Goal: Transaction & Acquisition: Purchase product/service

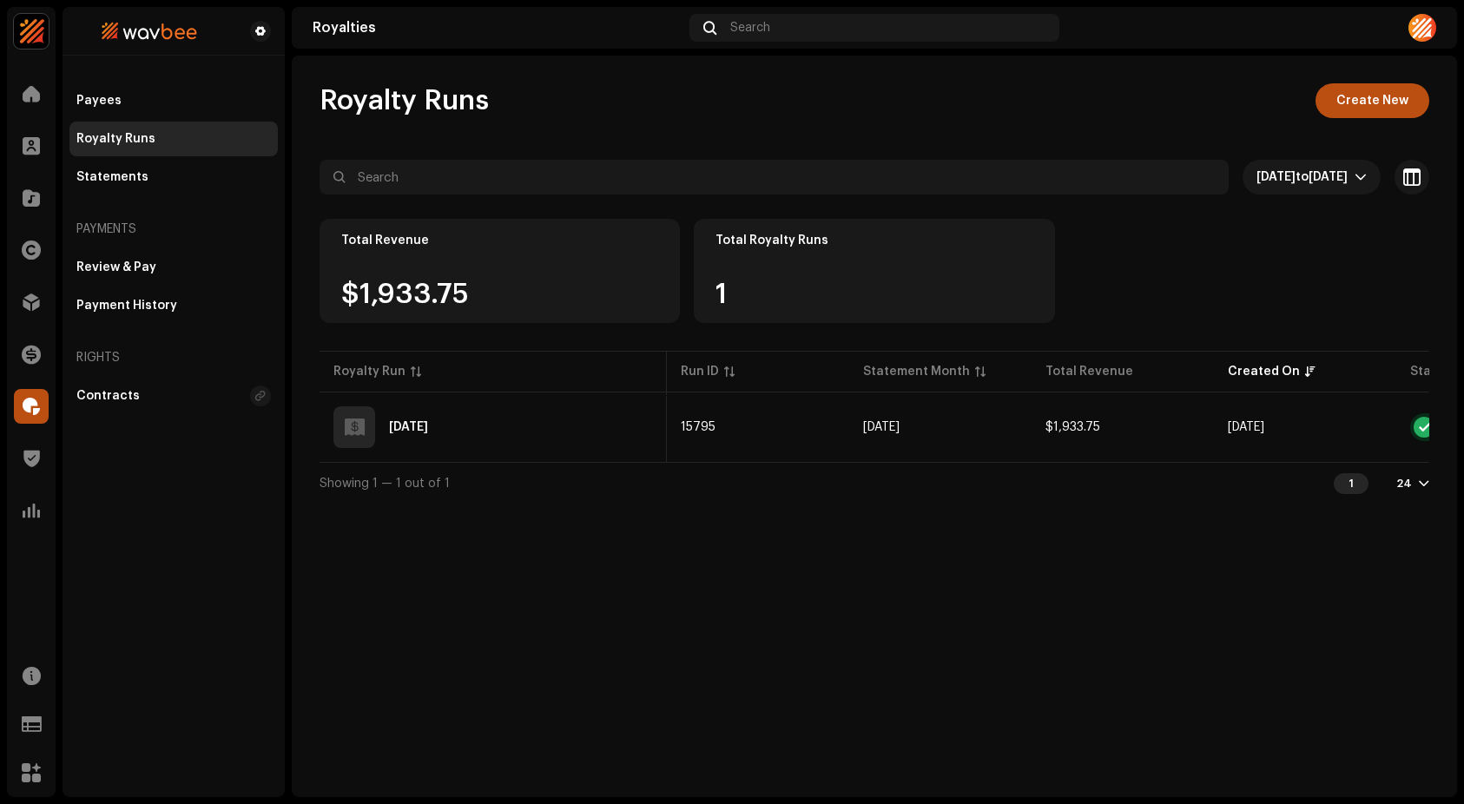
scroll to position [0, 149]
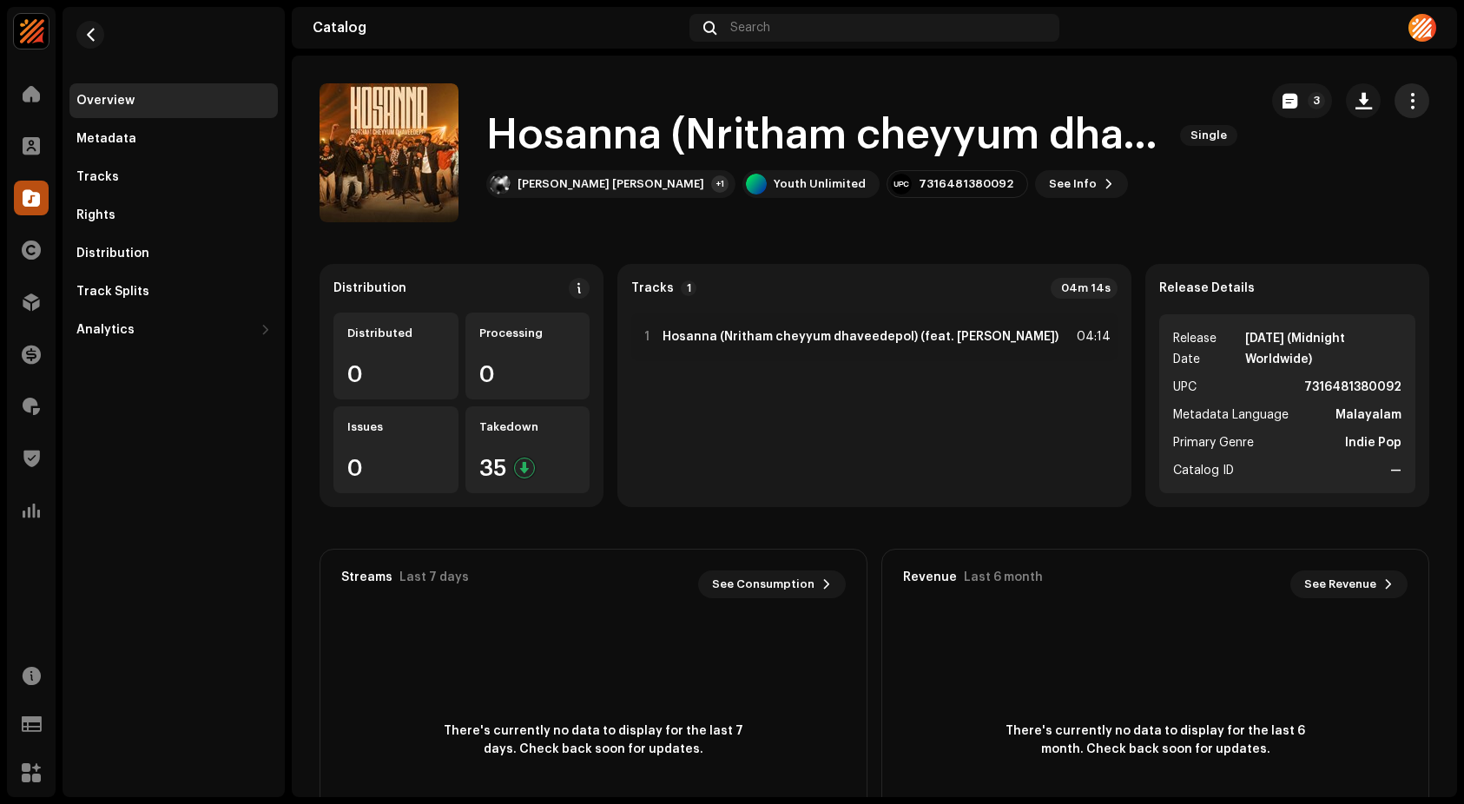
click at [1410, 105] on span "button" at bounding box center [1412, 101] width 17 height 14
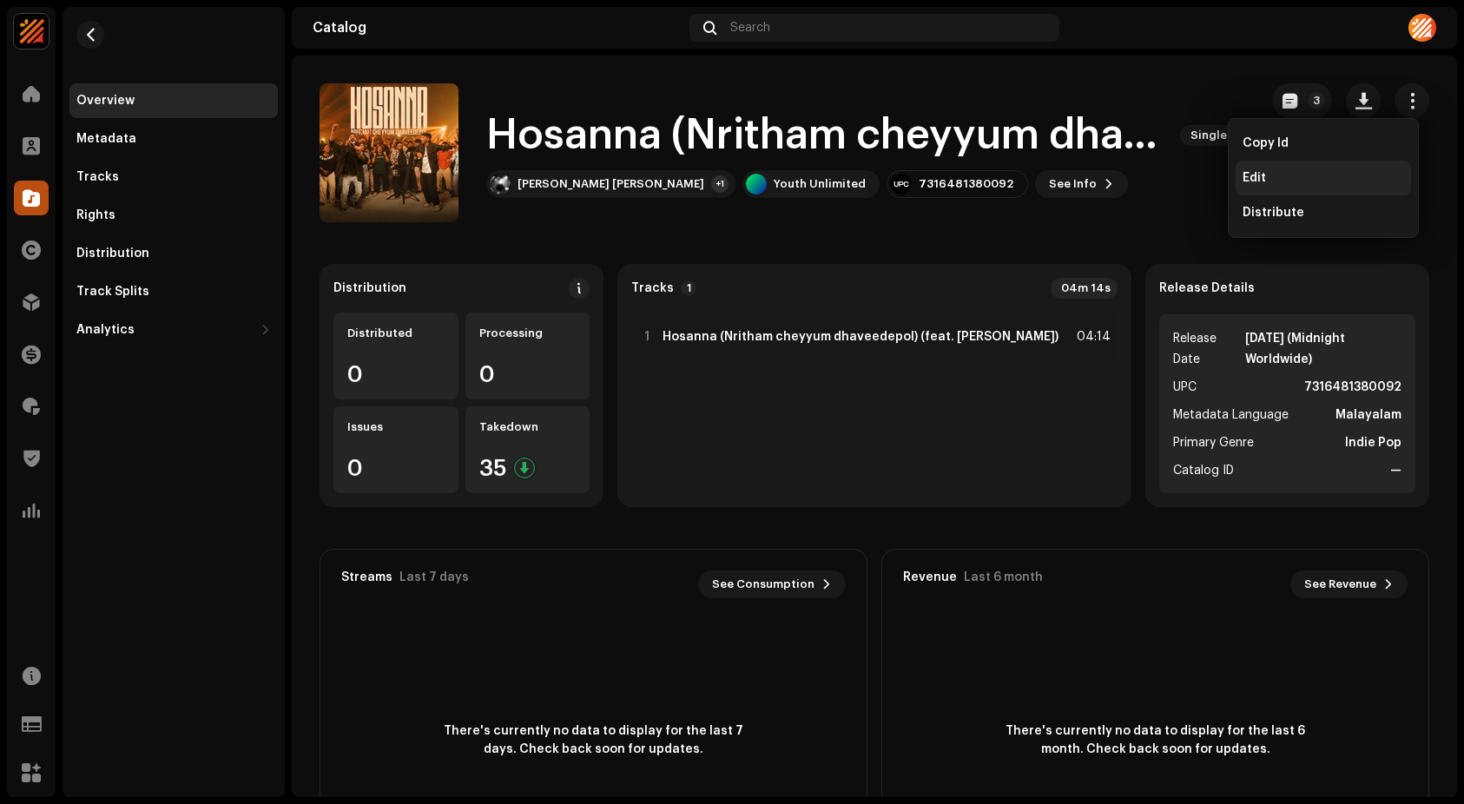
click at [1268, 178] on div "Edit" at bounding box center [1324, 178] width 162 height 14
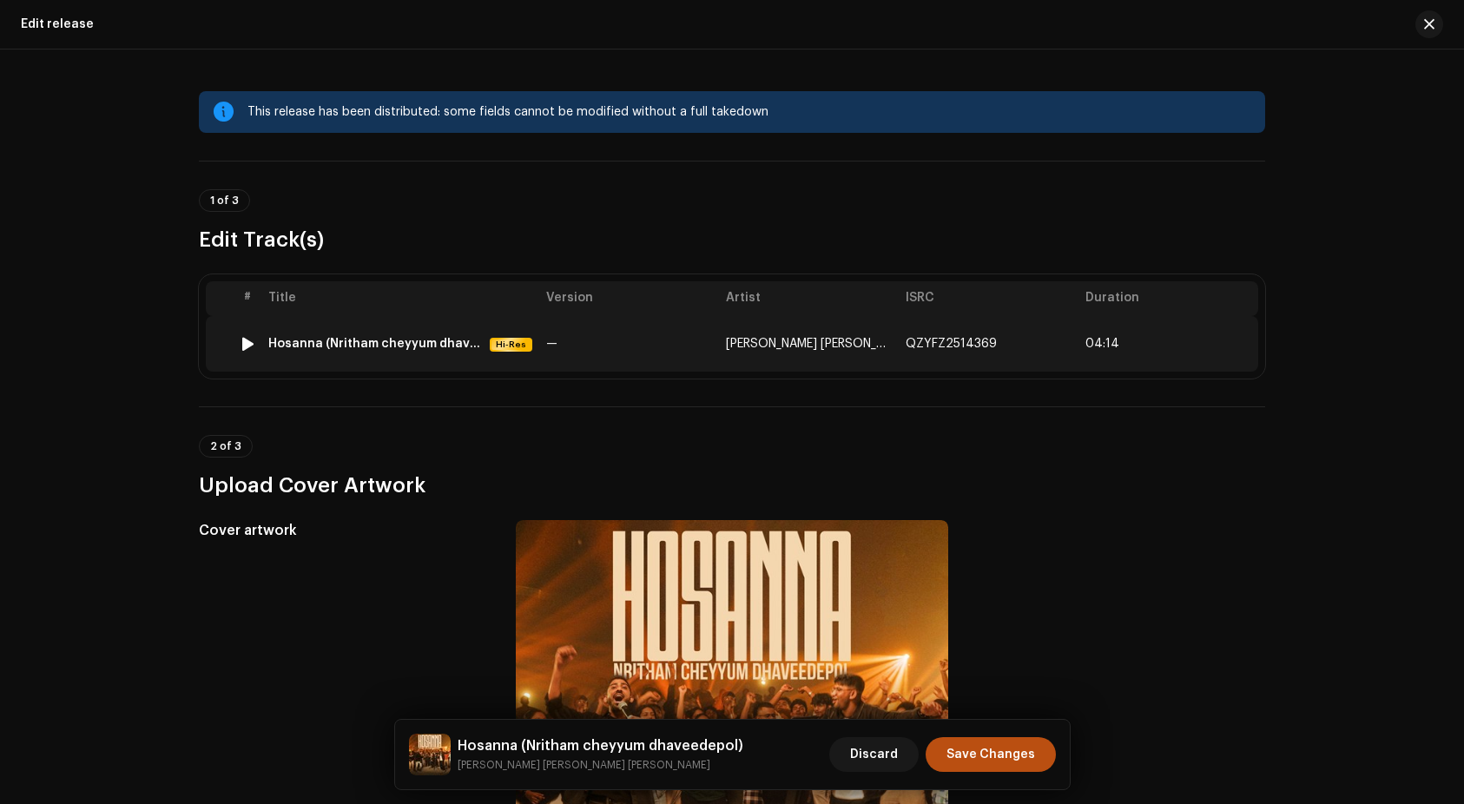
click at [391, 335] on td "Hosanna (Nritham cheyyum dhaveedepol) Hi-Res" at bounding box center [400, 344] width 278 height 56
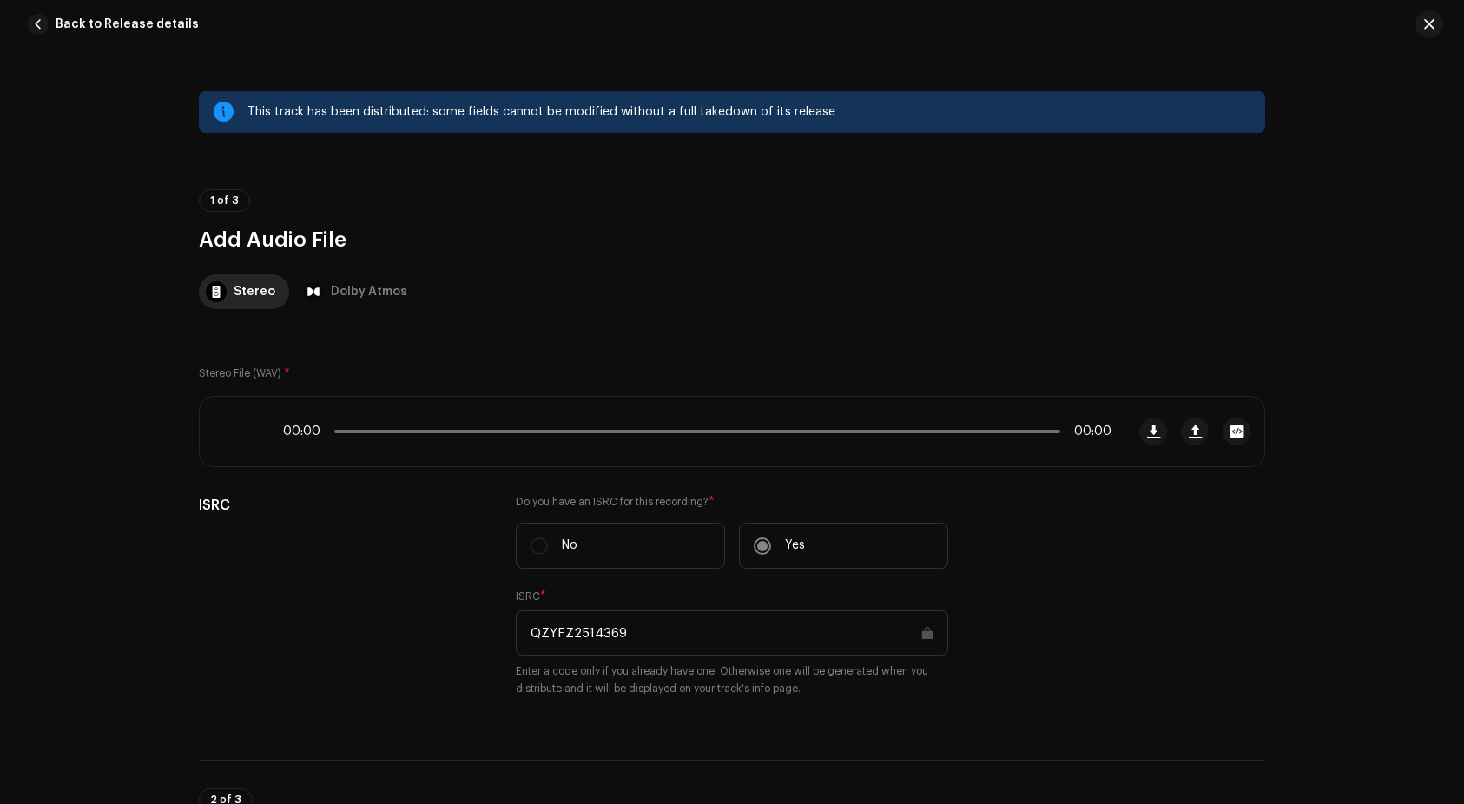
scroll to position [811, 0]
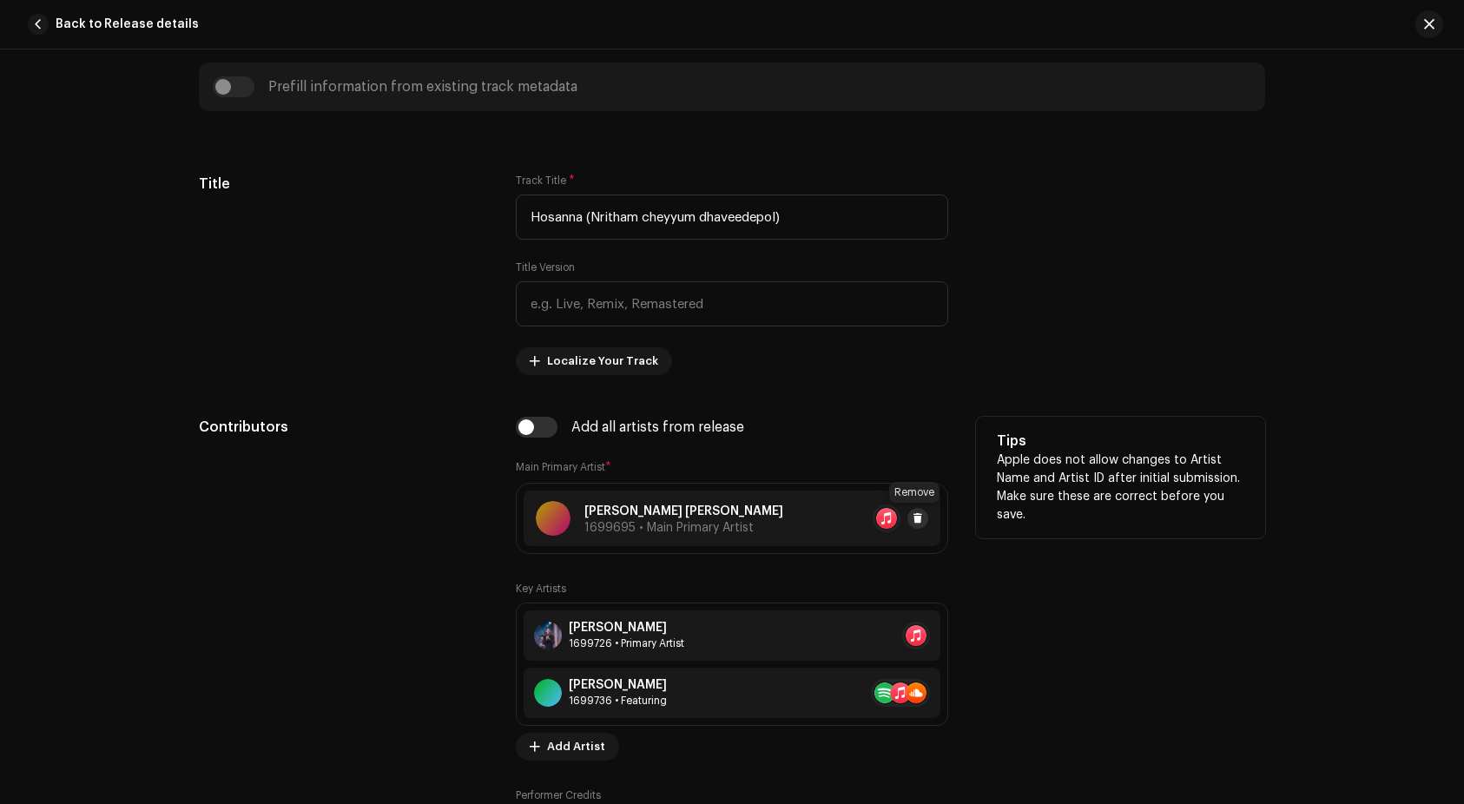
click at [917, 519] on span at bounding box center [918, 519] width 10 height 14
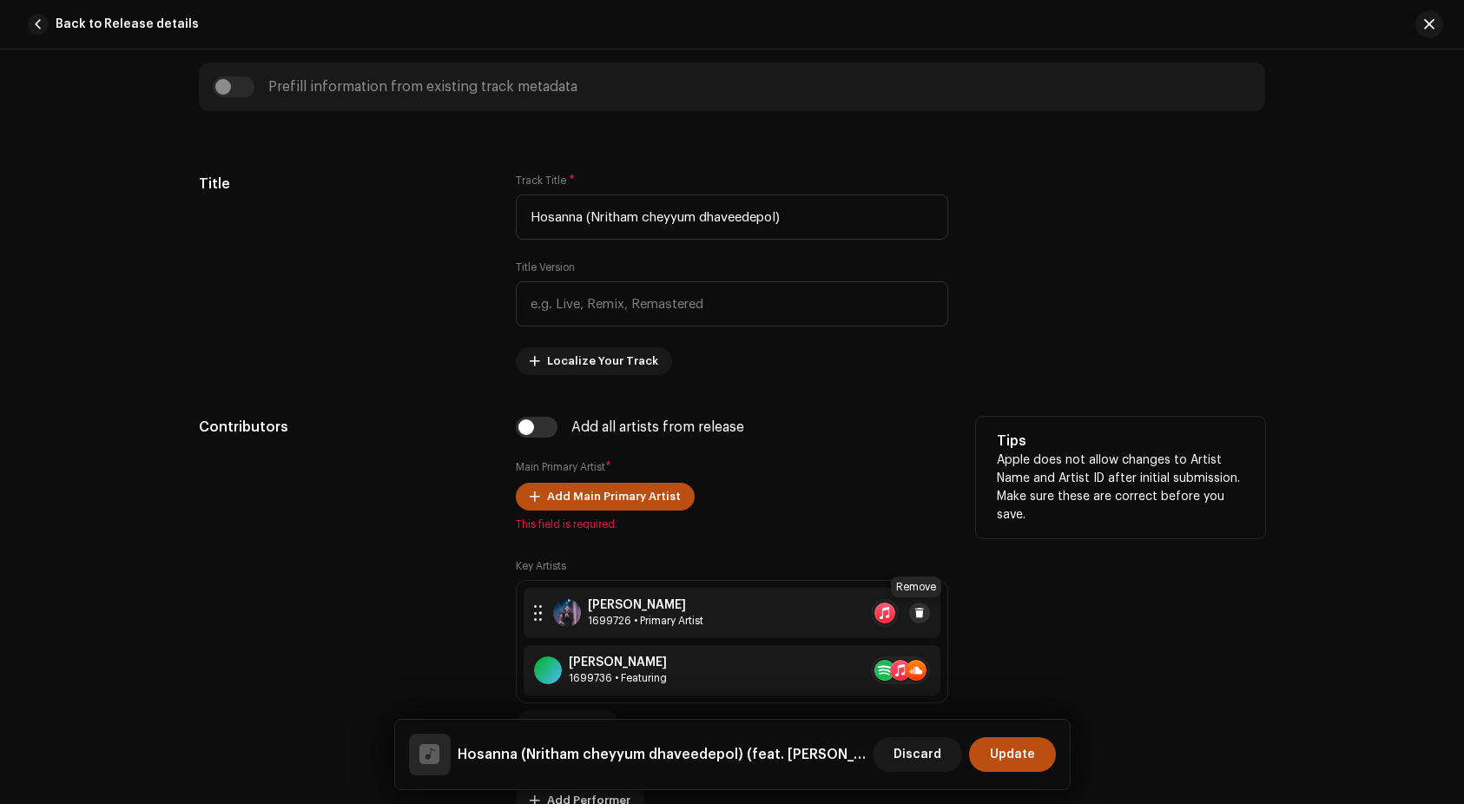
click at [919, 610] on span at bounding box center [920, 613] width 10 height 14
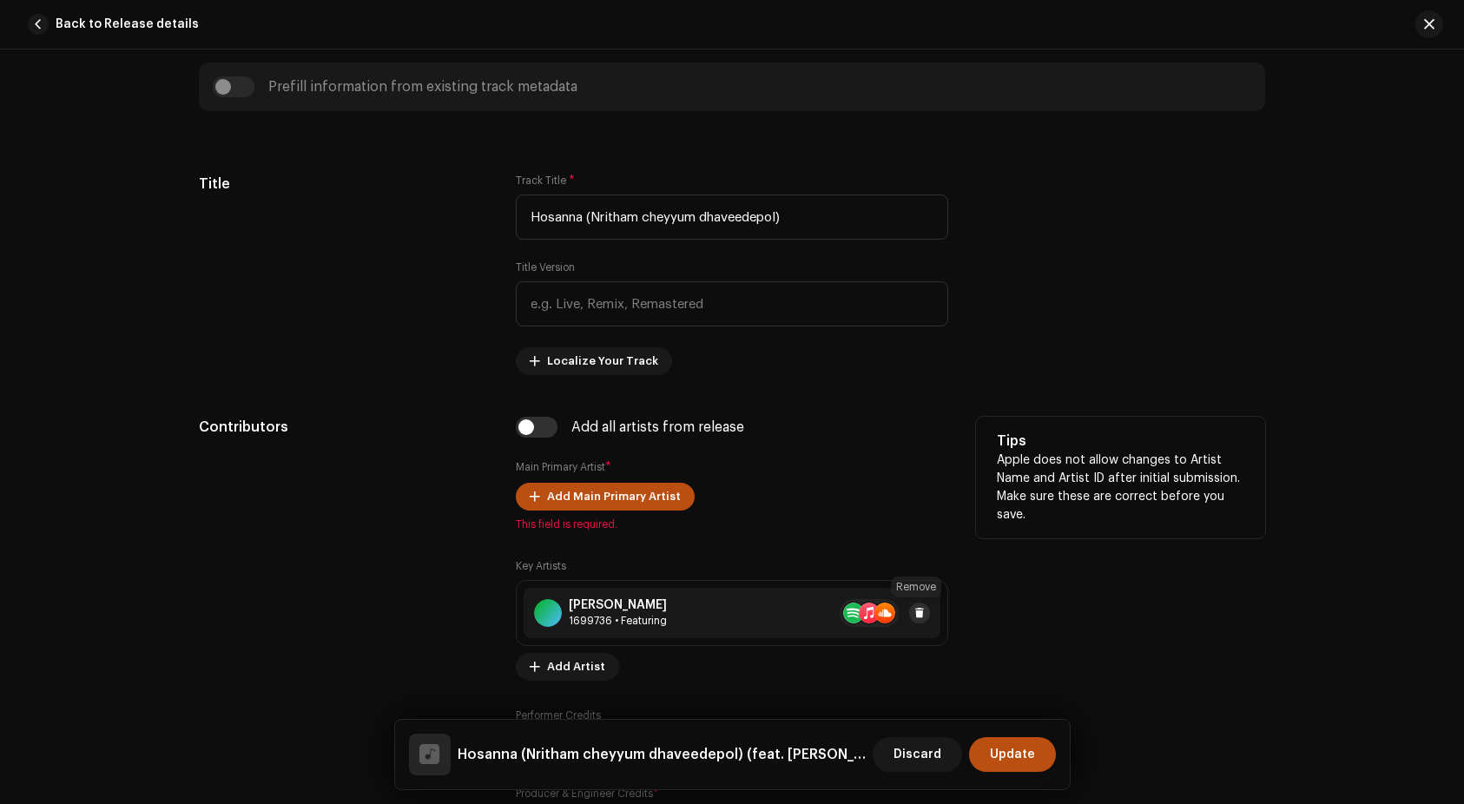
click at [918, 618] on span at bounding box center [920, 613] width 10 height 14
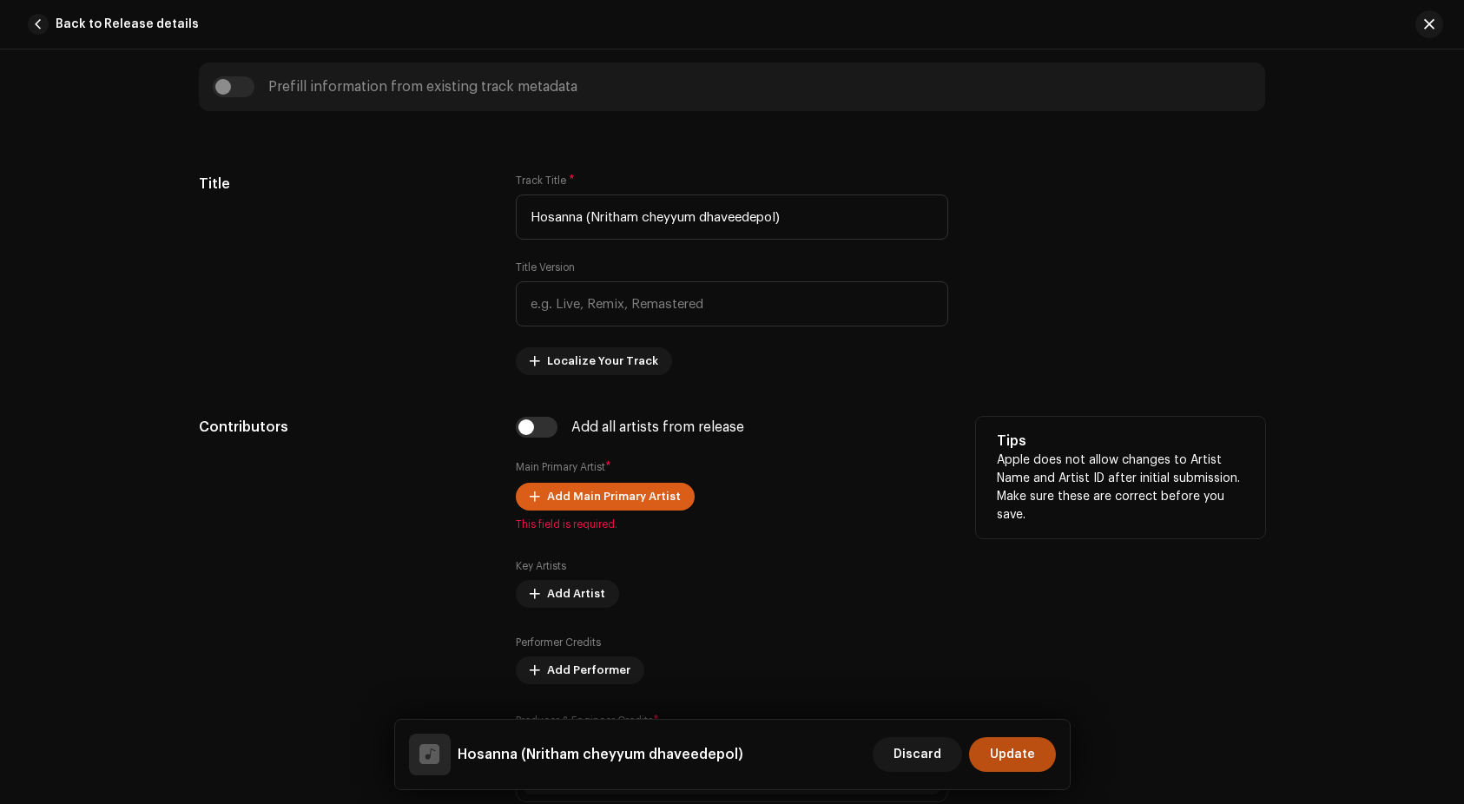
click at [576, 485] on span "Add Main Primary Artist" at bounding box center [614, 496] width 134 height 35
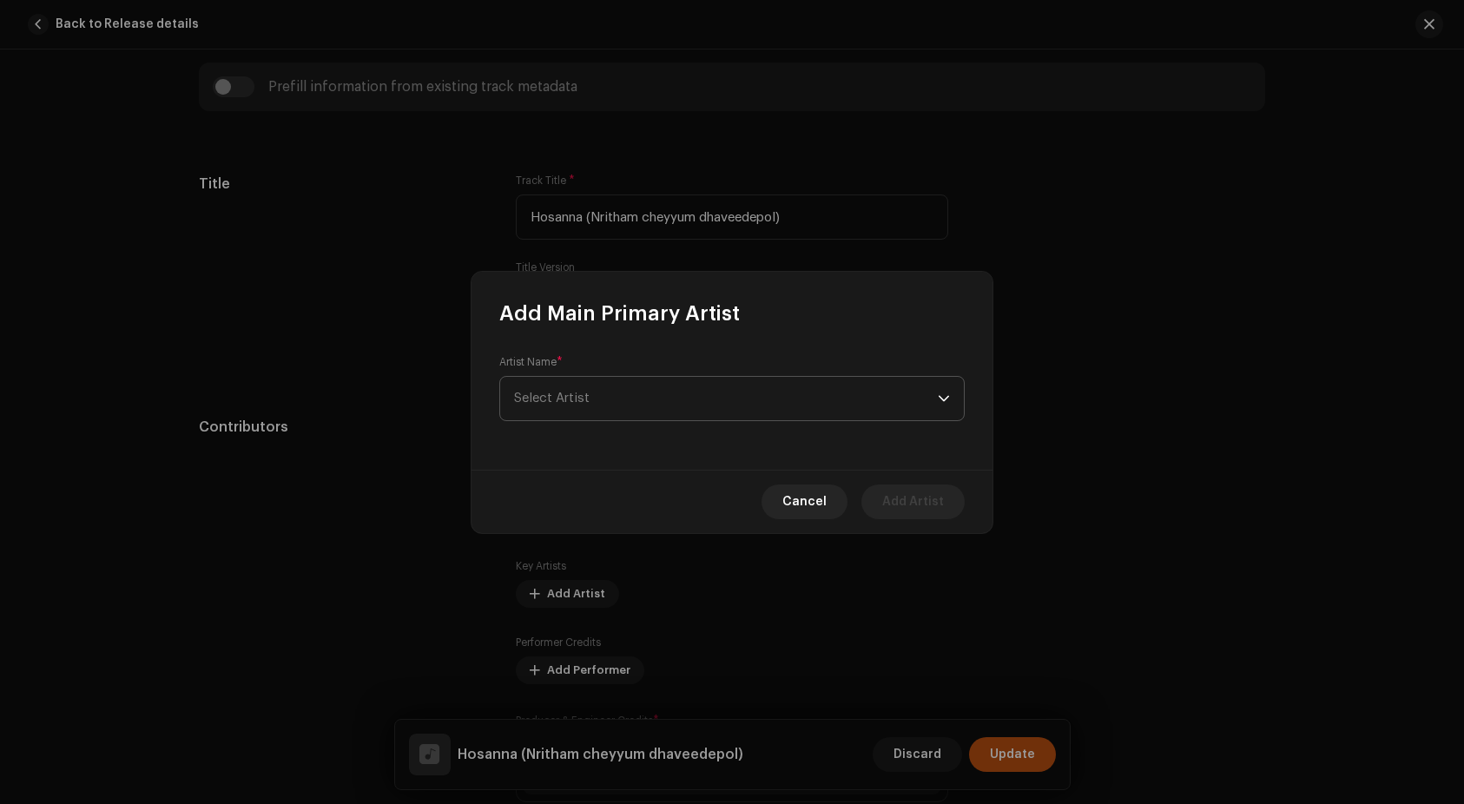
click at [619, 396] on span "Select Artist" at bounding box center [726, 398] width 424 height 43
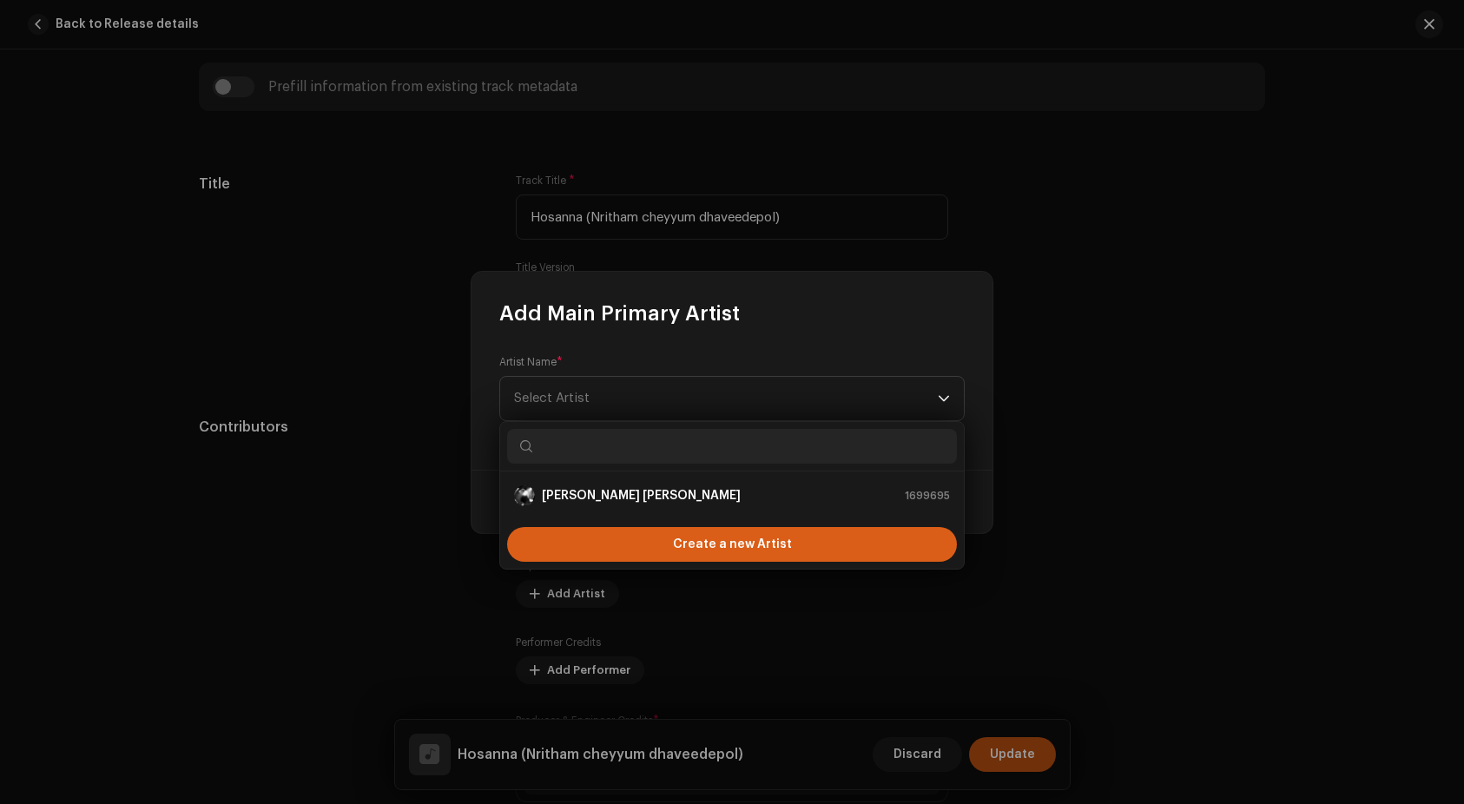
click at [661, 537] on div "Create a new Artist" at bounding box center [732, 544] width 450 height 35
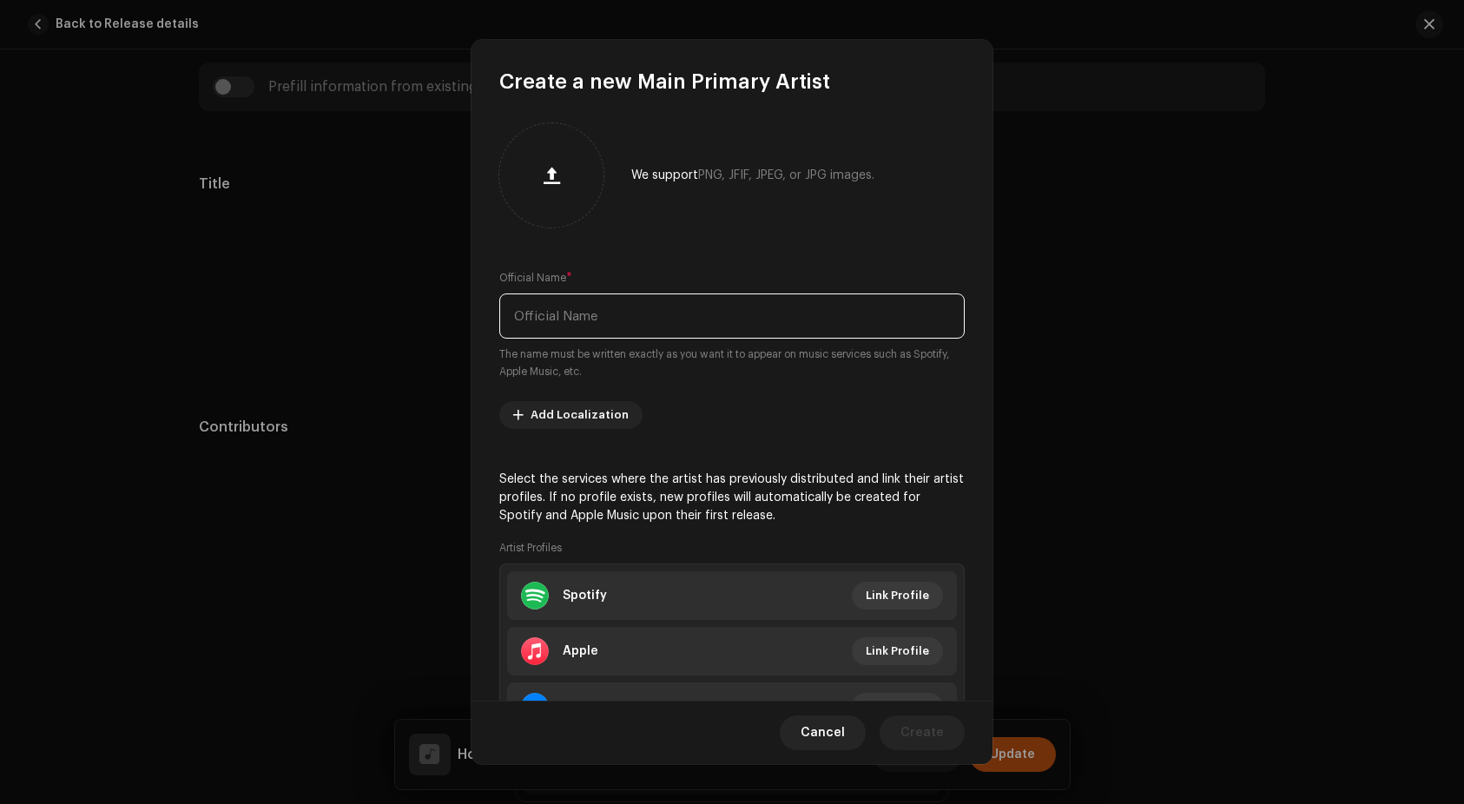
click at [578, 328] on input "text" at bounding box center [732, 316] width 466 height 45
paste input "Youth unlimited"
click at [564, 314] on input "Youth unlimited" at bounding box center [732, 316] width 466 height 45
type input "Youth Unlimited"
click at [928, 725] on span "Create" at bounding box center [922, 733] width 43 height 35
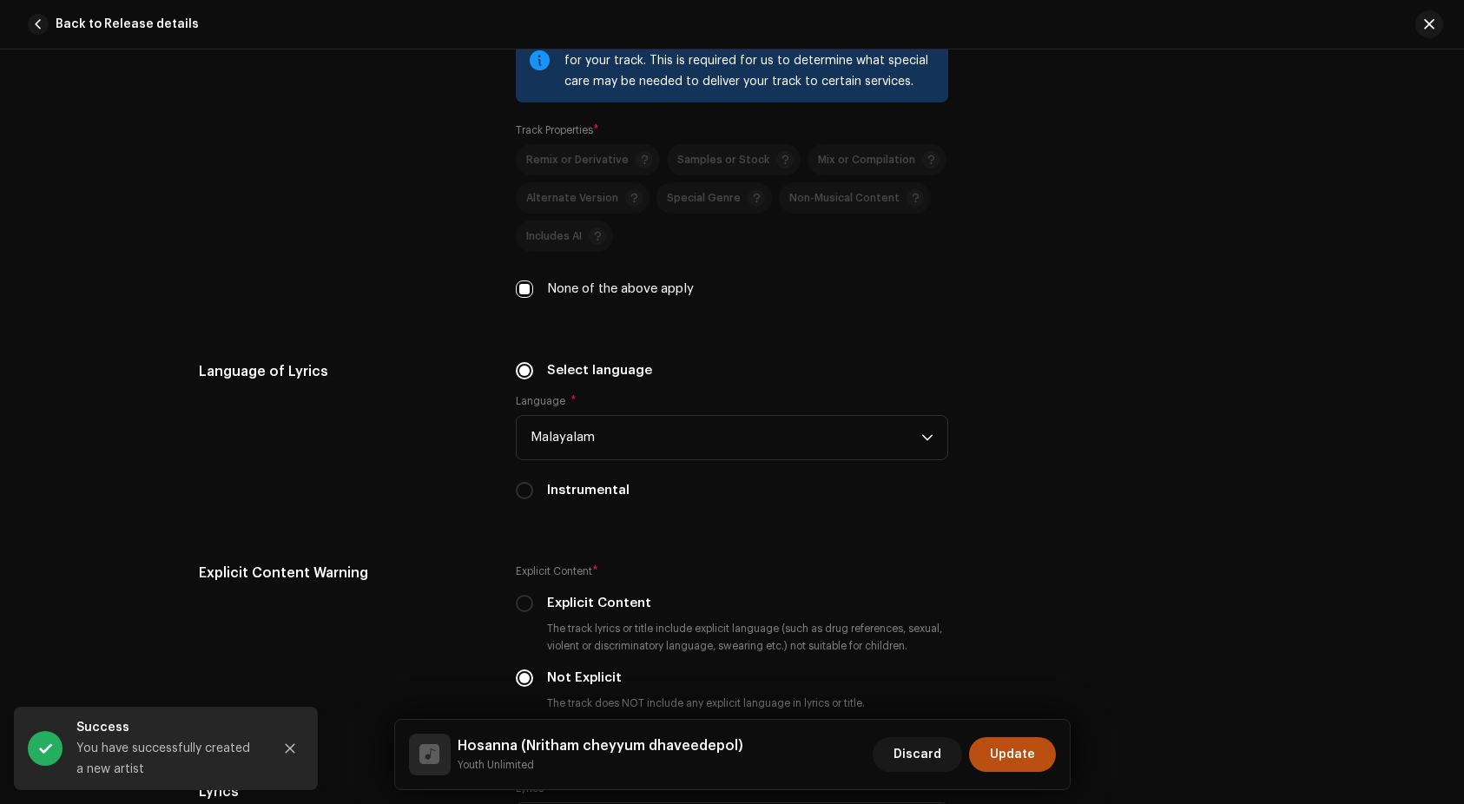
scroll to position [3735, 0]
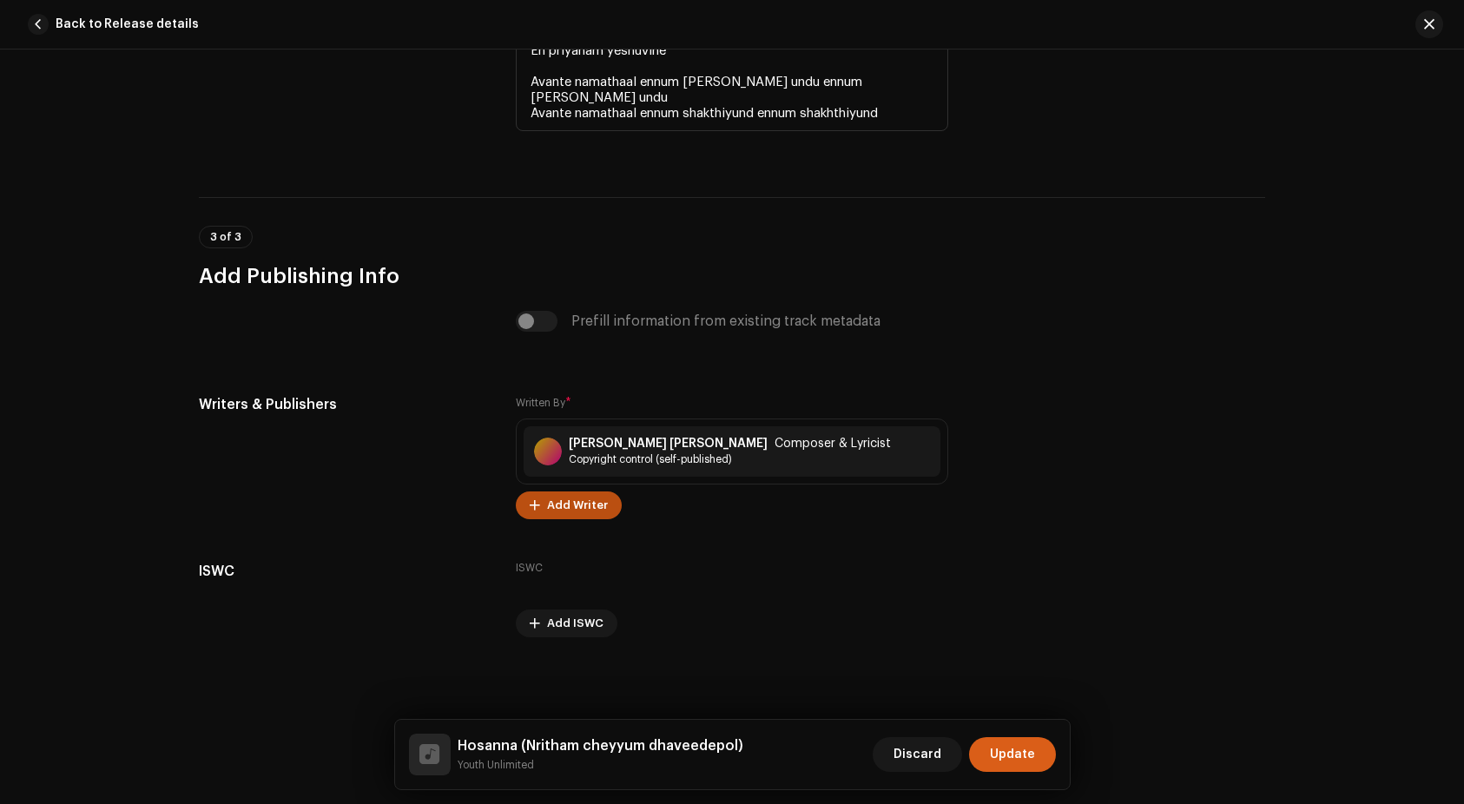
click at [1034, 750] on span "Update" at bounding box center [1012, 754] width 45 height 35
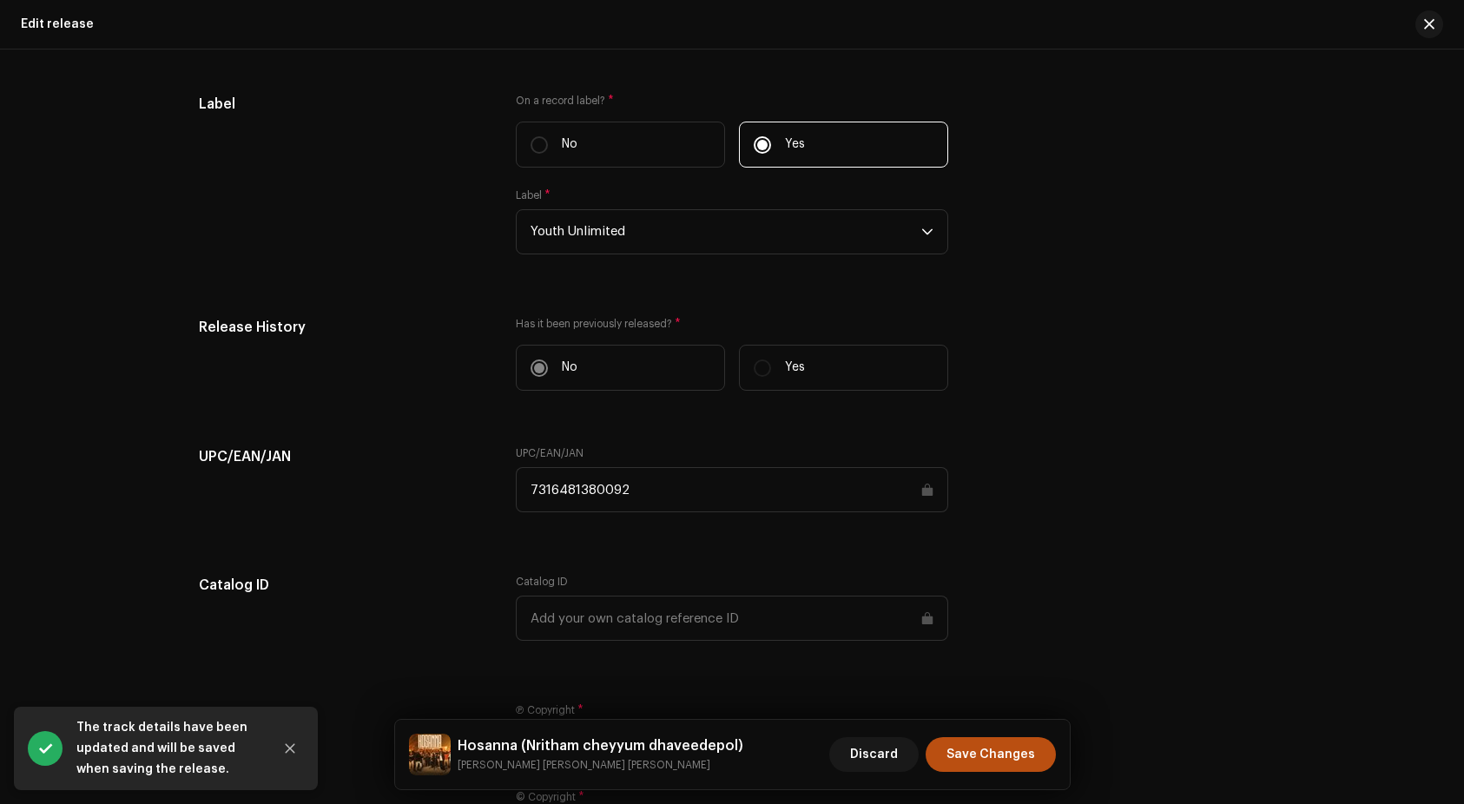
scroll to position [1787, 0]
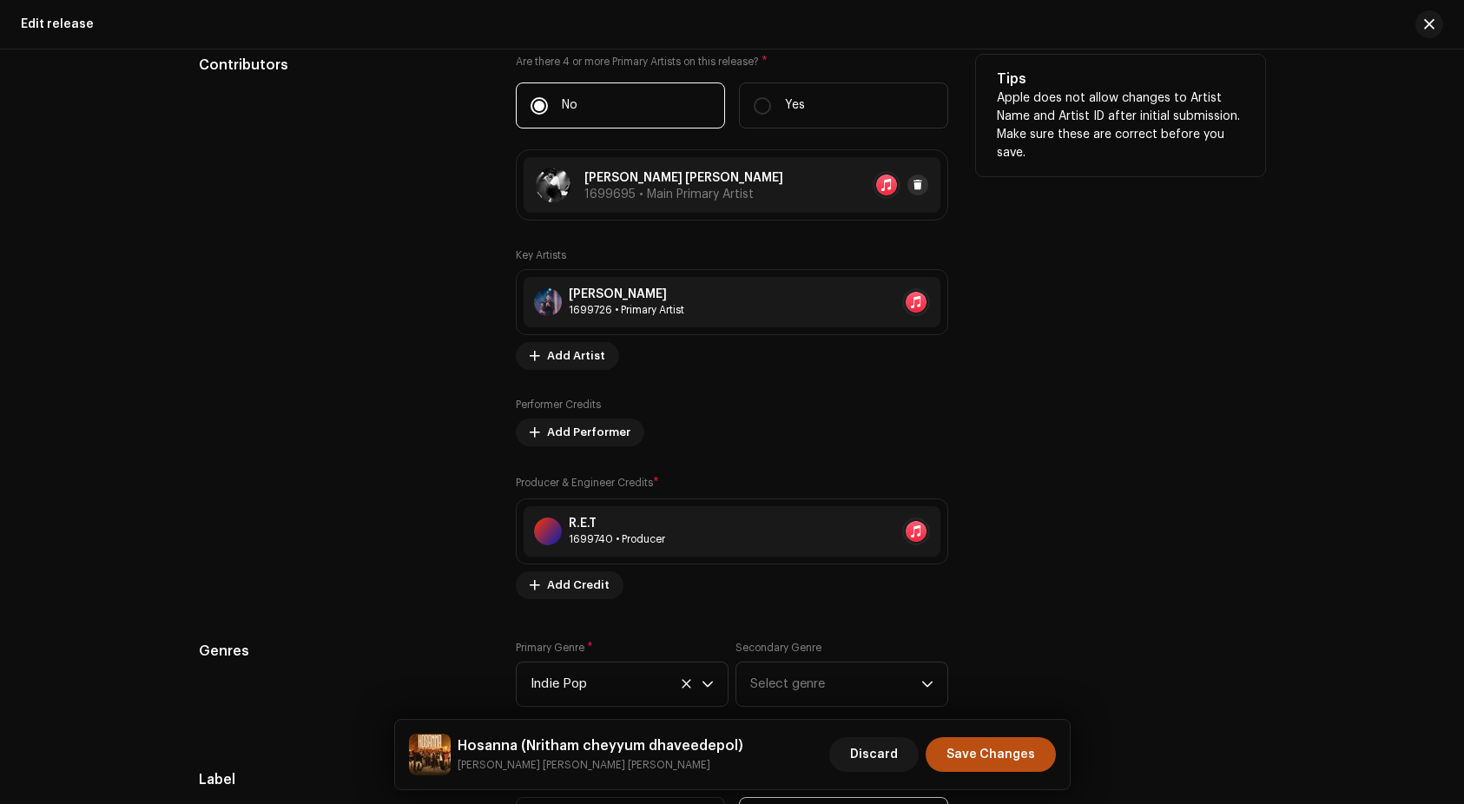
click at [917, 181] on span at bounding box center [918, 185] width 10 height 14
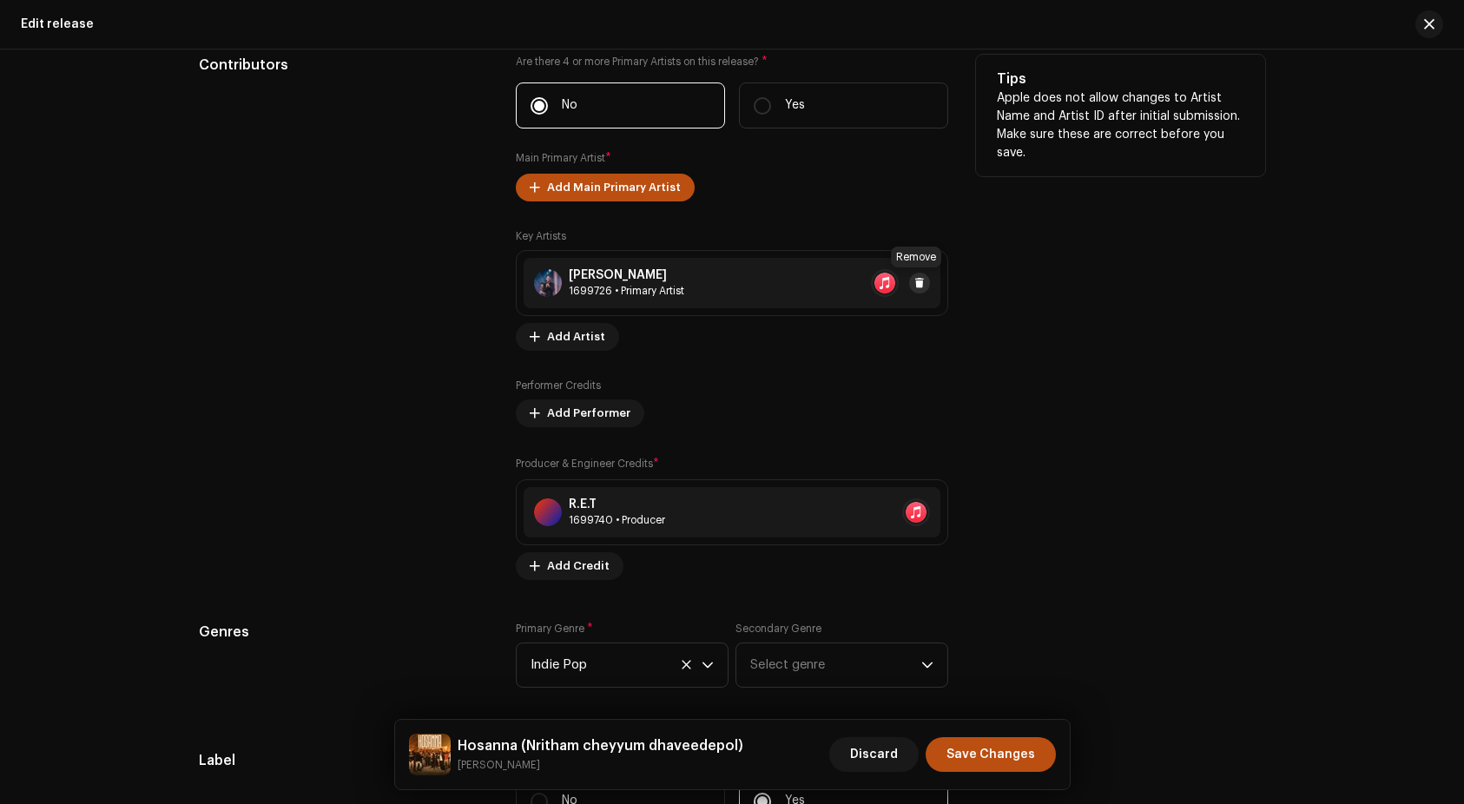
click at [915, 280] on span at bounding box center [920, 283] width 10 height 14
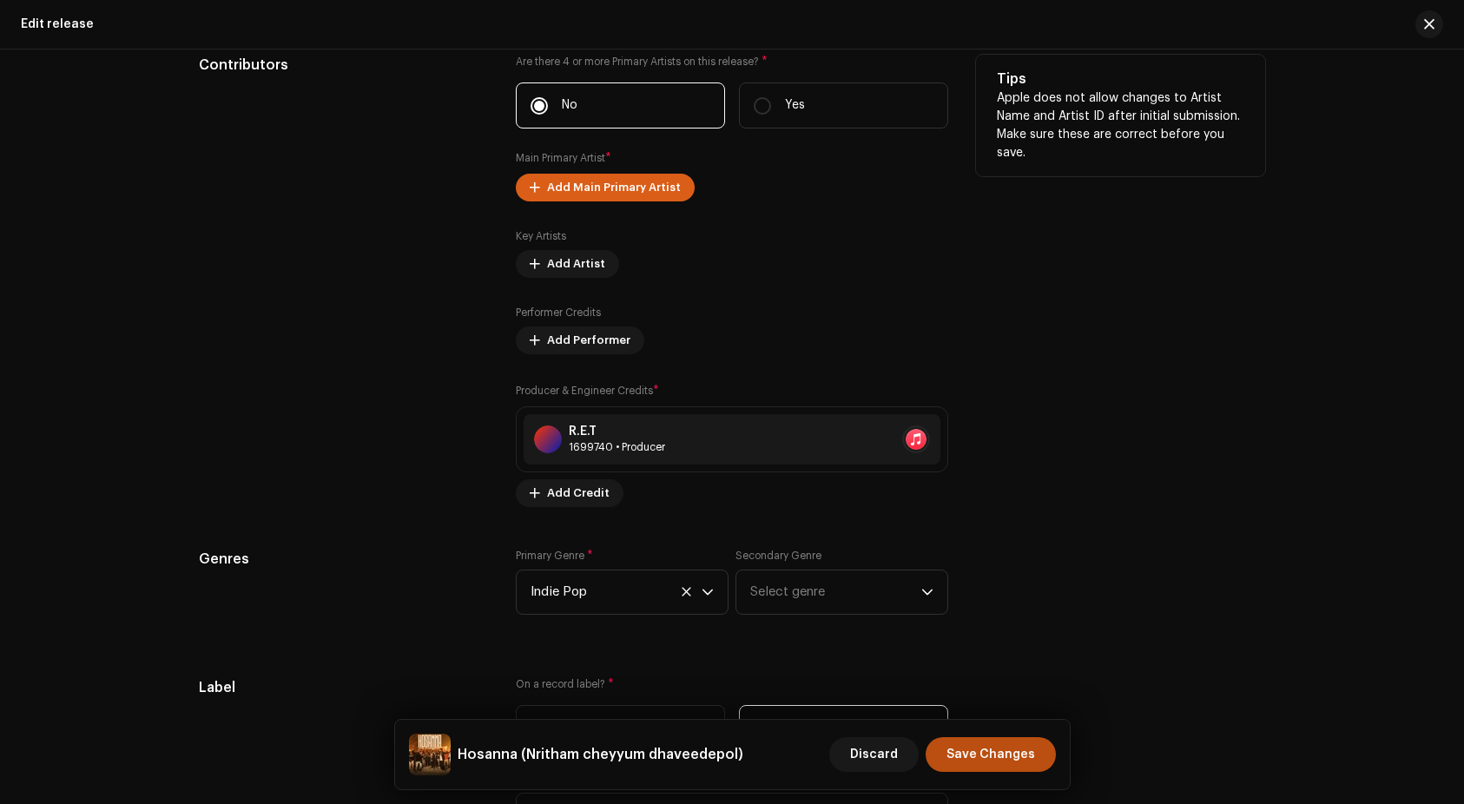
click at [614, 194] on span "Add Main Primary Artist" at bounding box center [614, 187] width 134 height 35
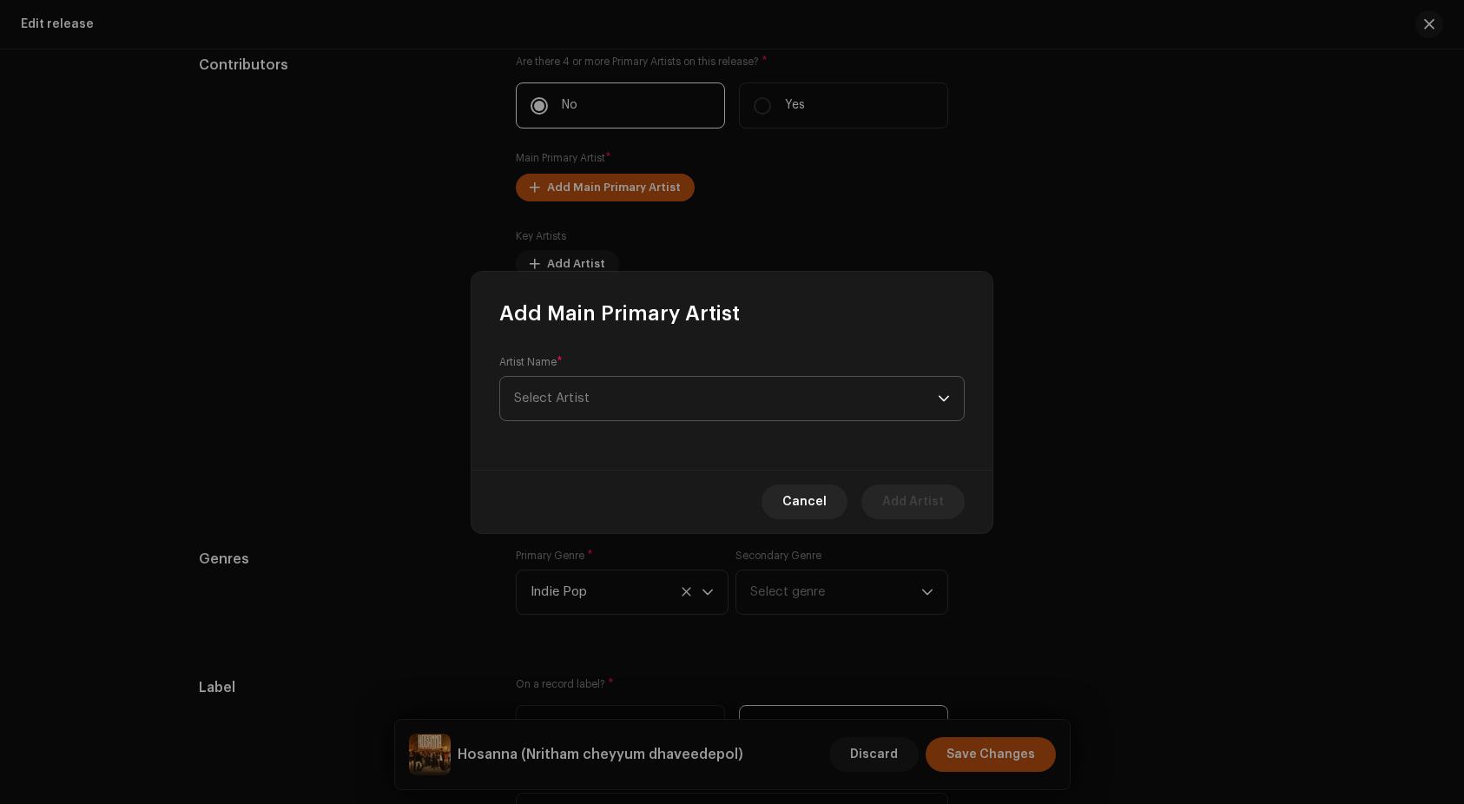
click at [617, 389] on span "Select Artist" at bounding box center [726, 398] width 424 height 43
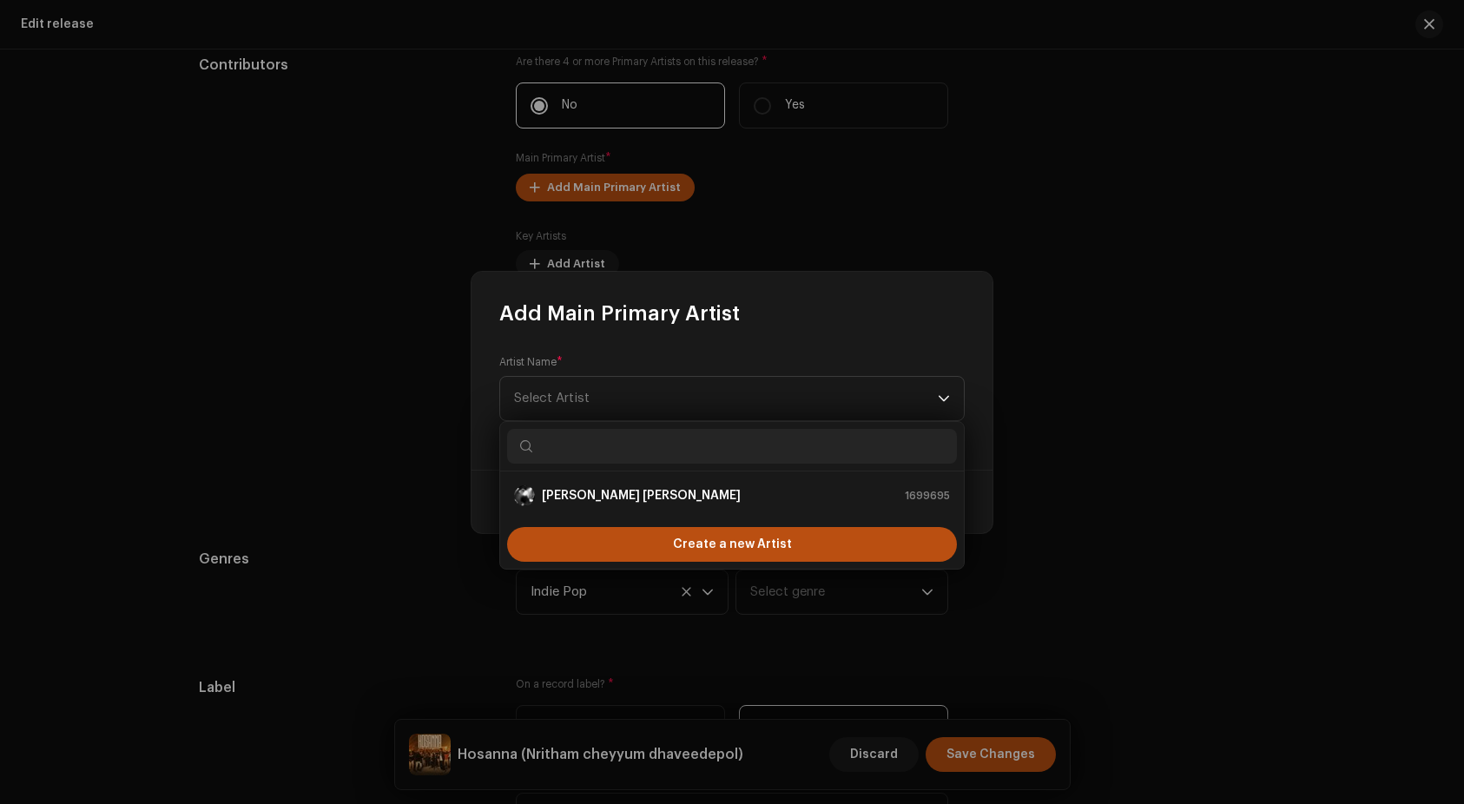
click at [625, 452] on input "text" at bounding box center [732, 446] width 450 height 35
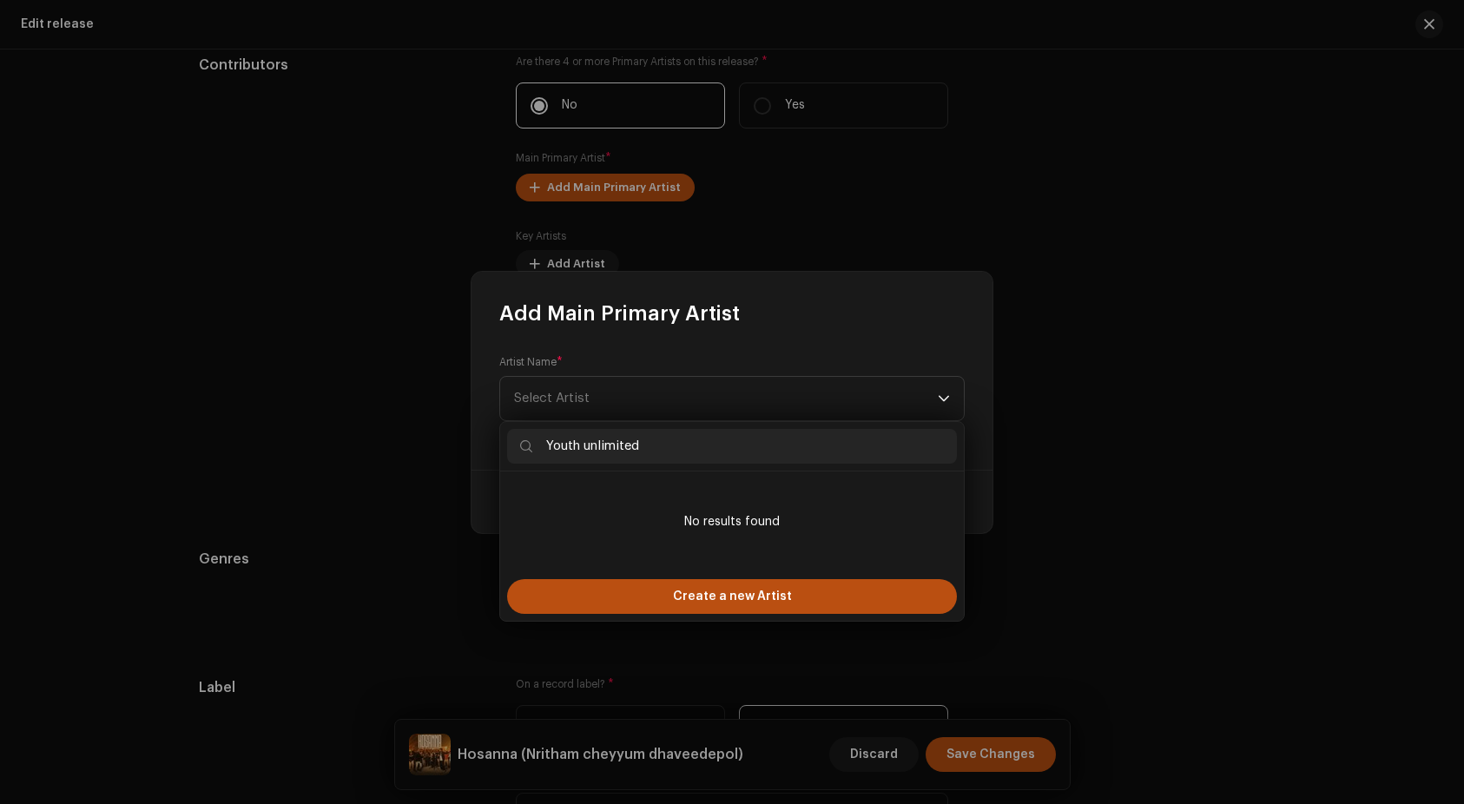
click at [590, 441] on input "Youth unlimited" at bounding box center [732, 446] width 450 height 35
click at [544, 446] on input "Youth Unlimited" at bounding box center [732, 446] width 450 height 35
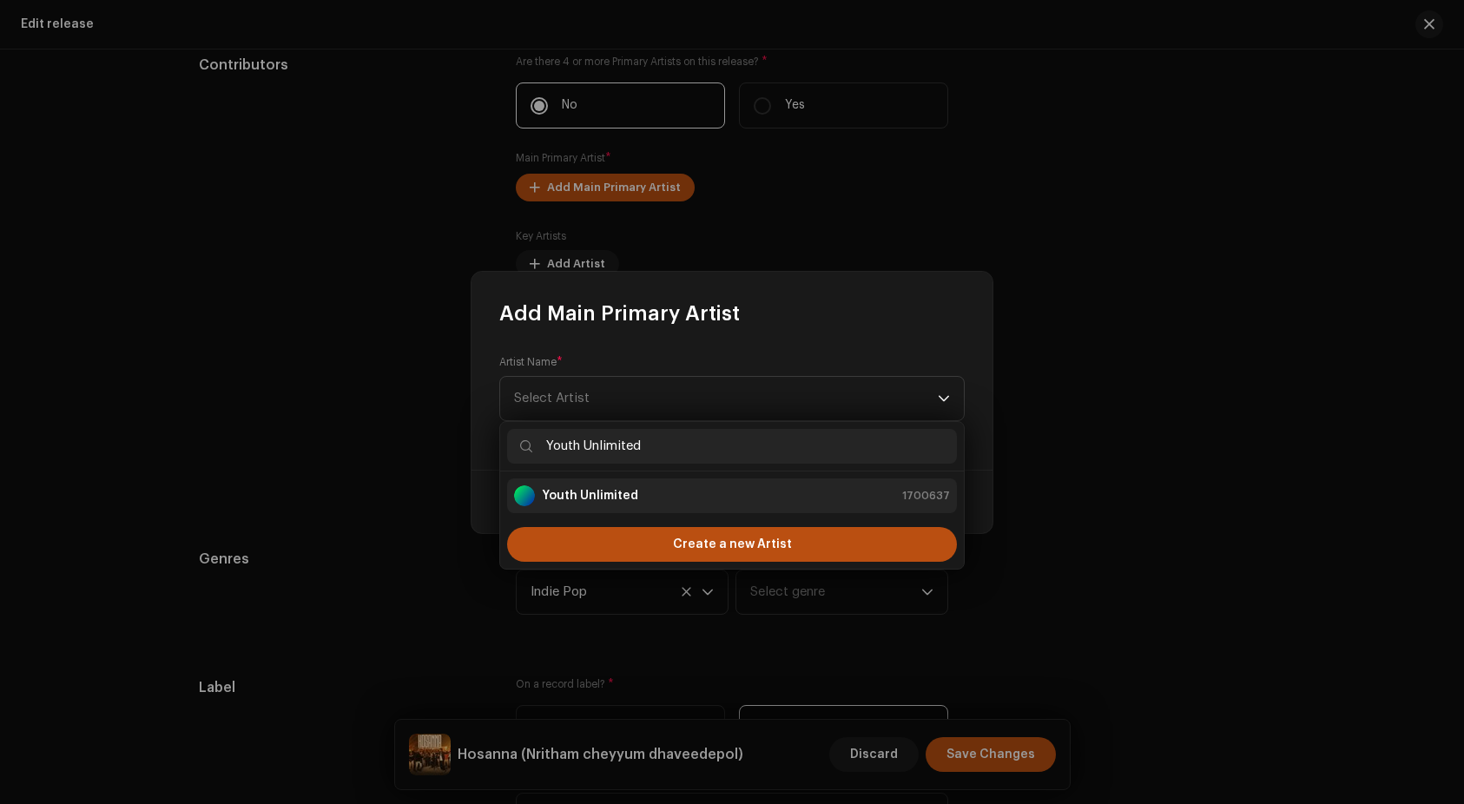
type input "Youth Unlimited"
click at [571, 496] on strong "Youth Unlimited" at bounding box center [590, 495] width 96 height 17
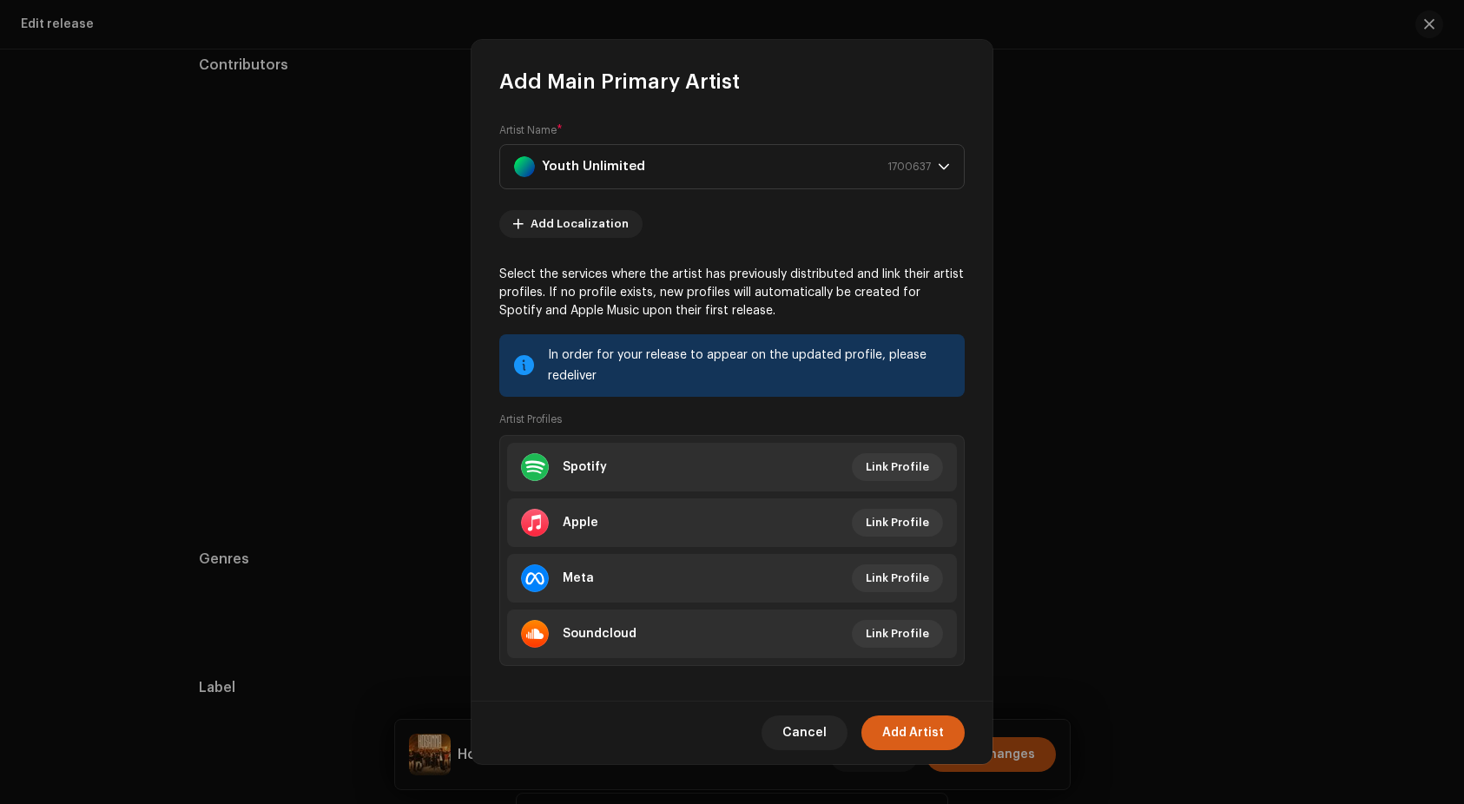
click at [915, 734] on span "Add Artist" at bounding box center [913, 733] width 62 height 35
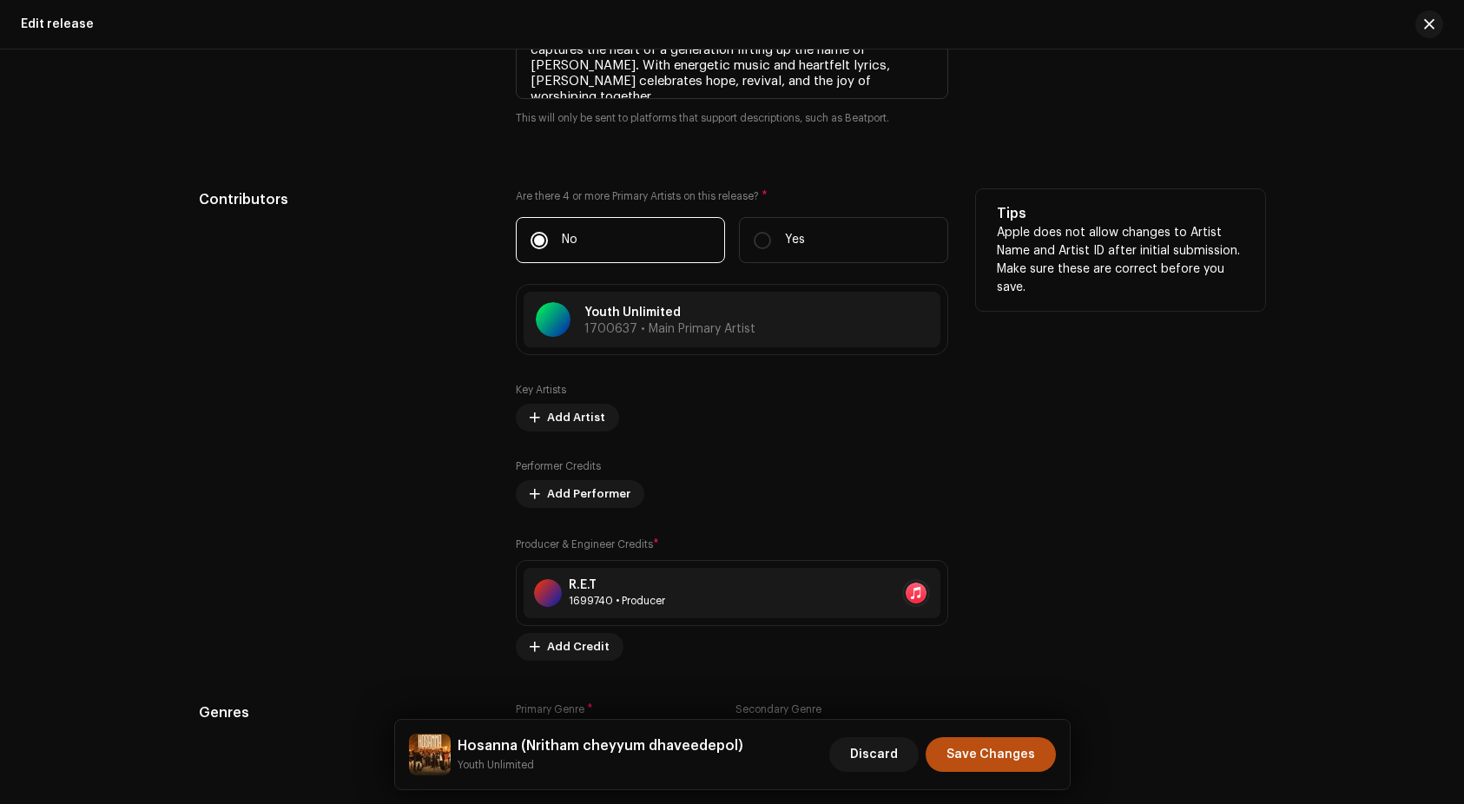
scroll to position [1358, 0]
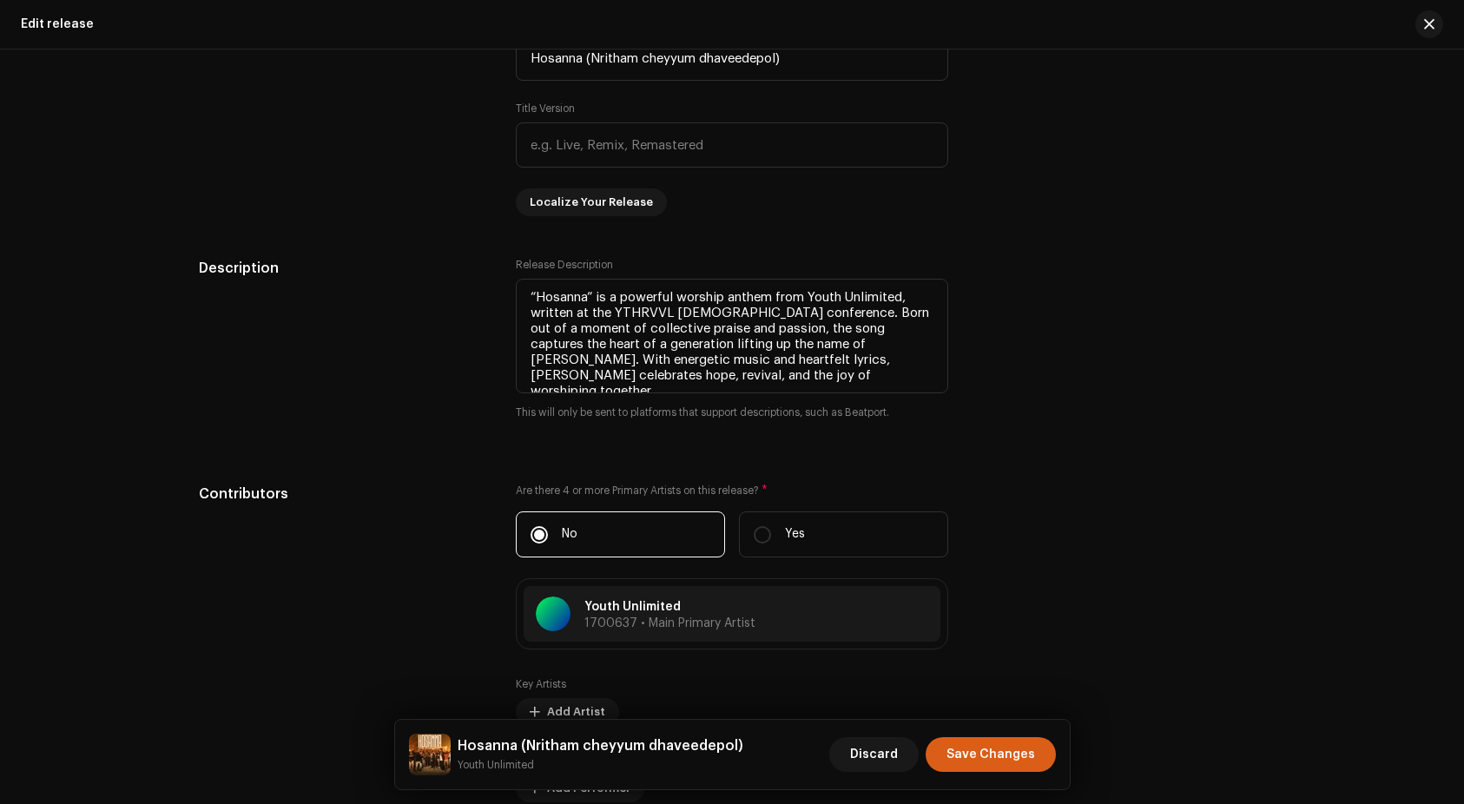
click at [1001, 756] on span "Save Changes" at bounding box center [991, 754] width 89 height 35
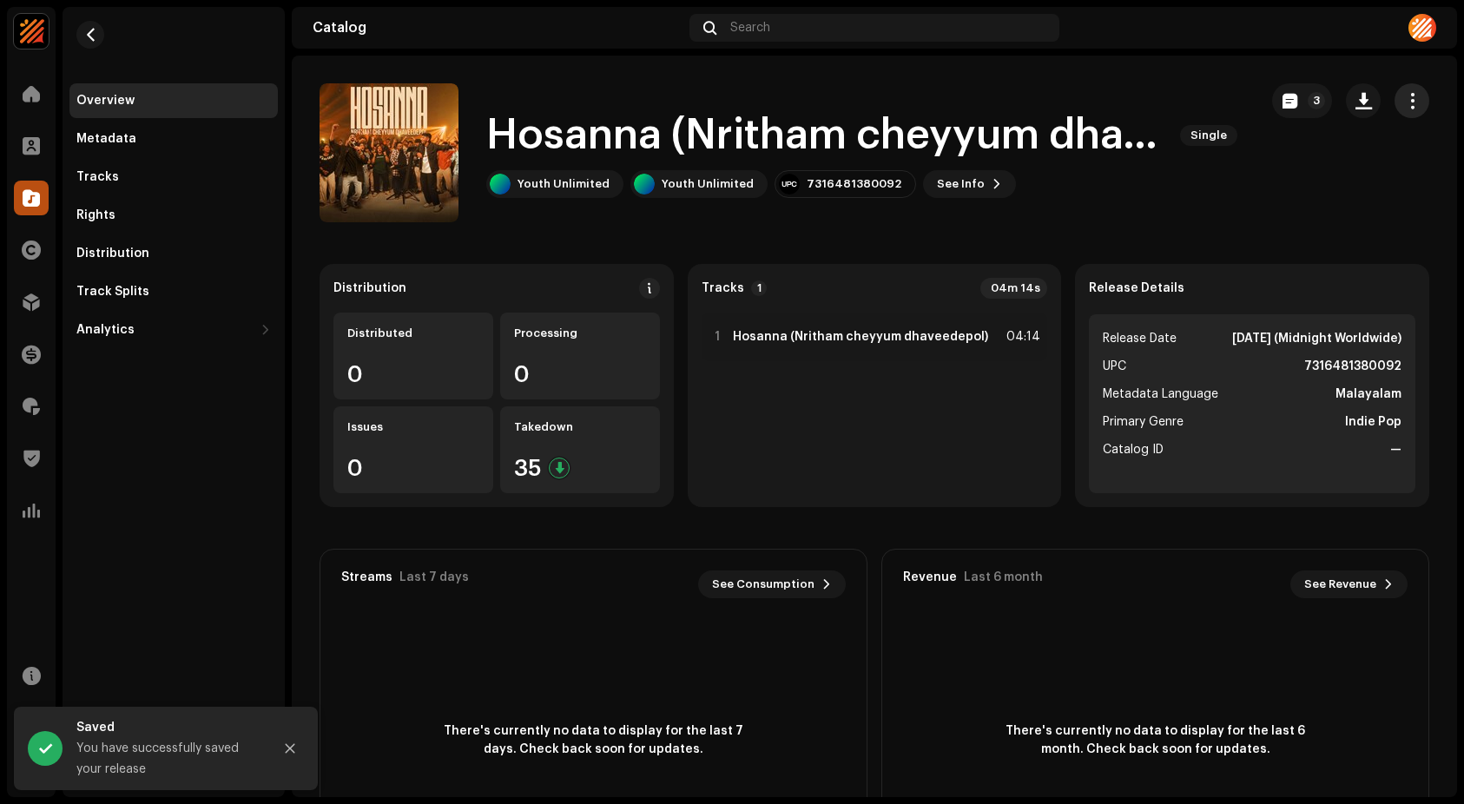
click at [1415, 107] on button "button" at bounding box center [1412, 100] width 35 height 35
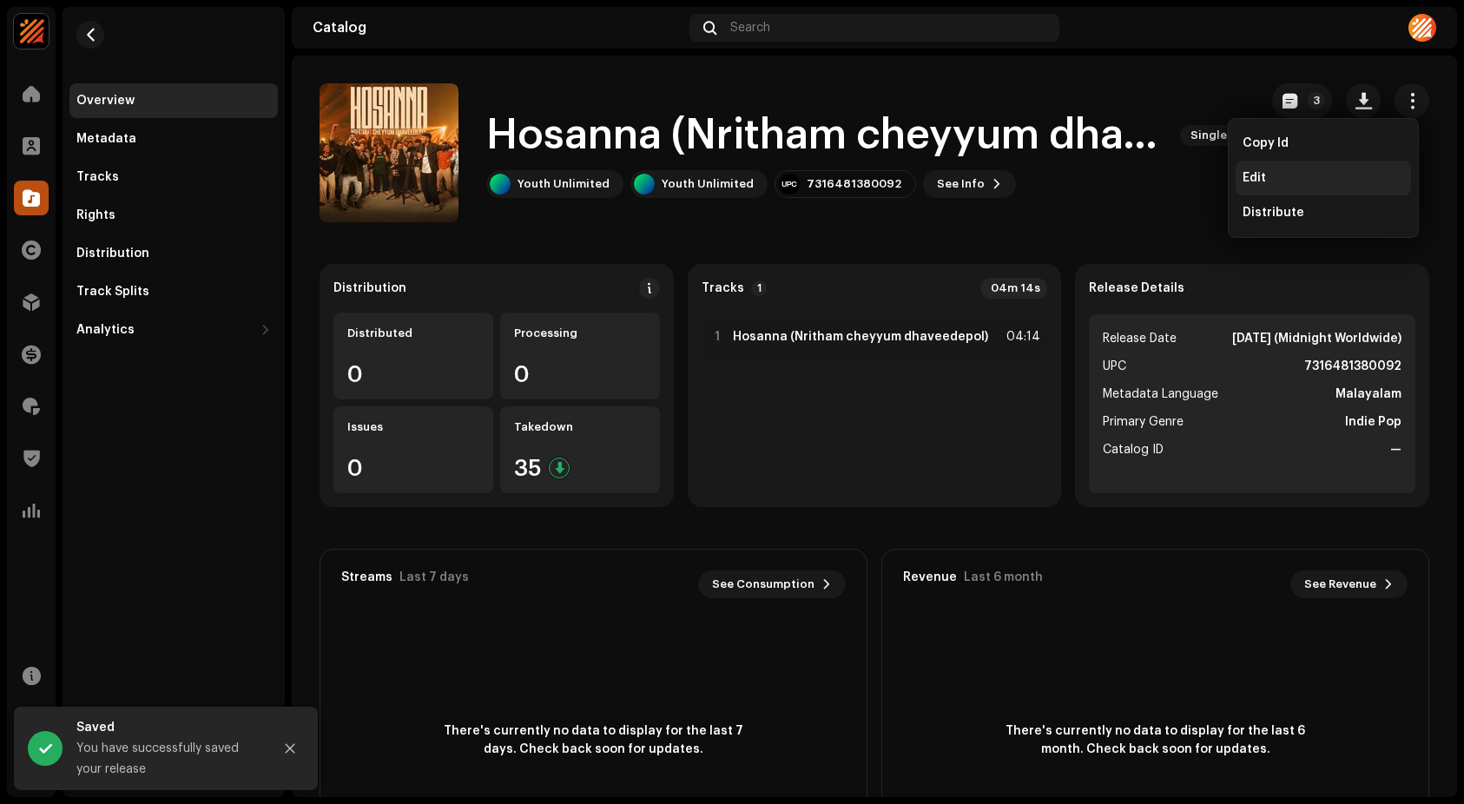
click at [1259, 172] on span "Edit" at bounding box center [1254, 178] width 23 height 14
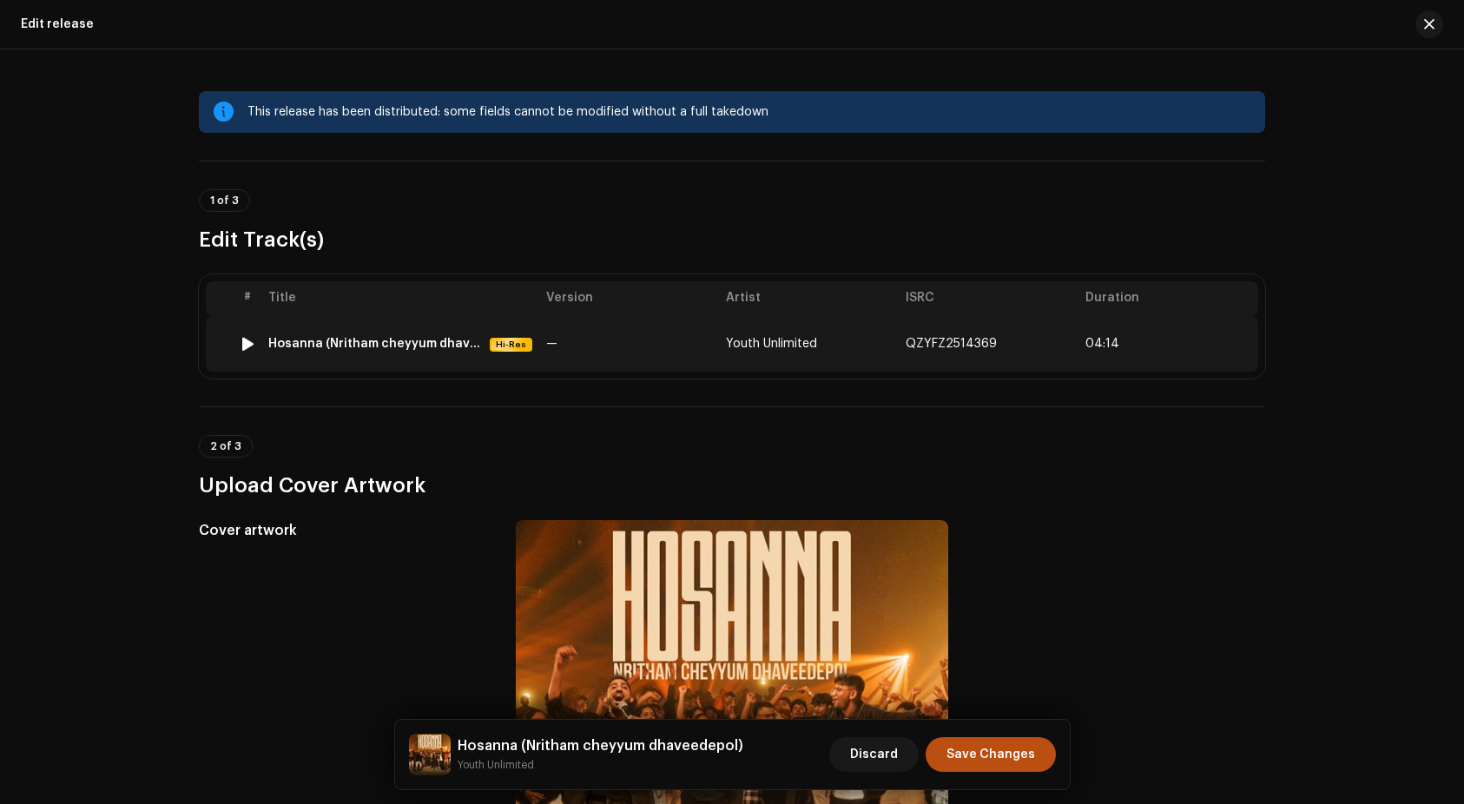
click at [365, 347] on div "Hosanna (Nritham cheyyum dhaveedepol)" at bounding box center [375, 344] width 215 height 14
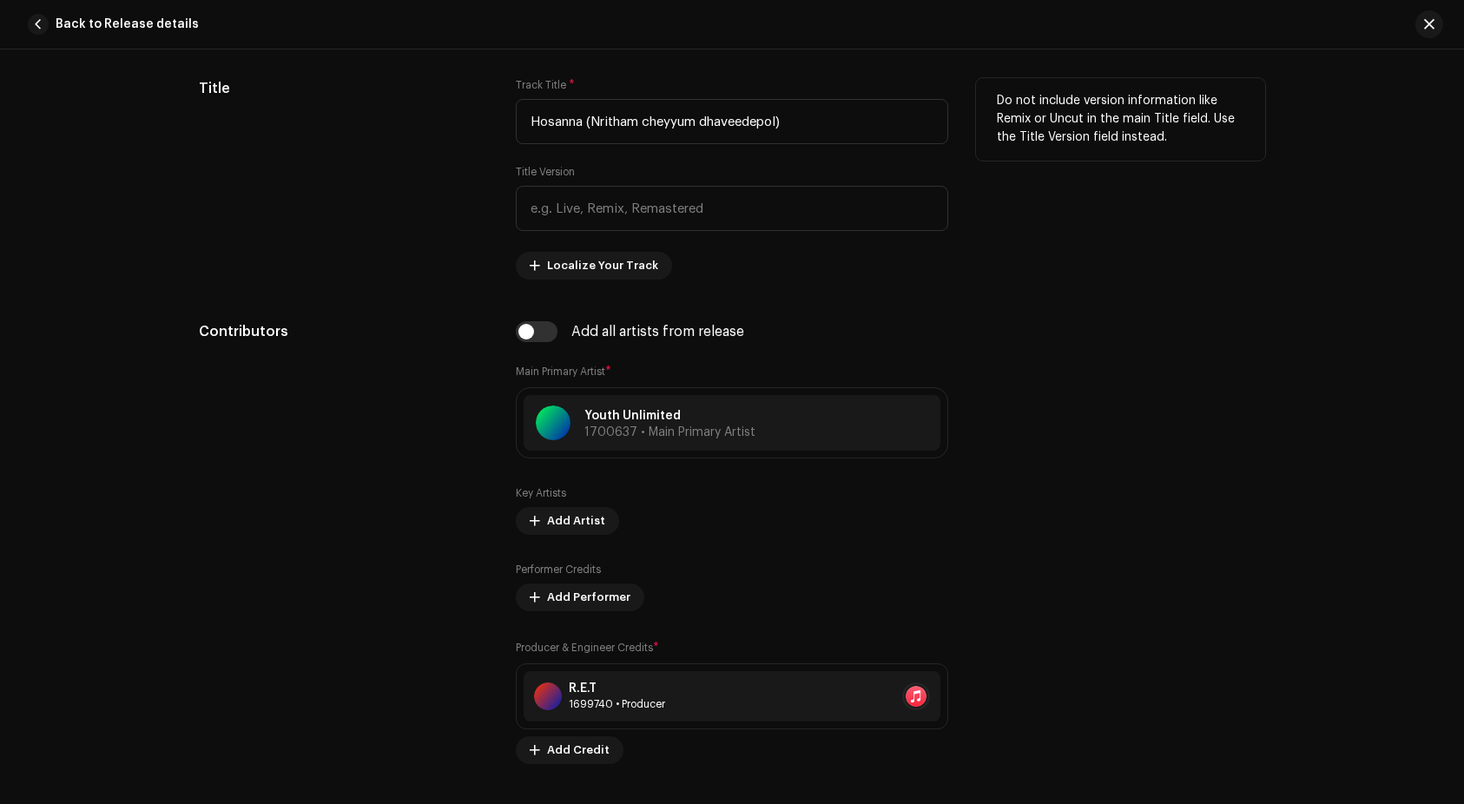
scroll to position [1392, 0]
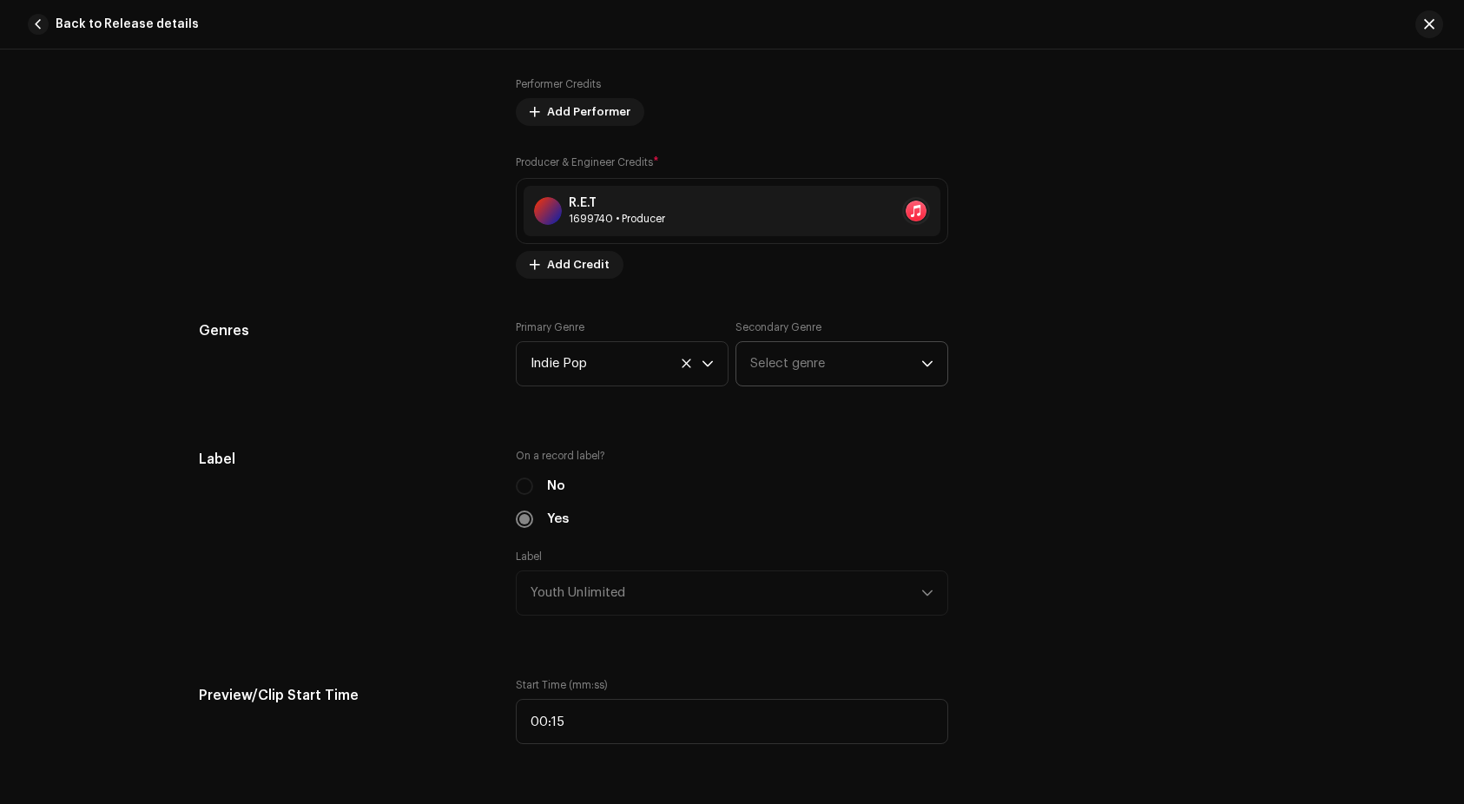
click at [774, 359] on span "Select genre" at bounding box center [835, 363] width 171 height 43
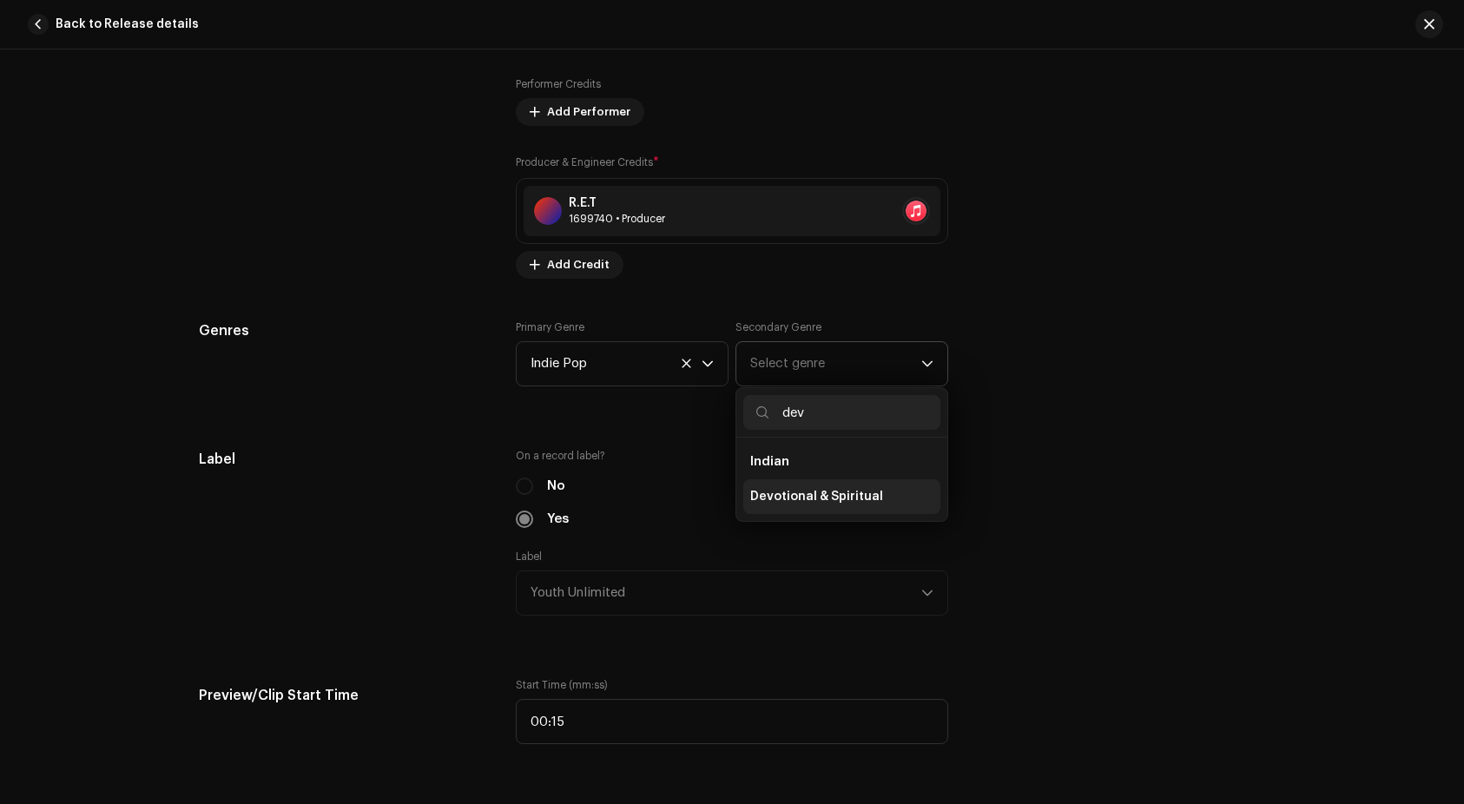
type input "dev"
click at [789, 494] on span "Devotional & Spiritual" at bounding box center [816, 496] width 133 height 17
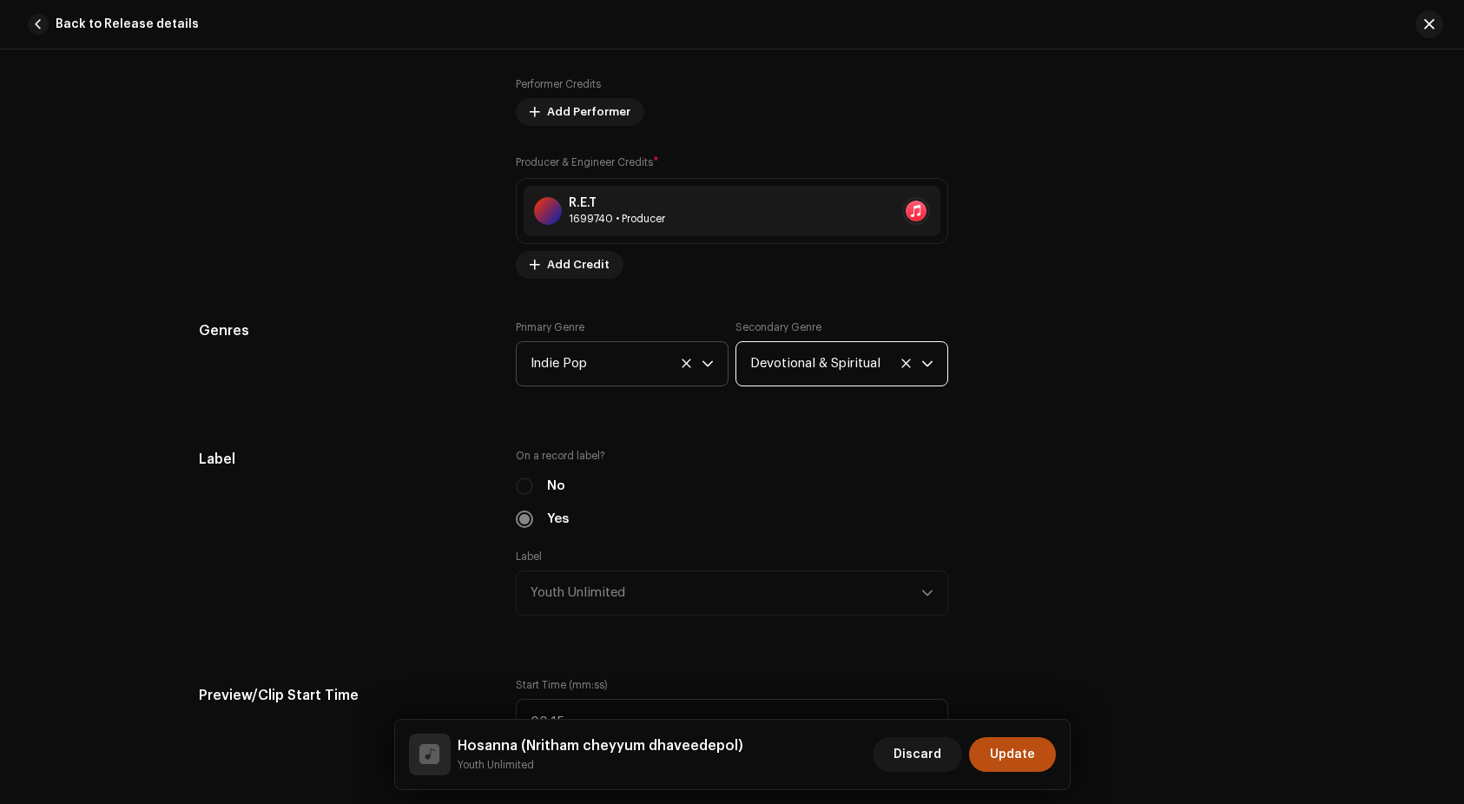
click at [649, 371] on span "Indie Pop" at bounding box center [616, 363] width 171 height 43
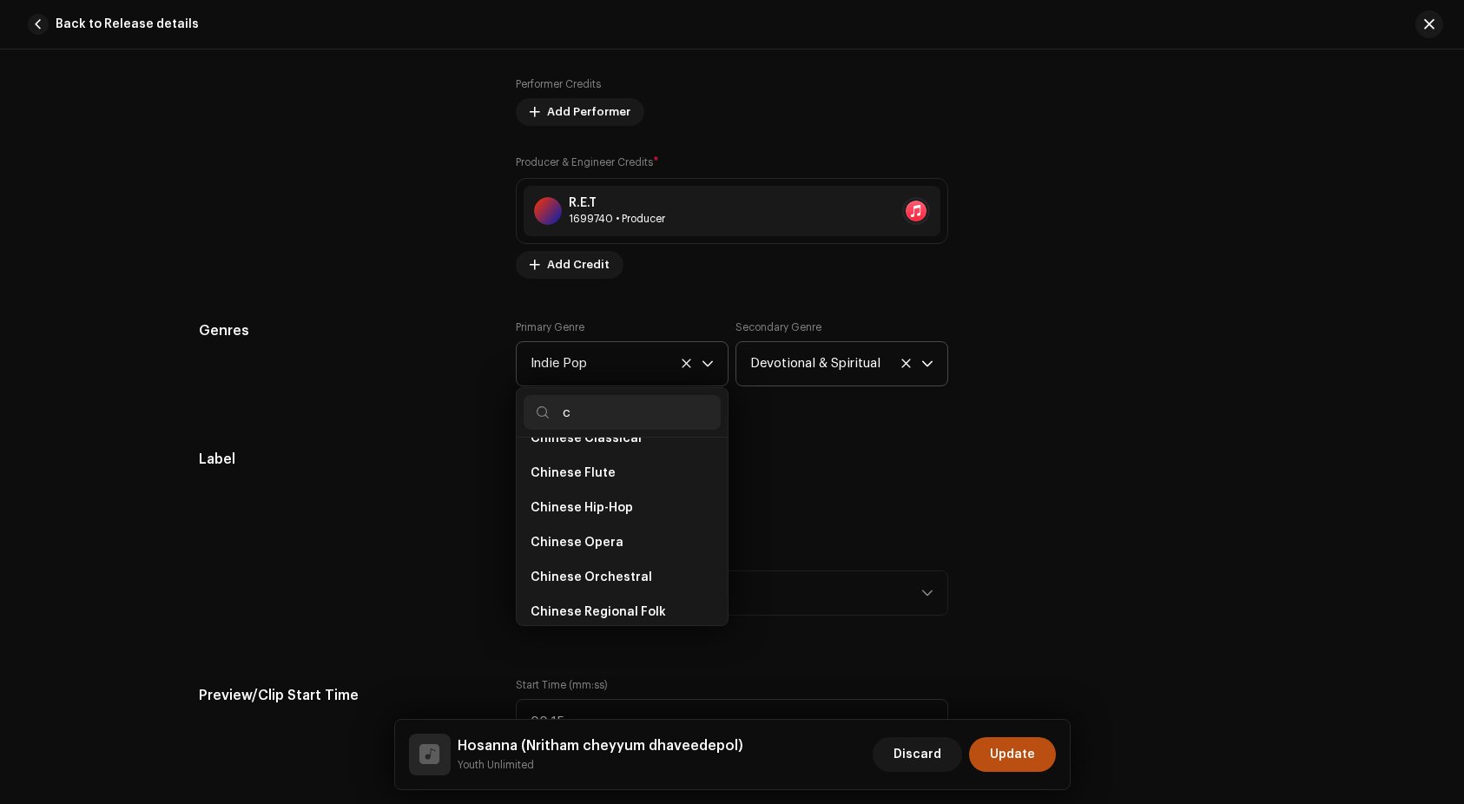
scroll to position [307, 0]
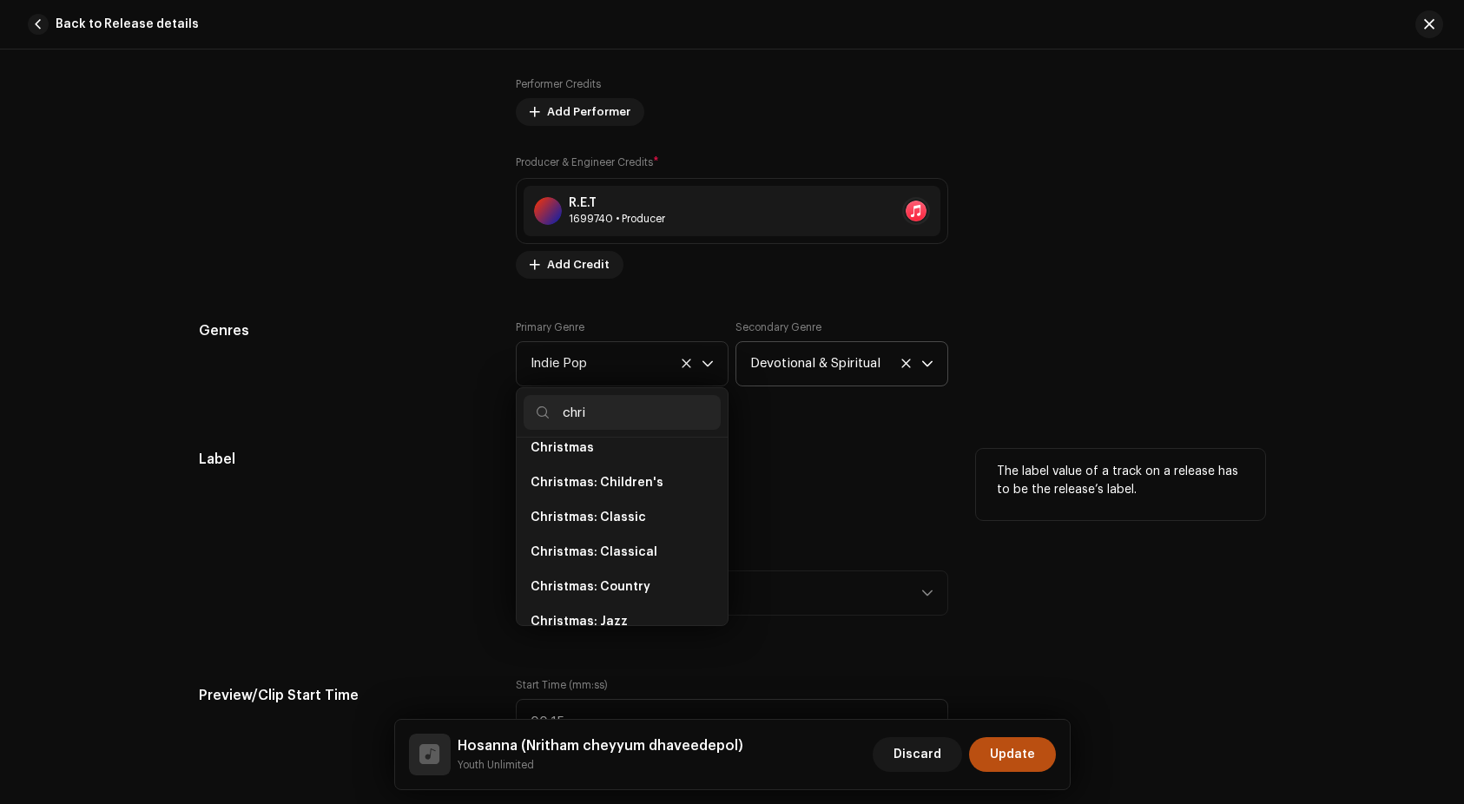
type input "chri"
click at [940, 478] on div "No" at bounding box center [732, 486] width 433 height 19
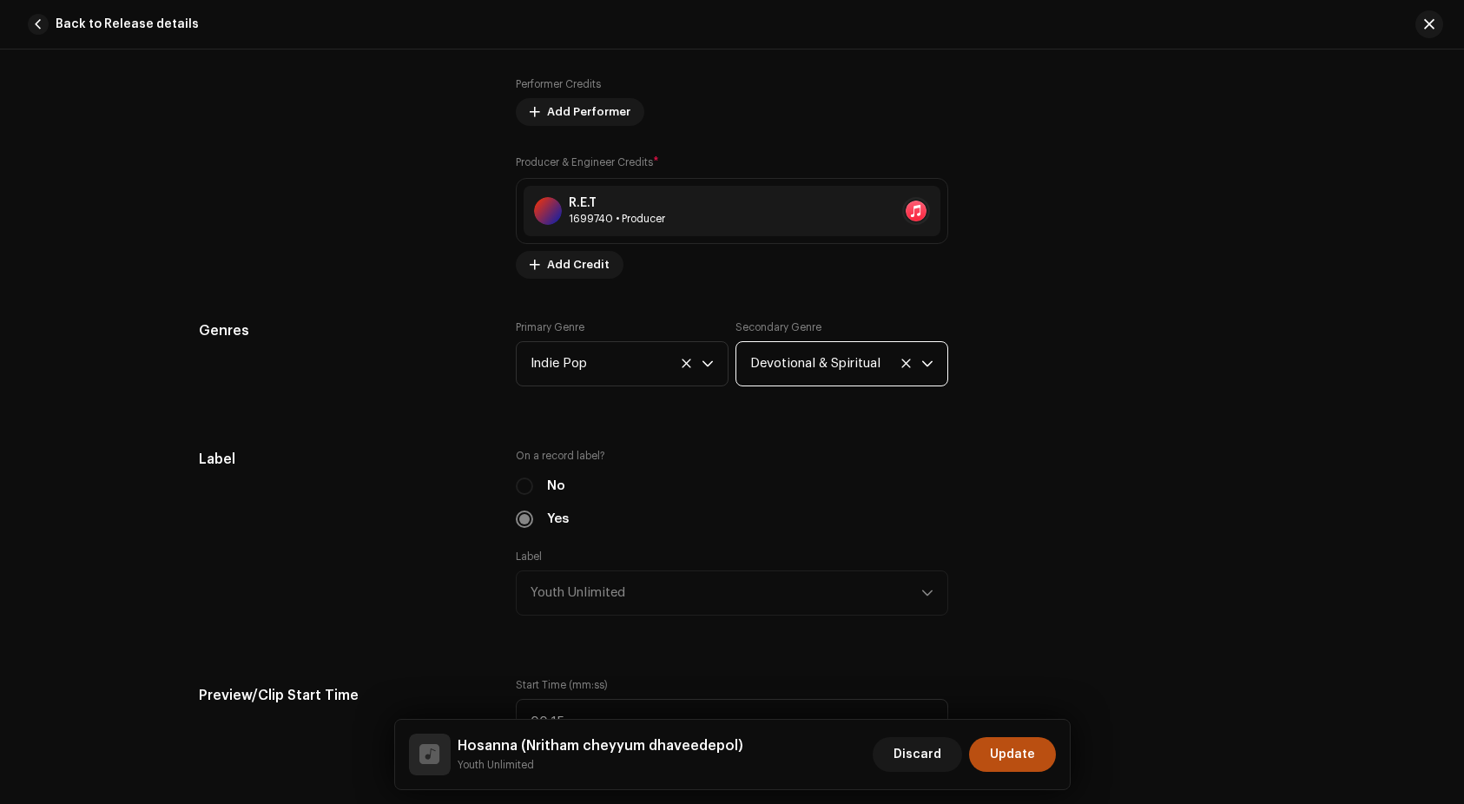
click at [838, 365] on span "Devotional & Spiritual" at bounding box center [835, 363] width 171 height 43
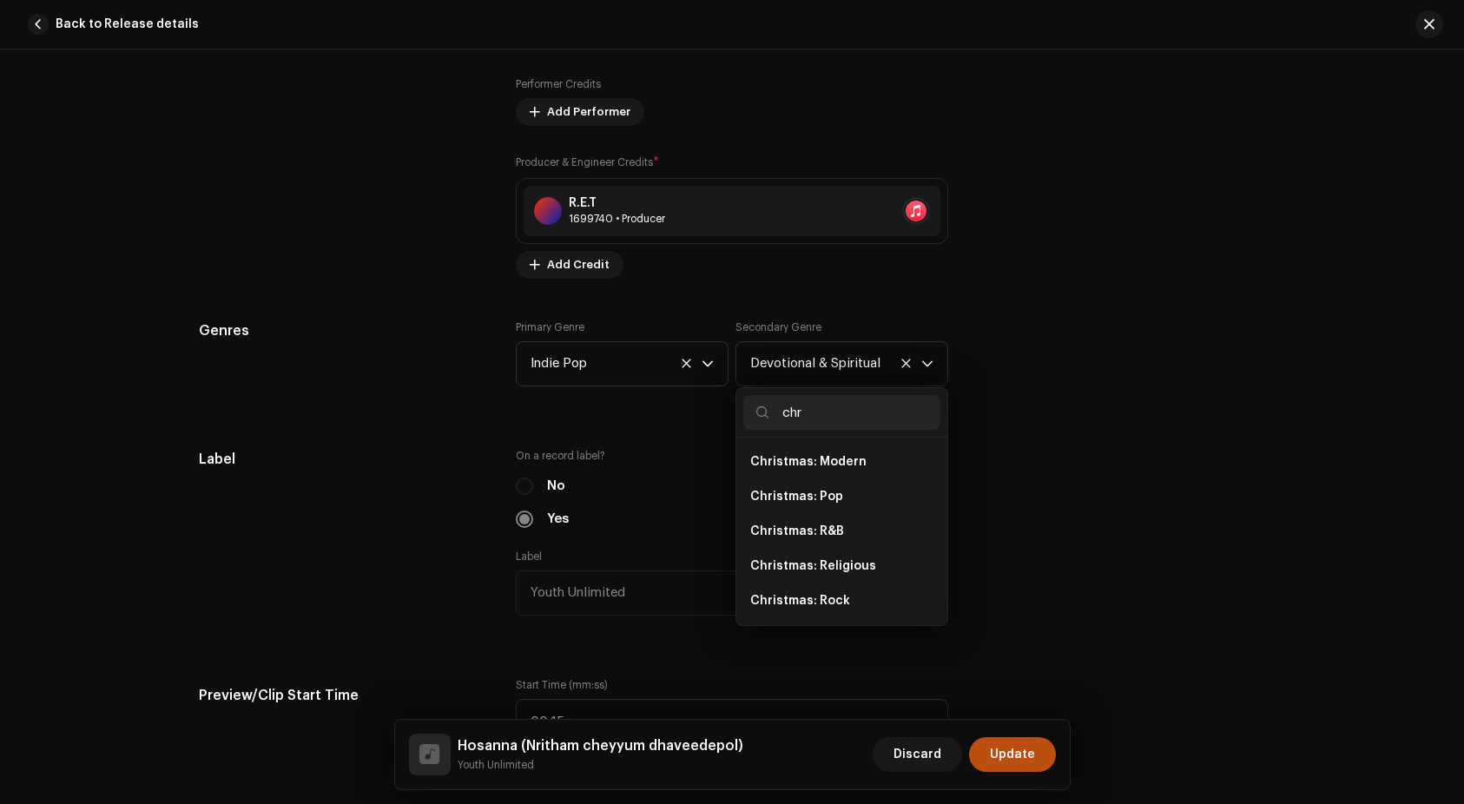
scroll to position [487, 0]
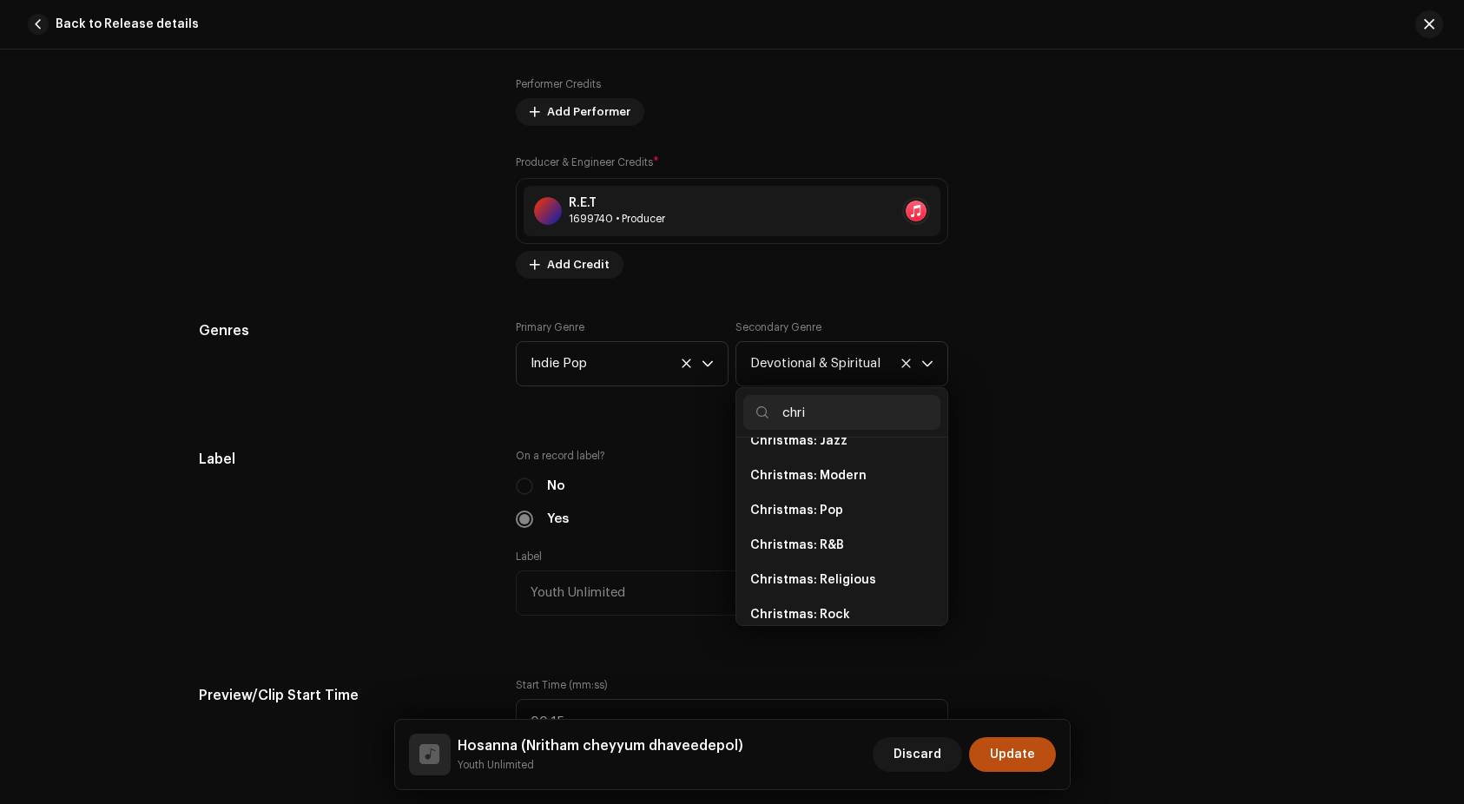
type input "chris"
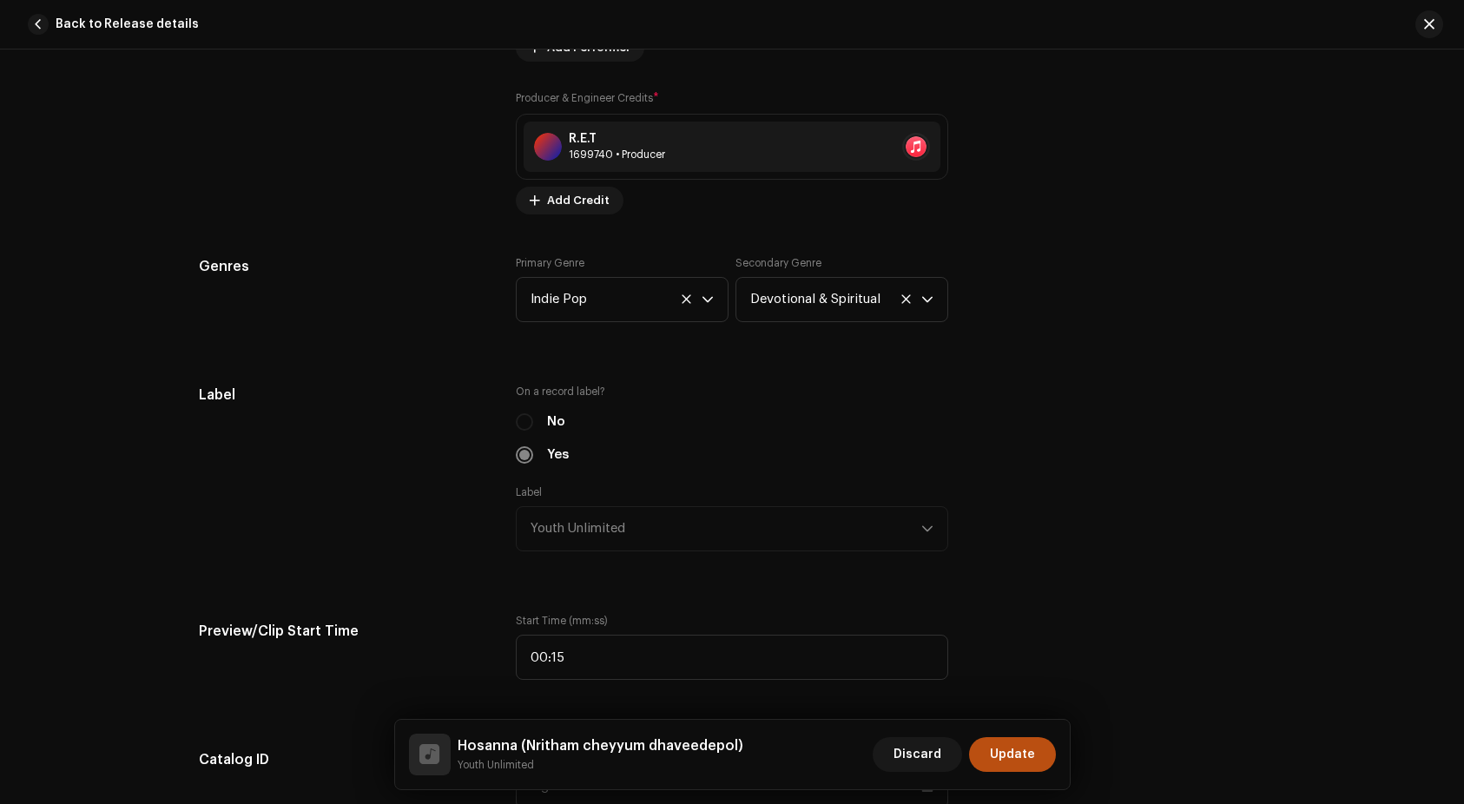
scroll to position [1406, 0]
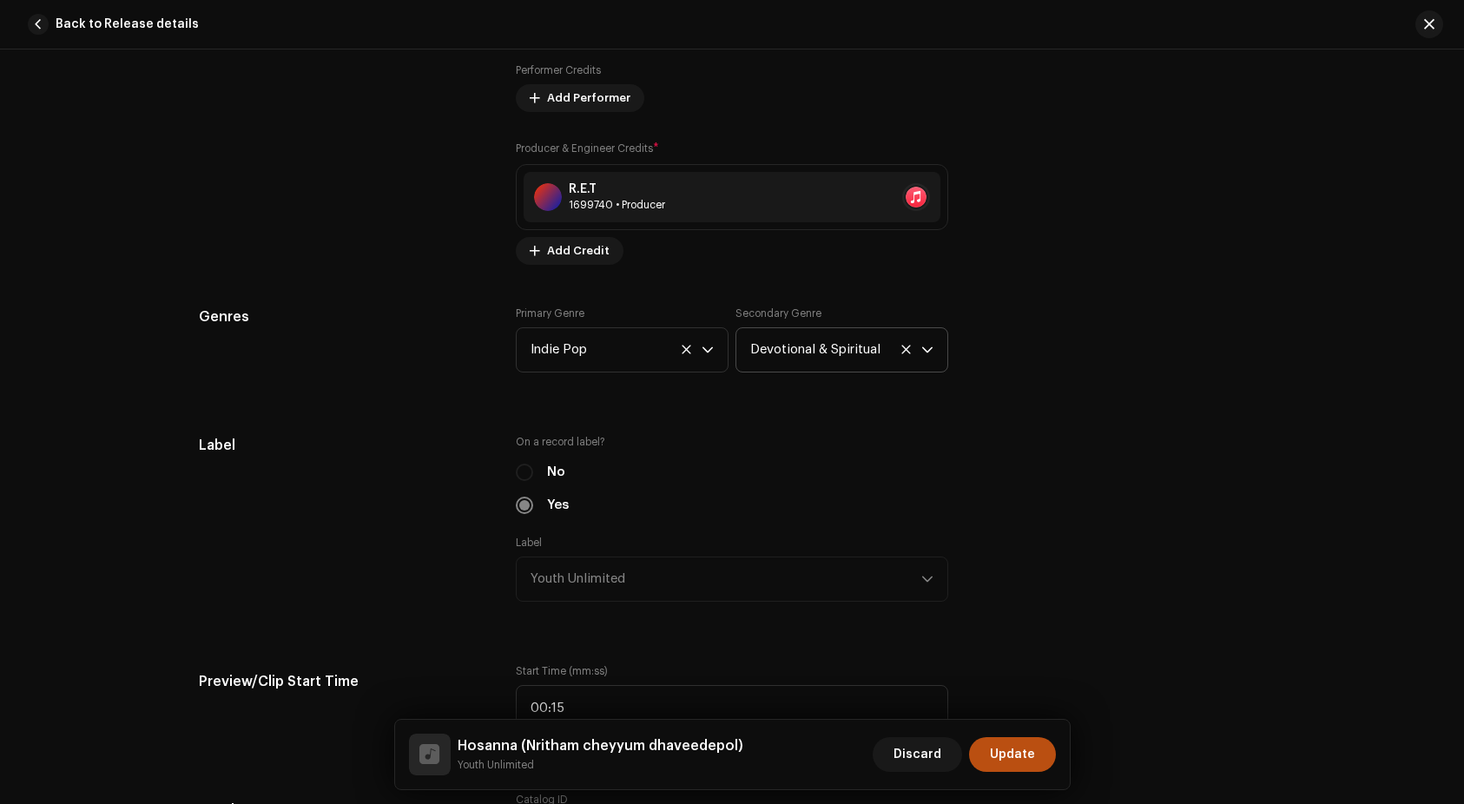
click at [828, 347] on span "Devotional & Spiritual" at bounding box center [835, 349] width 171 height 43
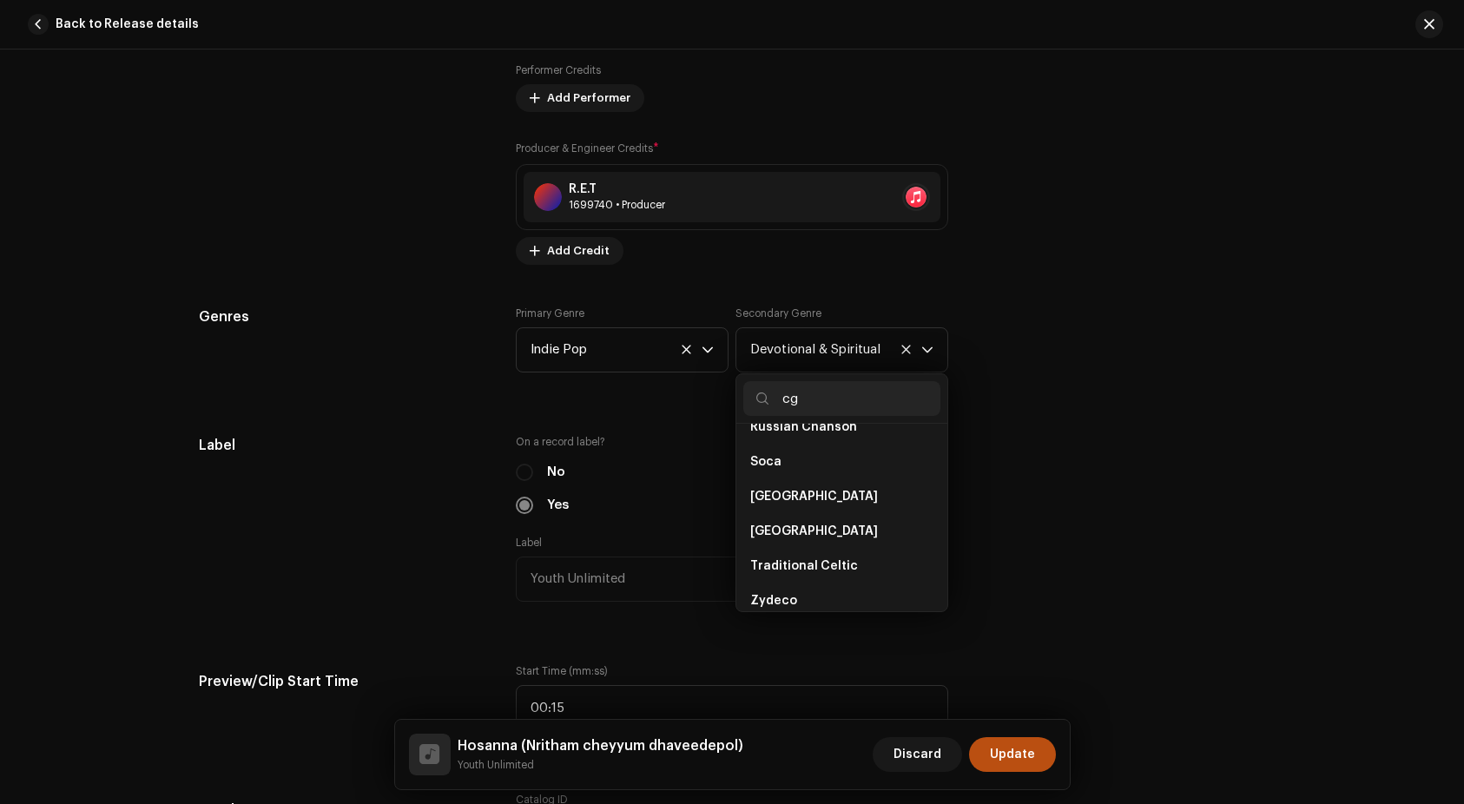
scroll to position [0, 0]
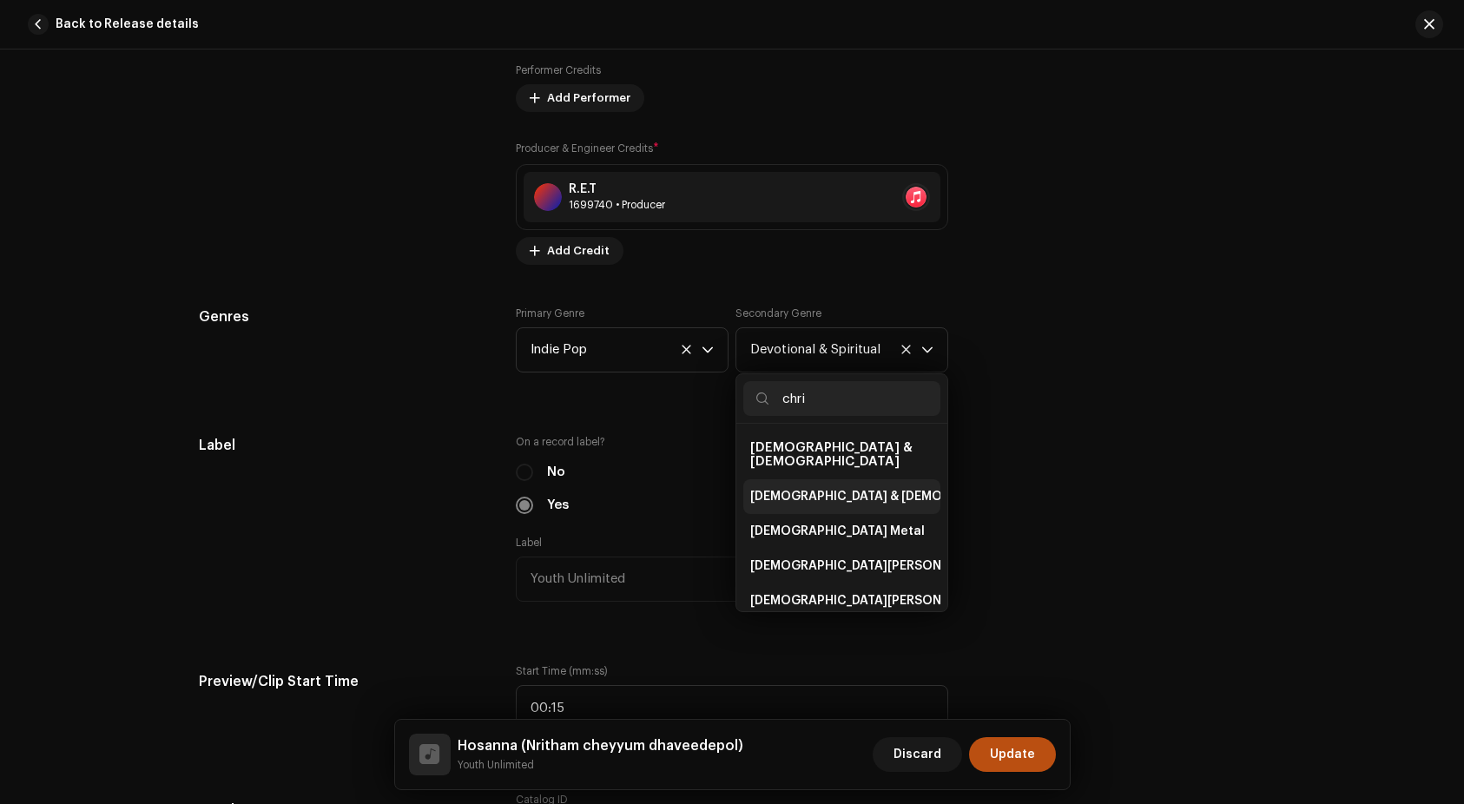
type input "chri"
click at [840, 488] on span "Christian & Gospel" at bounding box center [894, 496] width 288 height 17
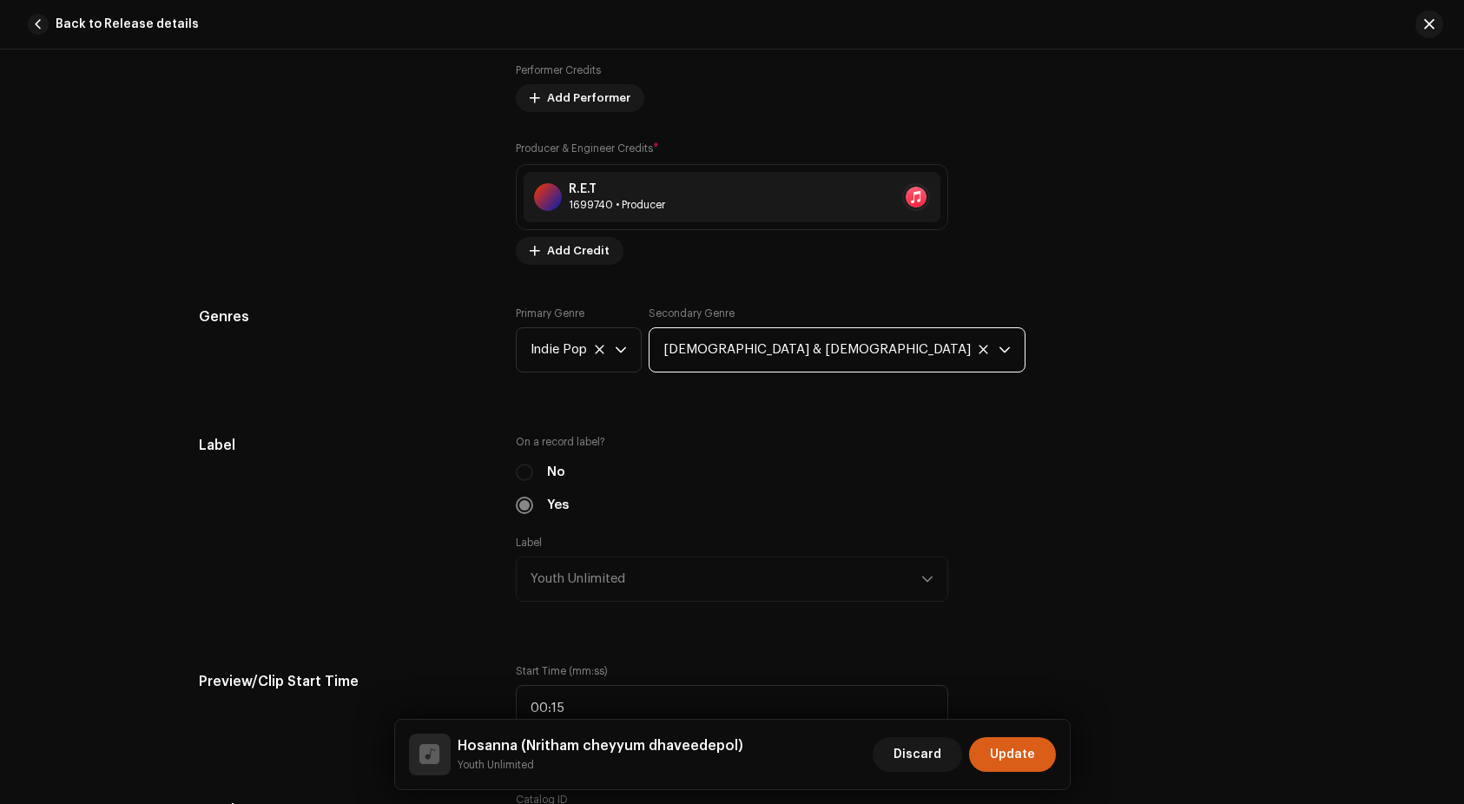
click at [1000, 743] on span "Update" at bounding box center [1012, 754] width 45 height 35
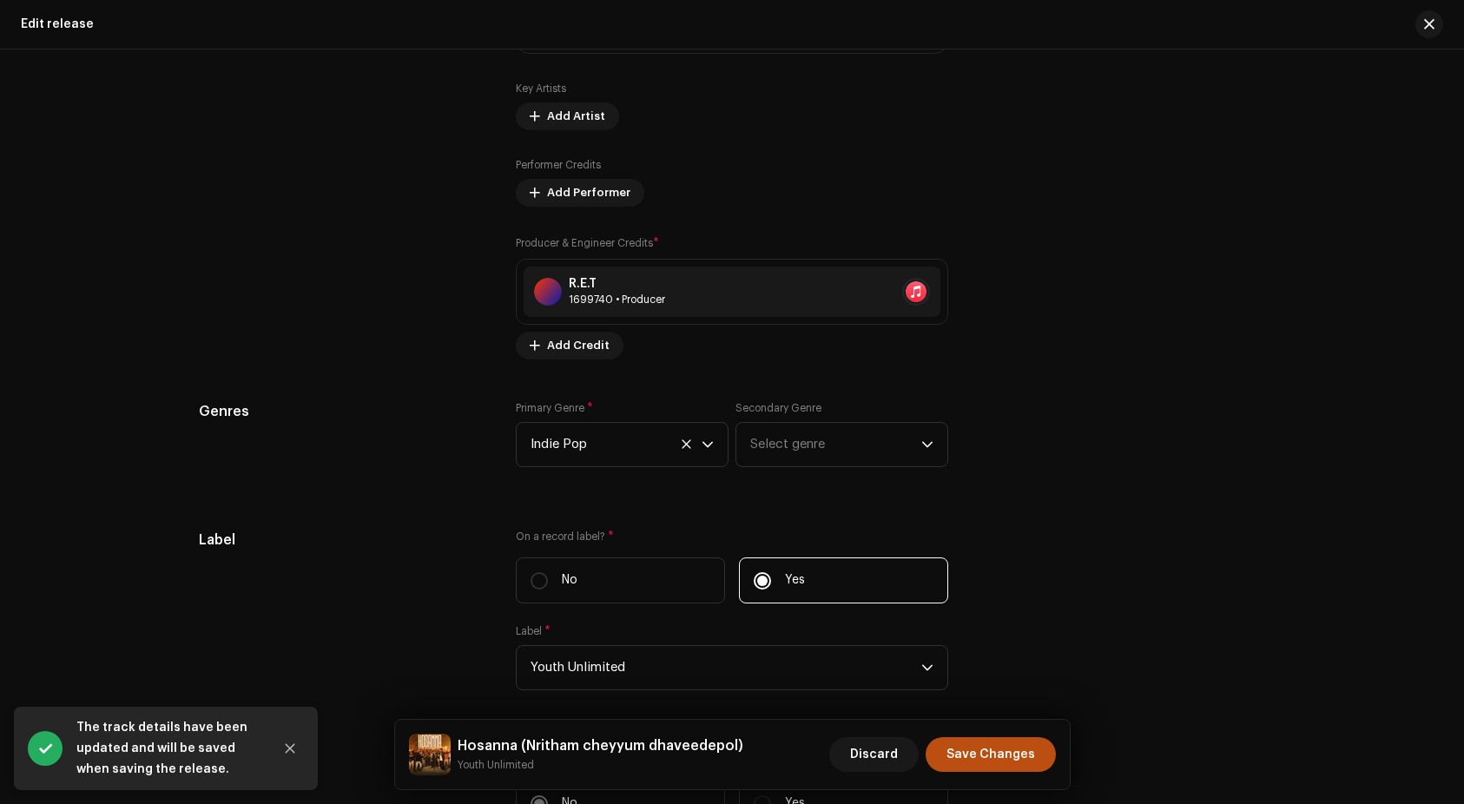
scroll to position [1959, 0]
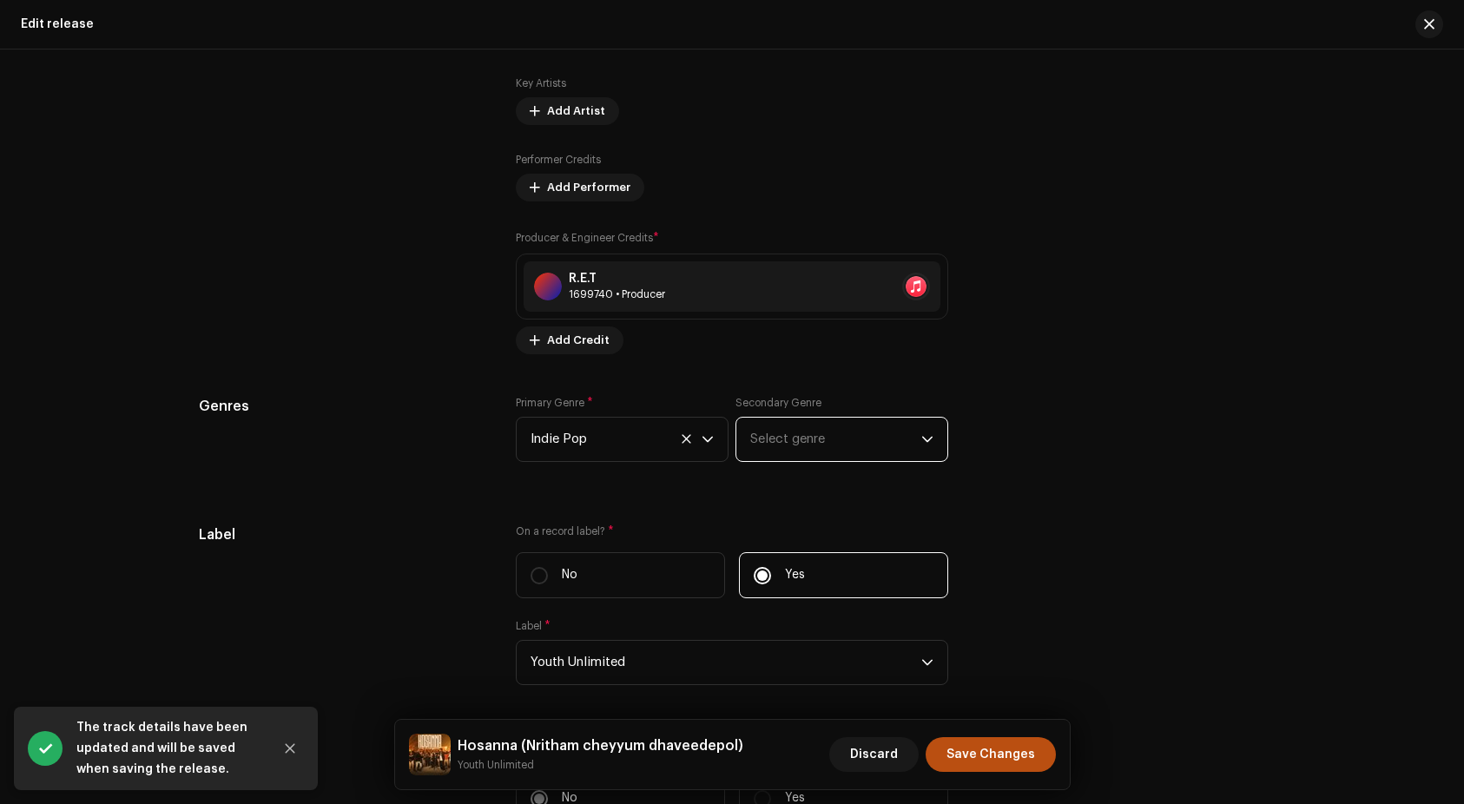
click at [782, 426] on span "Select genre" at bounding box center [835, 439] width 171 height 43
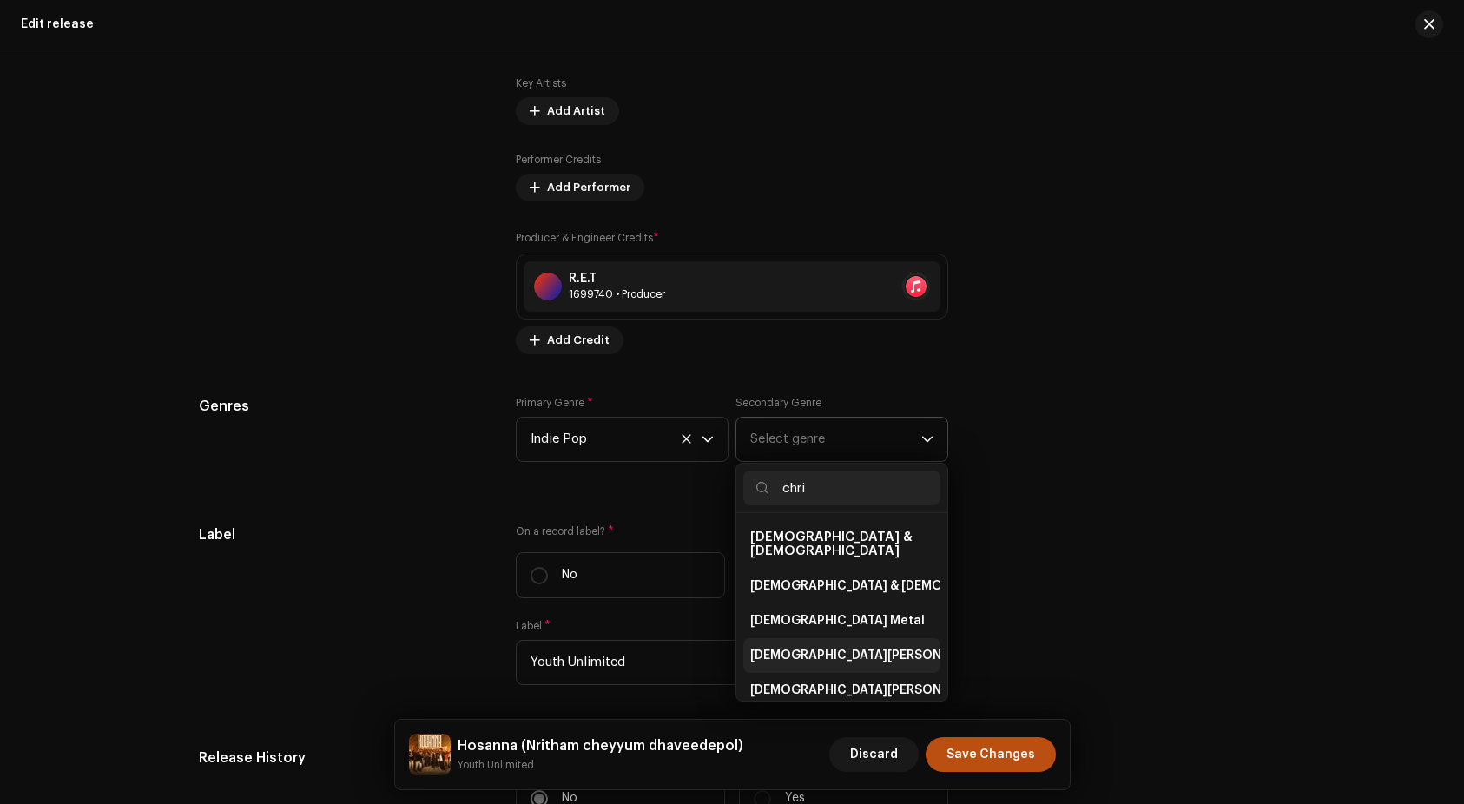
type input "chri"
click at [817, 647] on span "Christian Pop" at bounding box center [867, 655] width 235 height 17
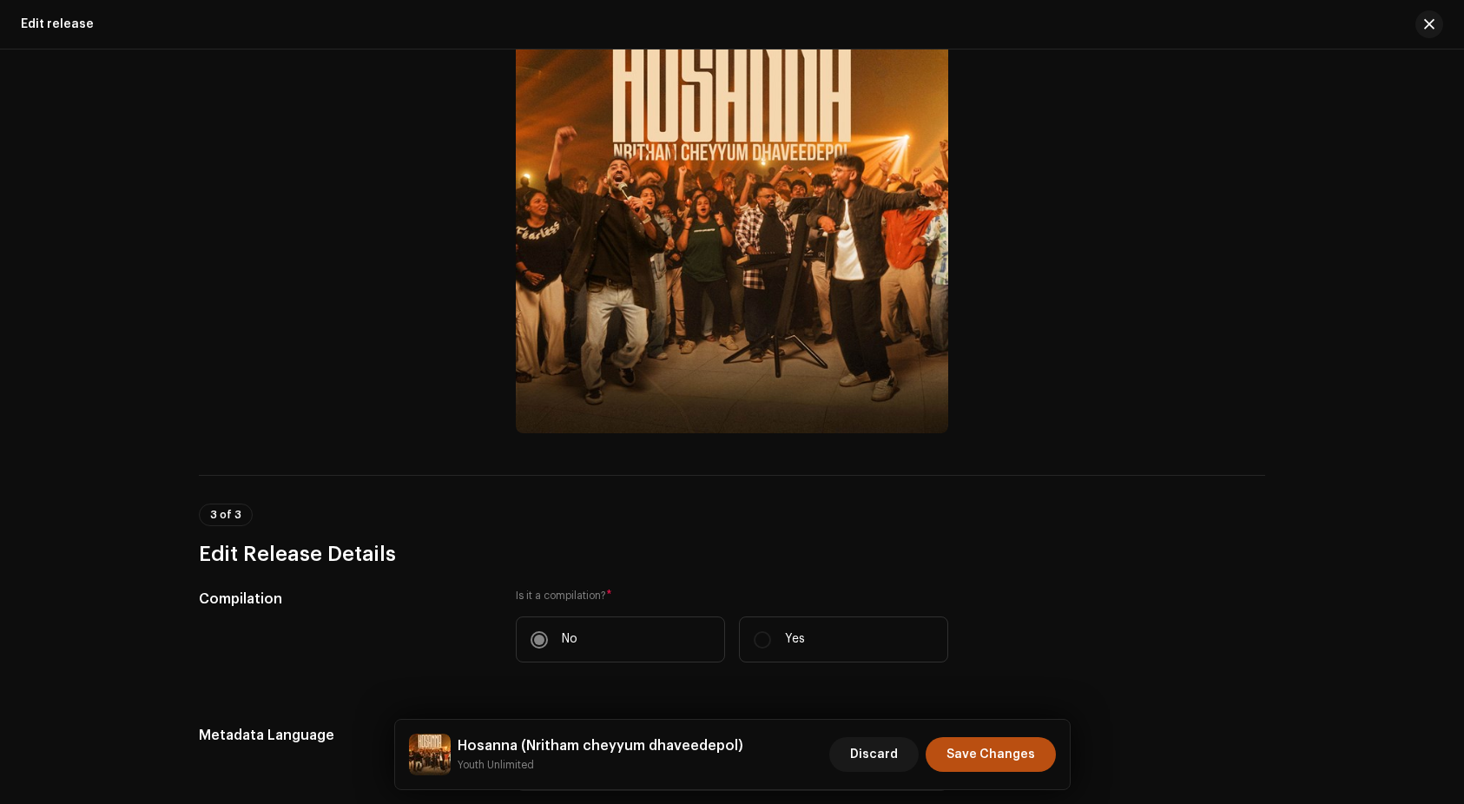
scroll to position [242, 0]
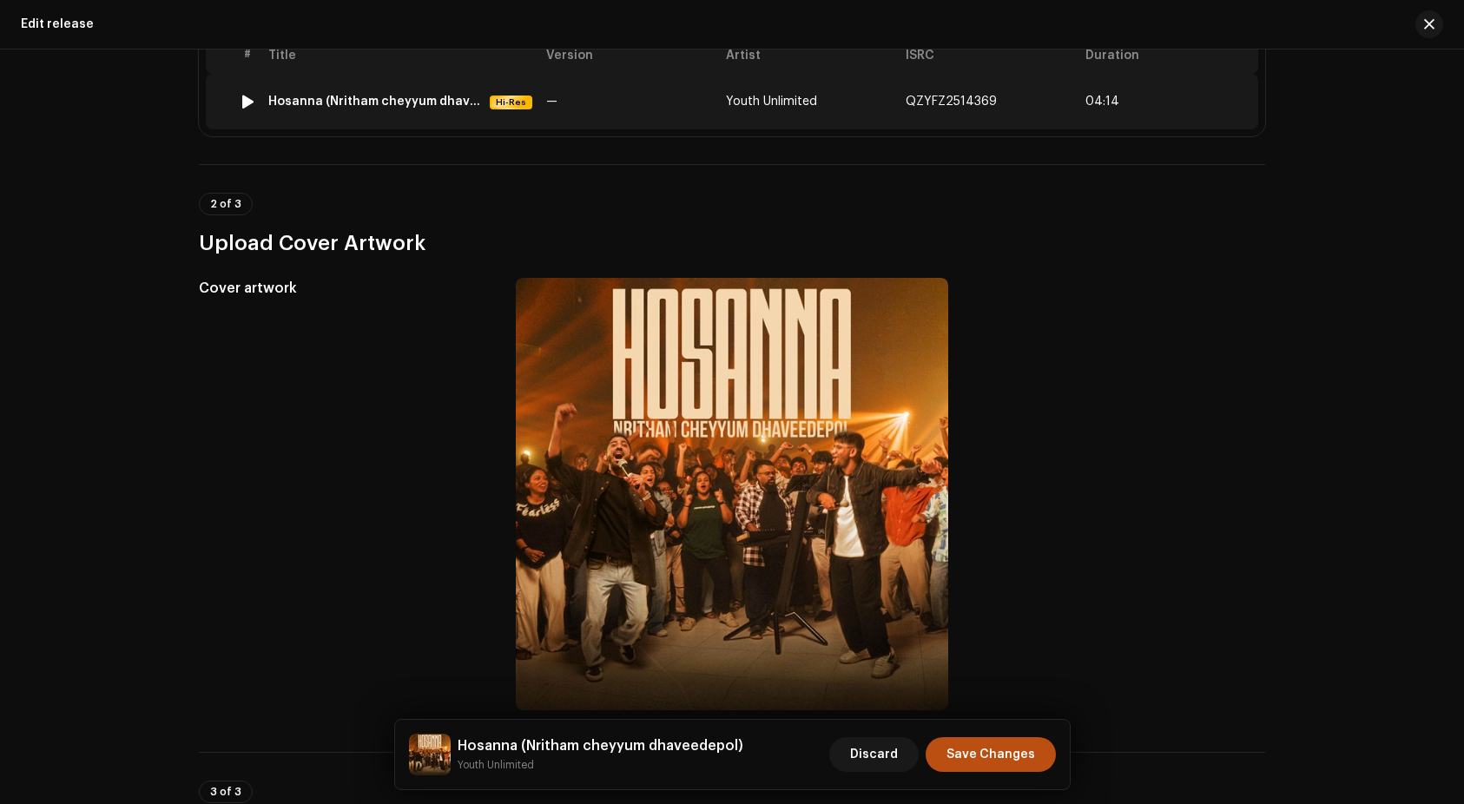
click at [429, 102] on div "Hosanna (Nritham cheyyum dhaveedepol)" at bounding box center [375, 102] width 215 height 14
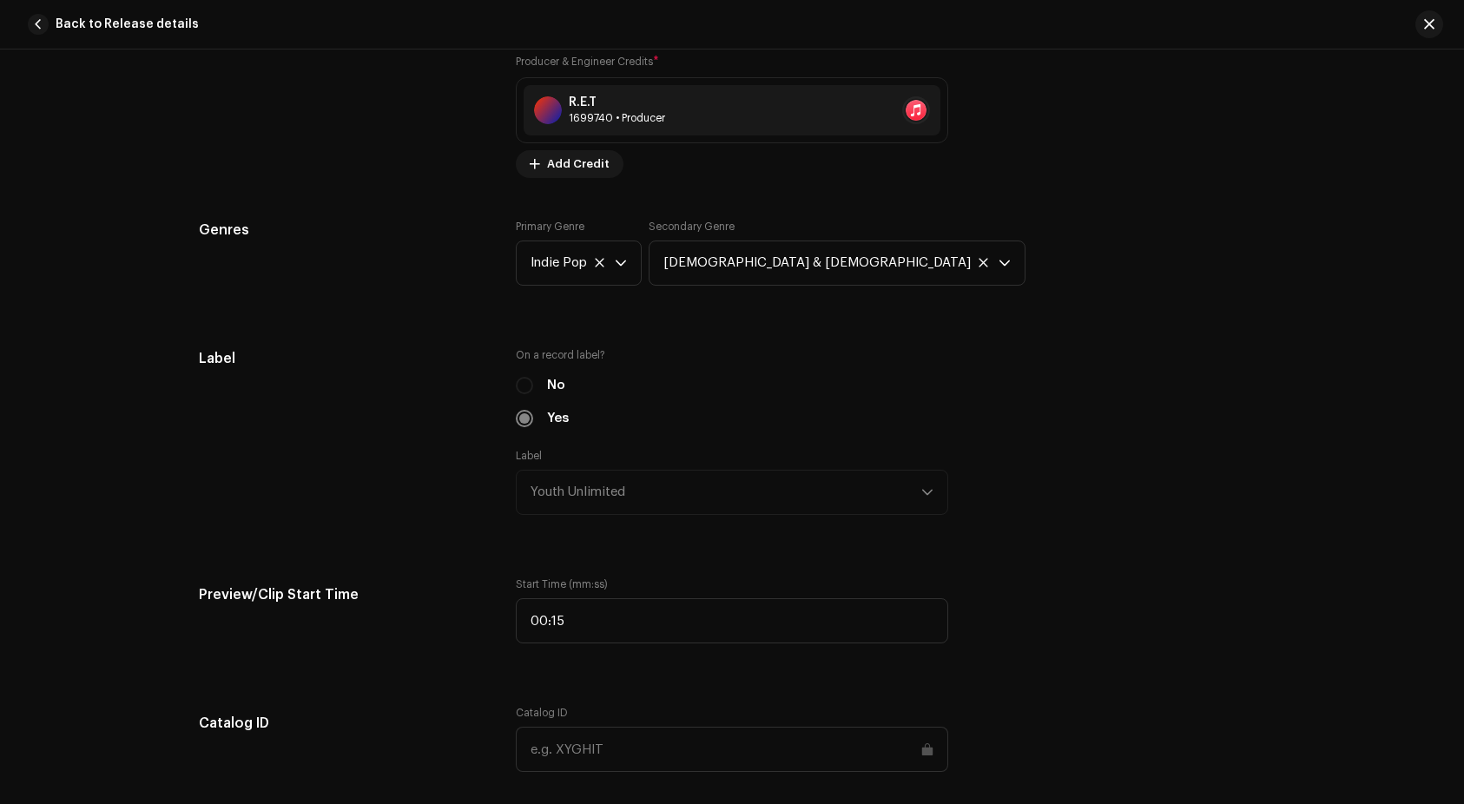
scroll to position [1503, 0]
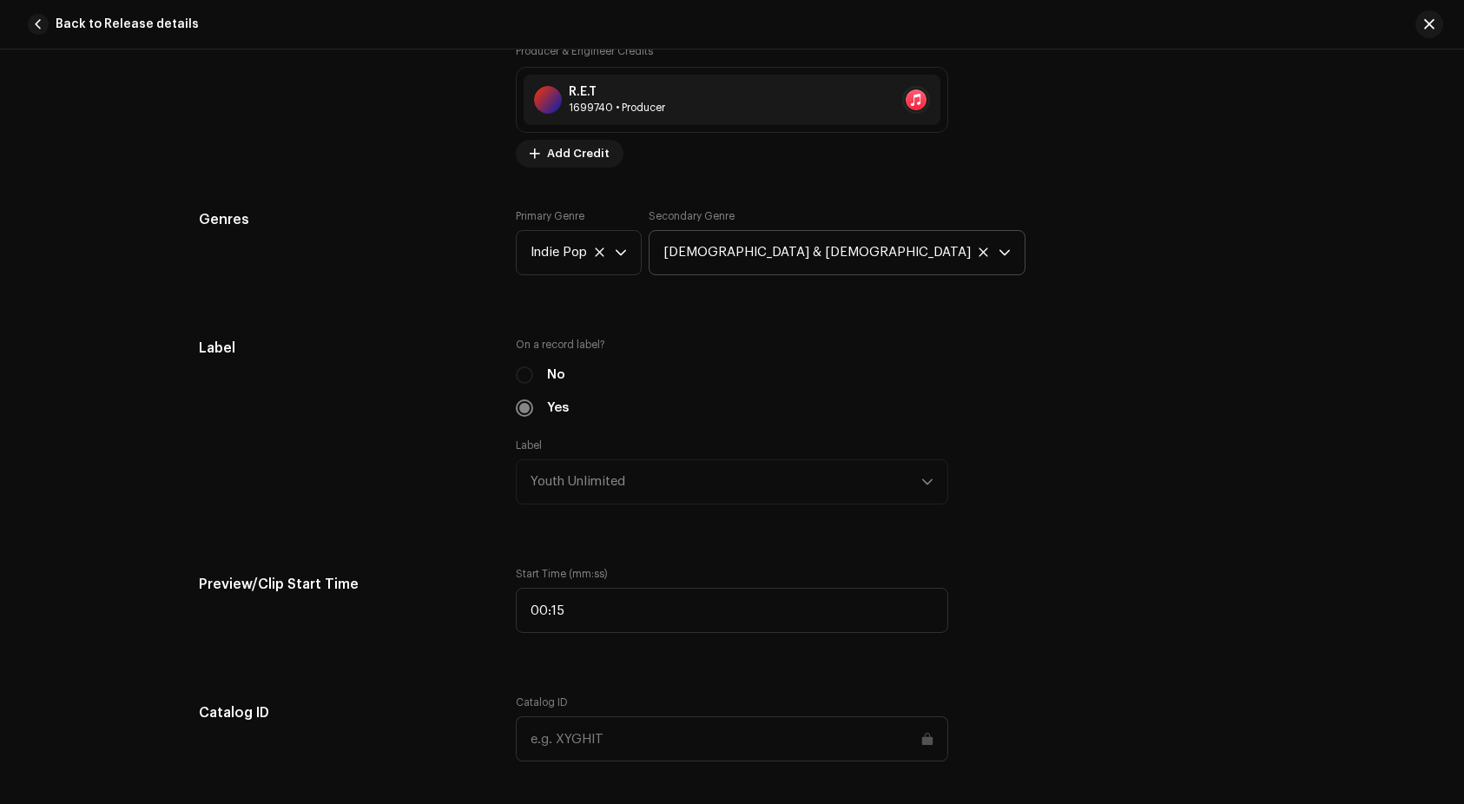
click at [819, 262] on span "Christian & Gospel" at bounding box center [831, 252] width 335 height 43
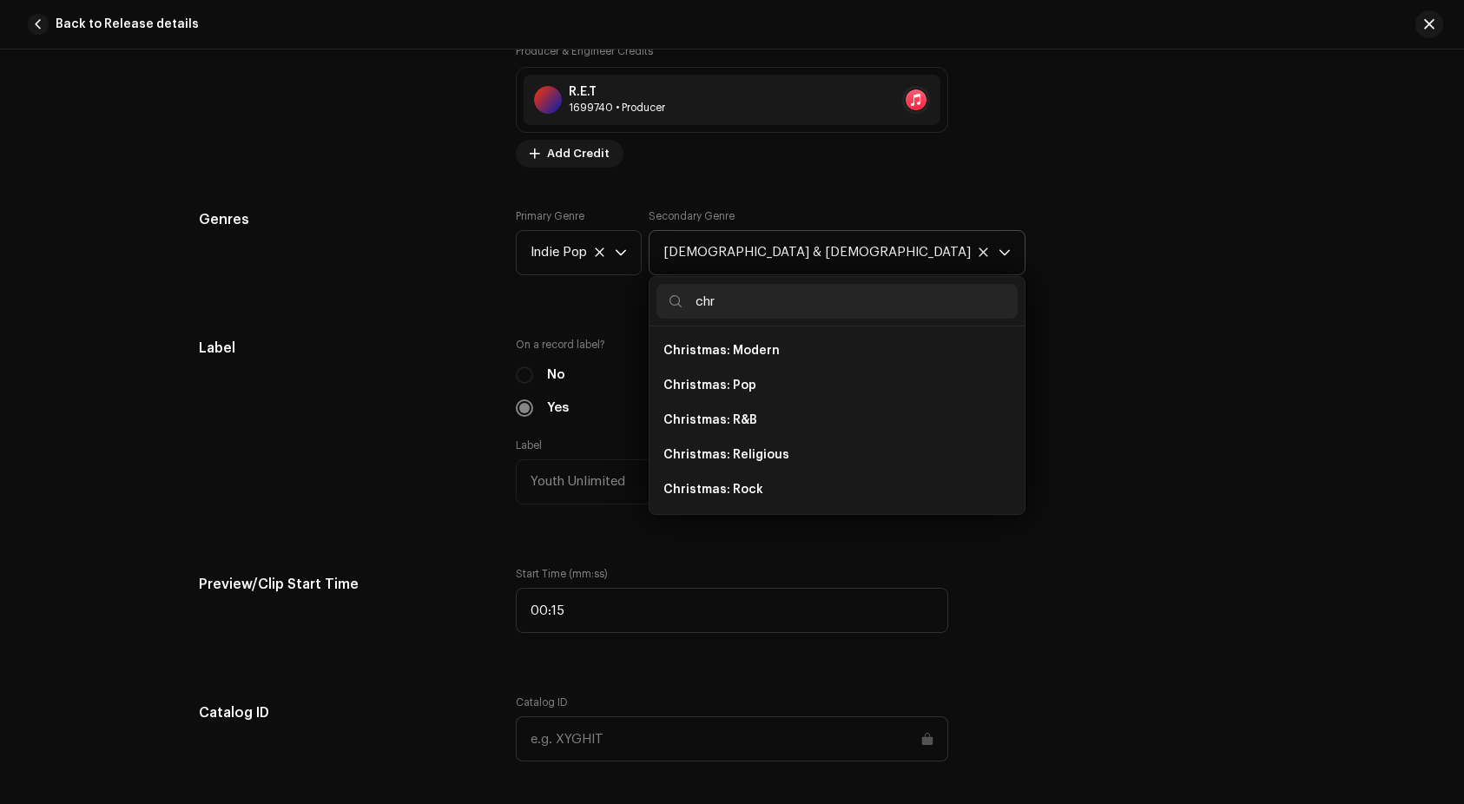
scroll to position [0, 0]
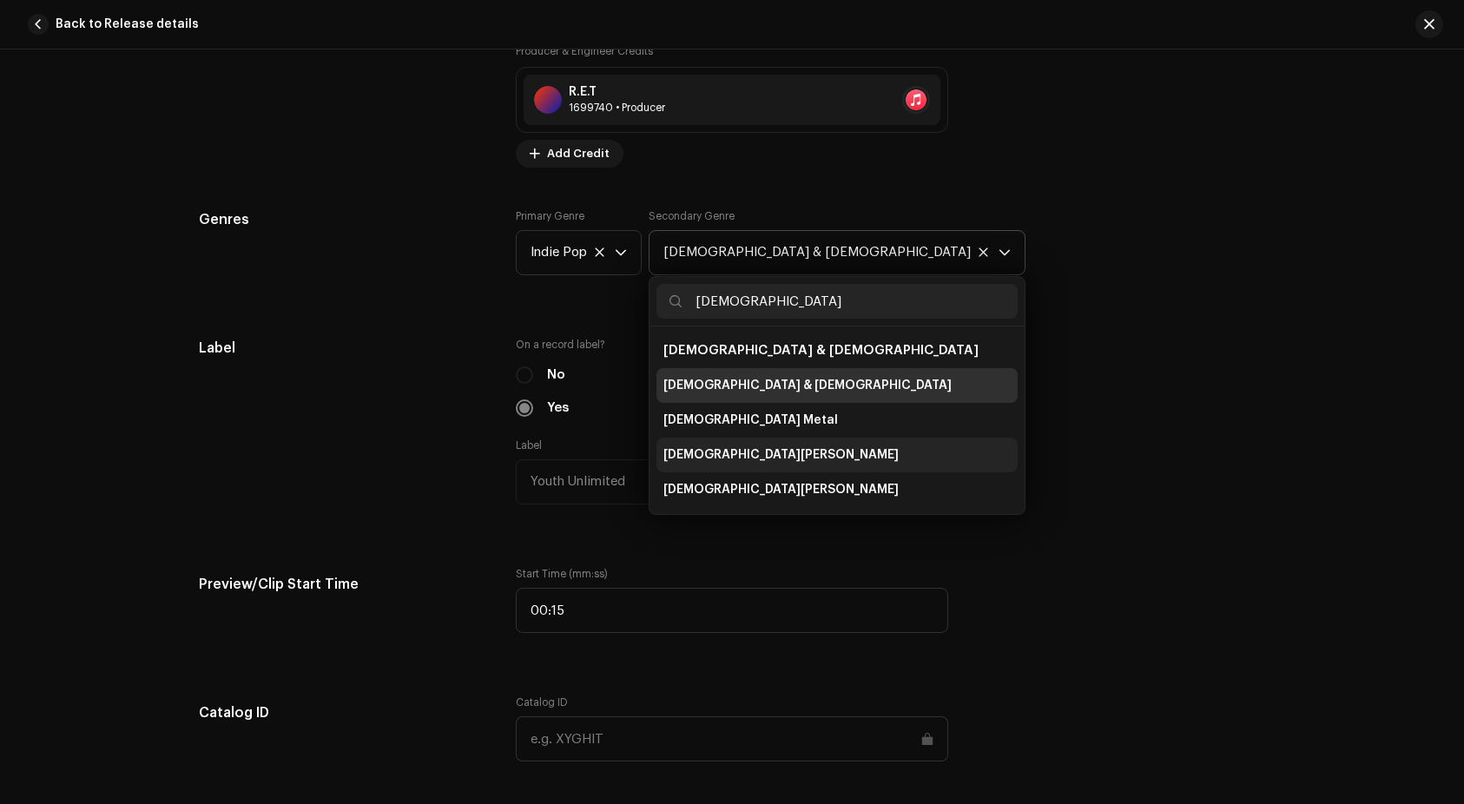
type input "christ"
click at [807, 453] on span "Christian Pop" at bounding box center [781, 454] width 235 height 17
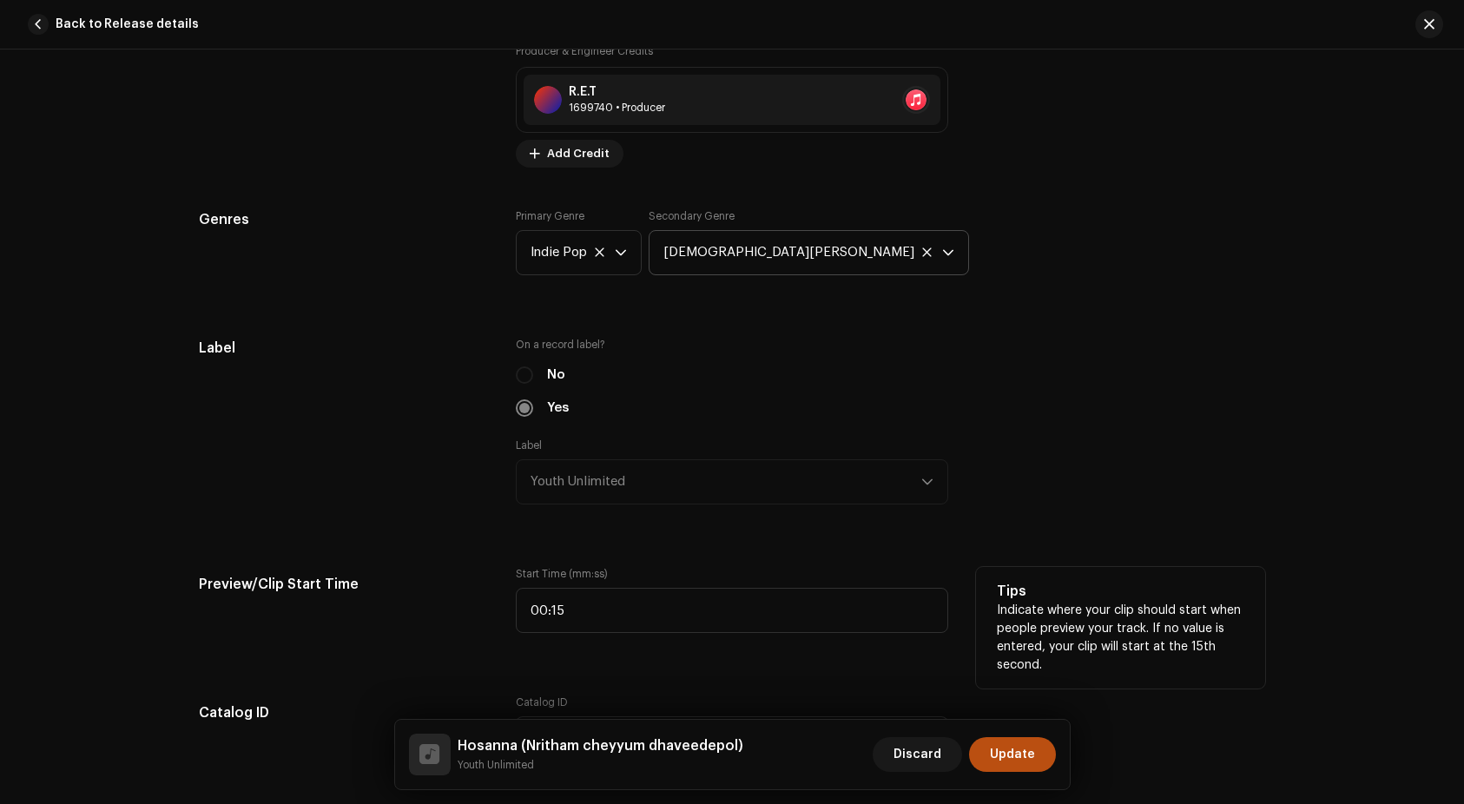
click at [1065, 597] on h5 "Tips" at bounding box center [1121, 591] width 248 height 21
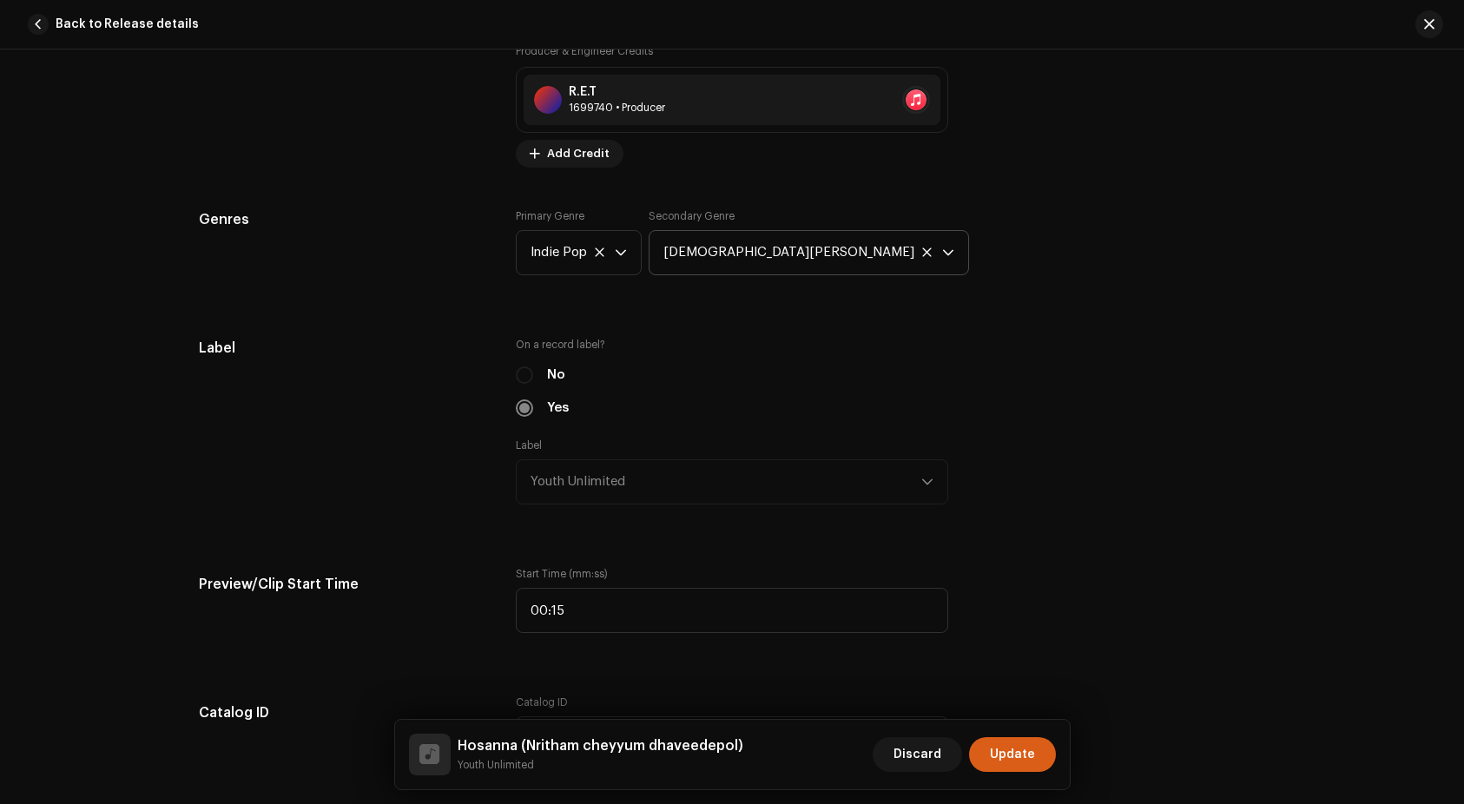
click at [1021, 747] on span "Update" at bounding box center [1012, 754] width 45 height 35
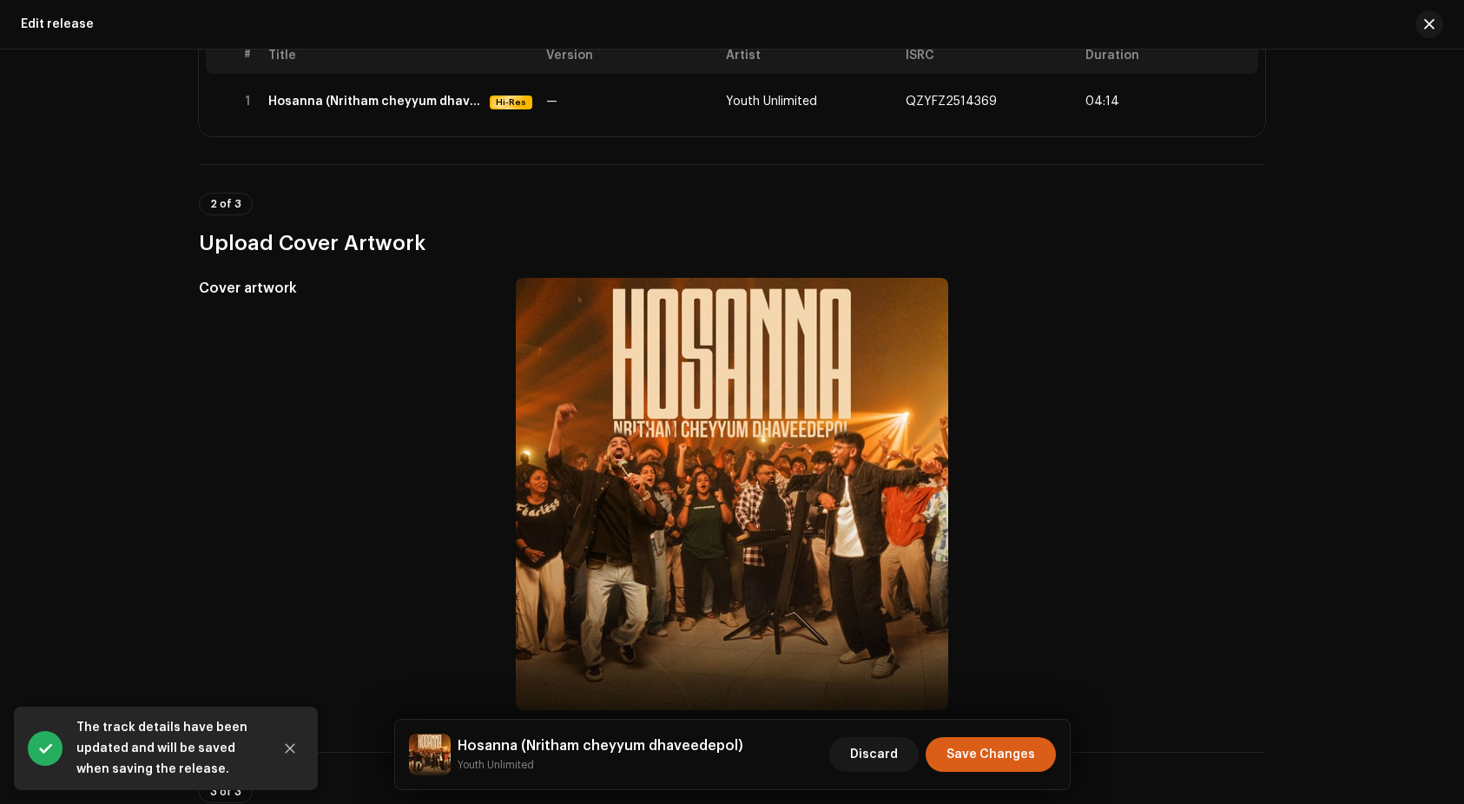
click at [1018, 752] on span "Save Changes" at bounding box center [991, 754] width 89 height 35
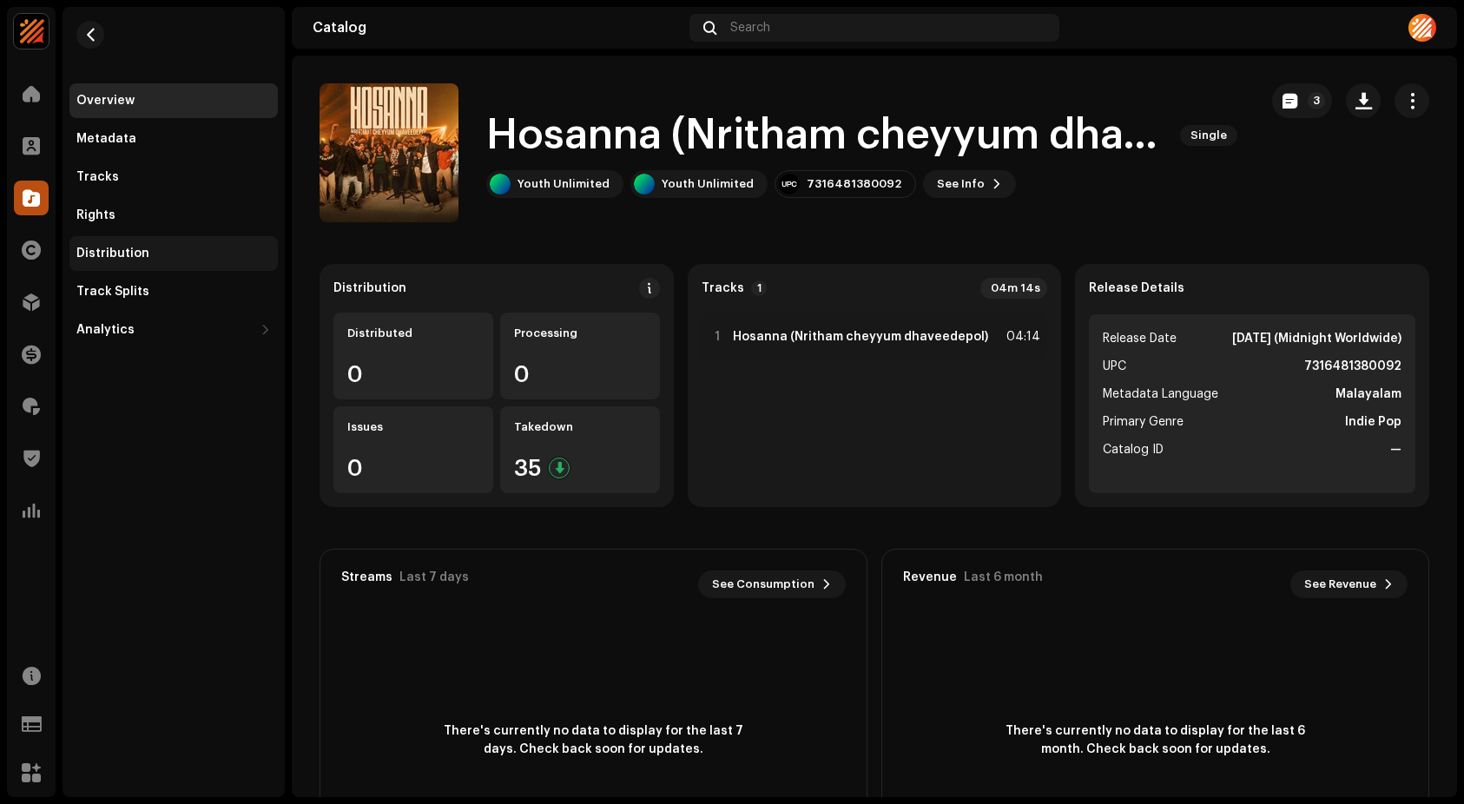
click at [121, 248] on div "Distribution" at bounding box center [112, 254] width 73 height 14
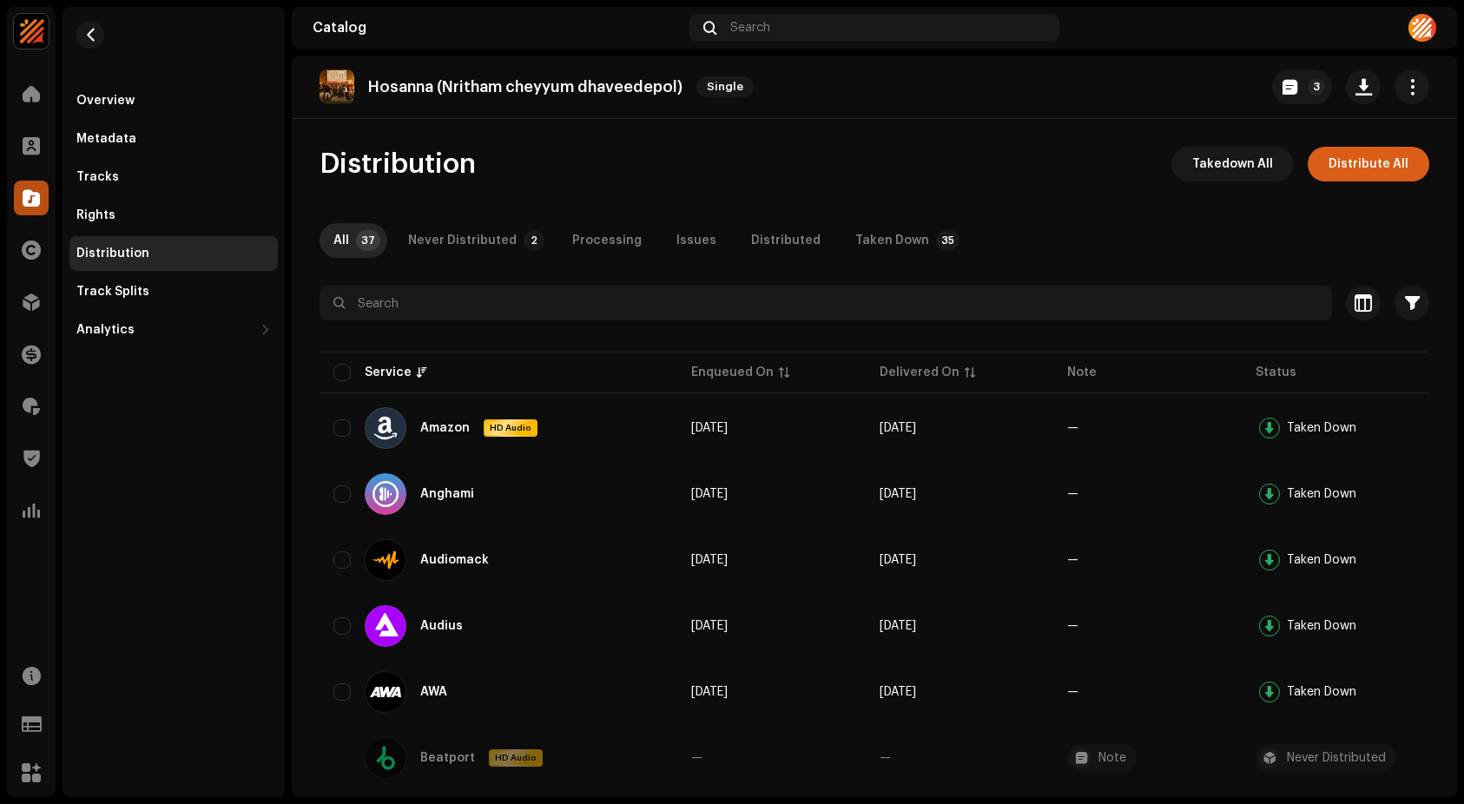
click at [1361, 168] on span "Distribute All" at bounding box center [1369, 164] width 80 height 35
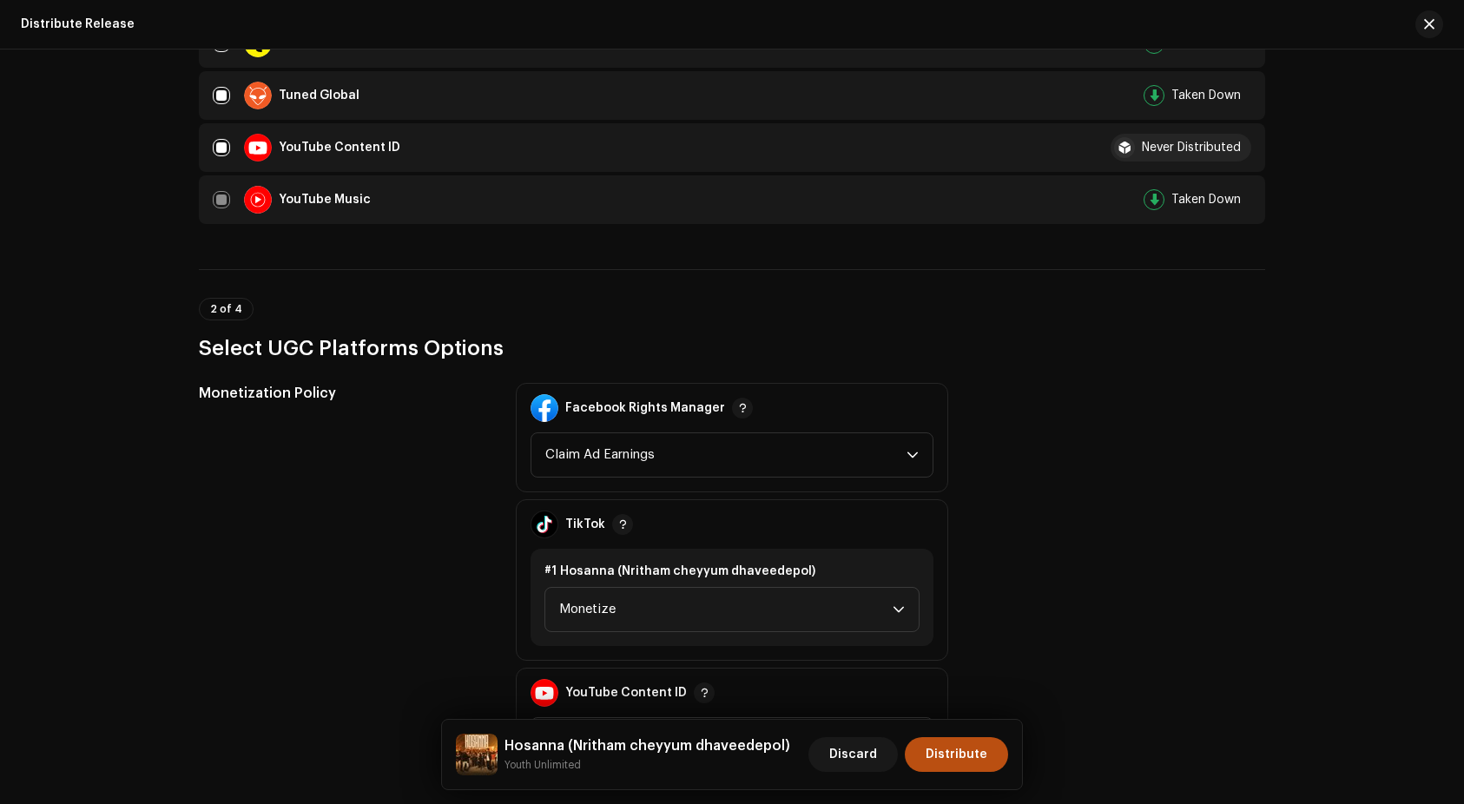
scroll to position [1866, 0]
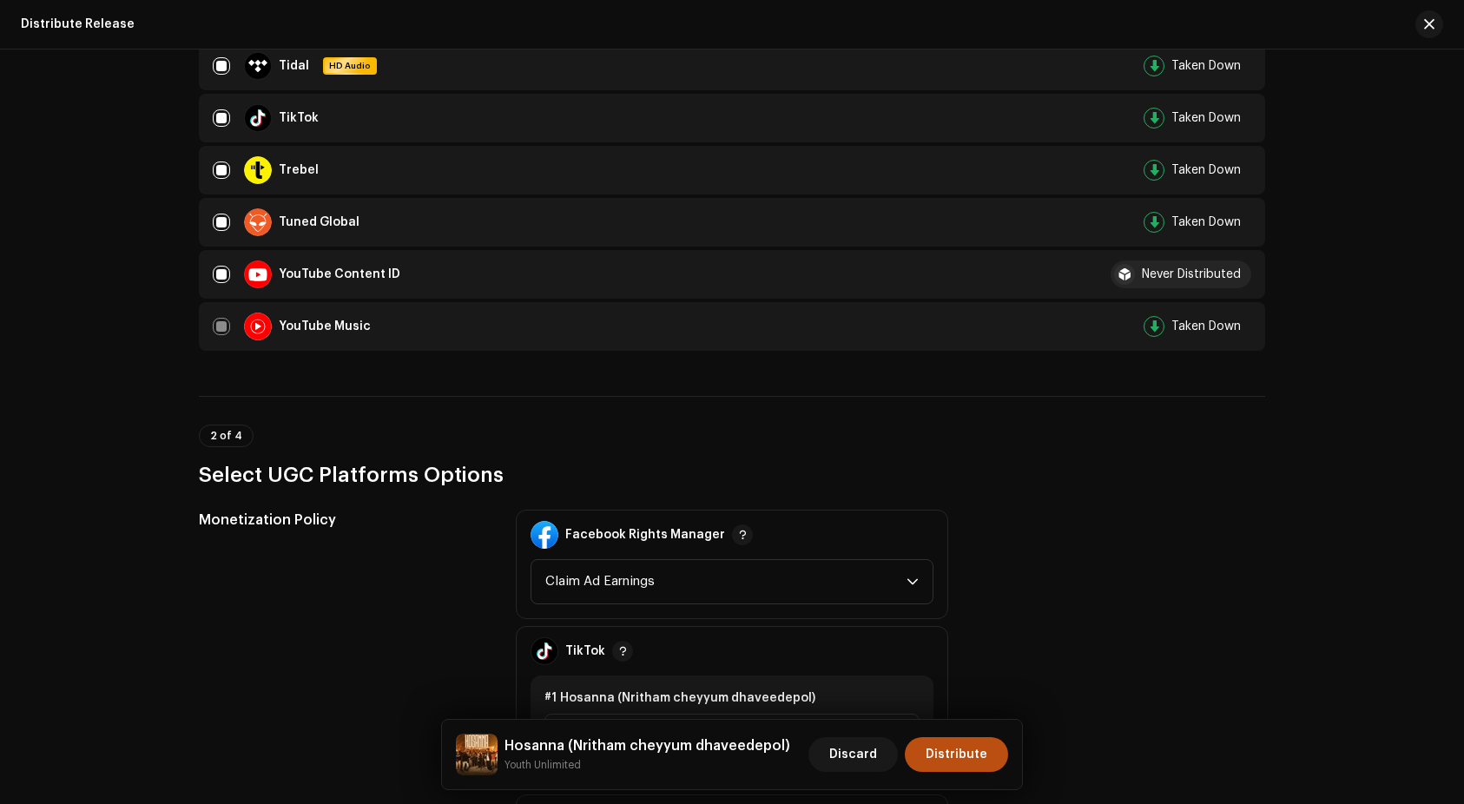
click at [199, 274] on div at bounding box center [200, 274] width 3 height 49
click at [219, 274] on input "checkbox" at bounding box center [221, 274] width 17 height 17
checkbox input "false"
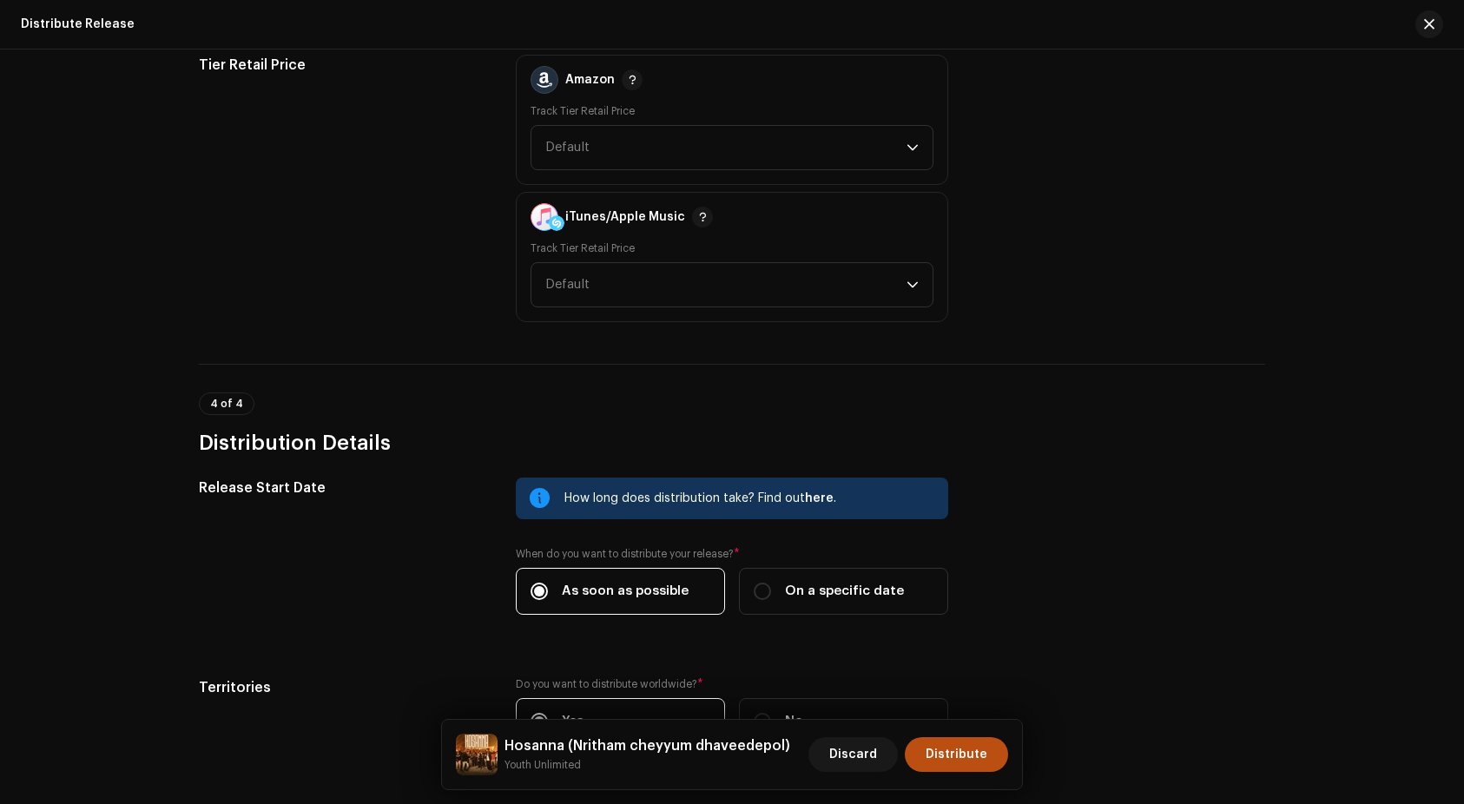
scroll to position [2883, 0]
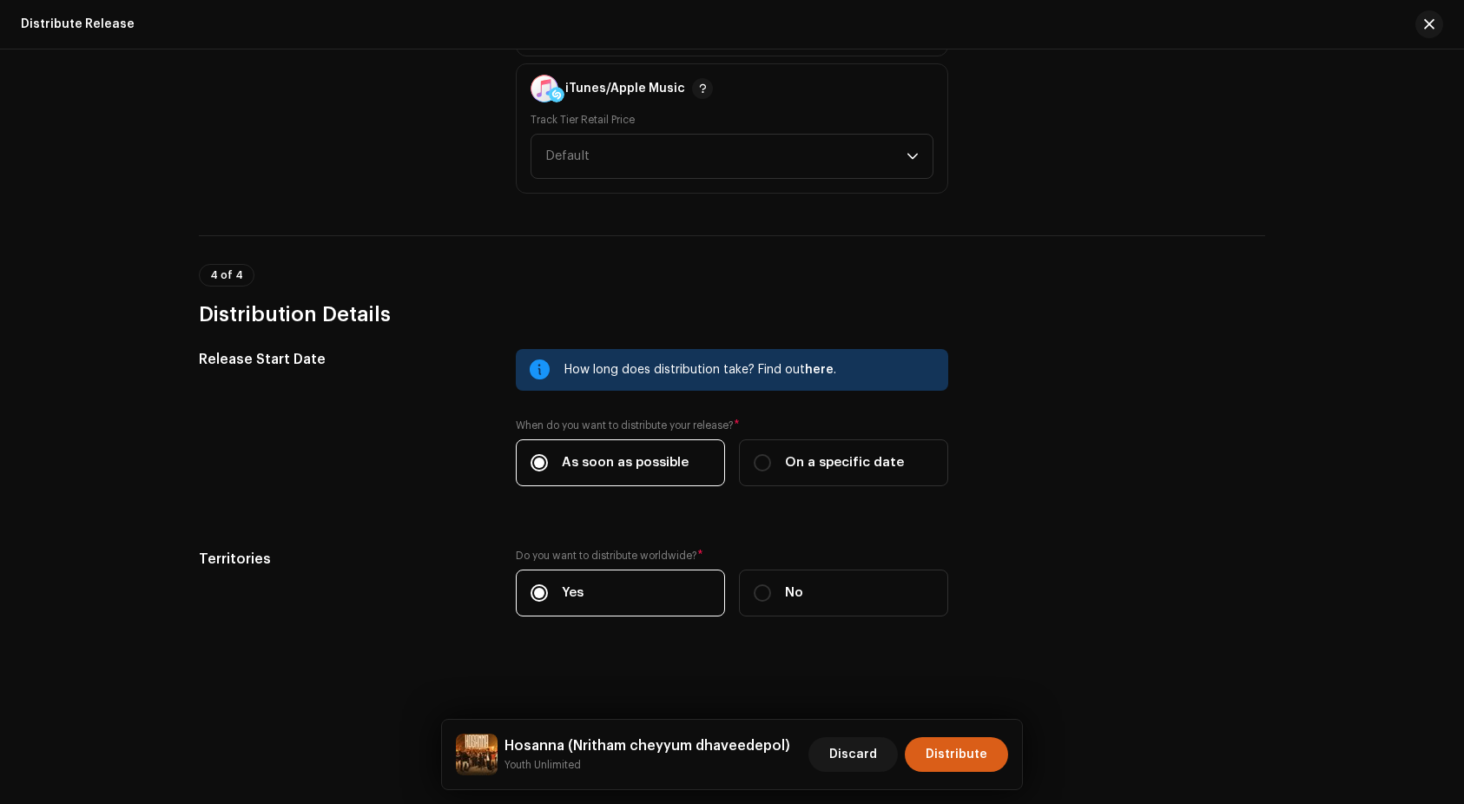
click at [983, 750] on span "Distribute" at bounding box center [957, 754] width 62 height 35
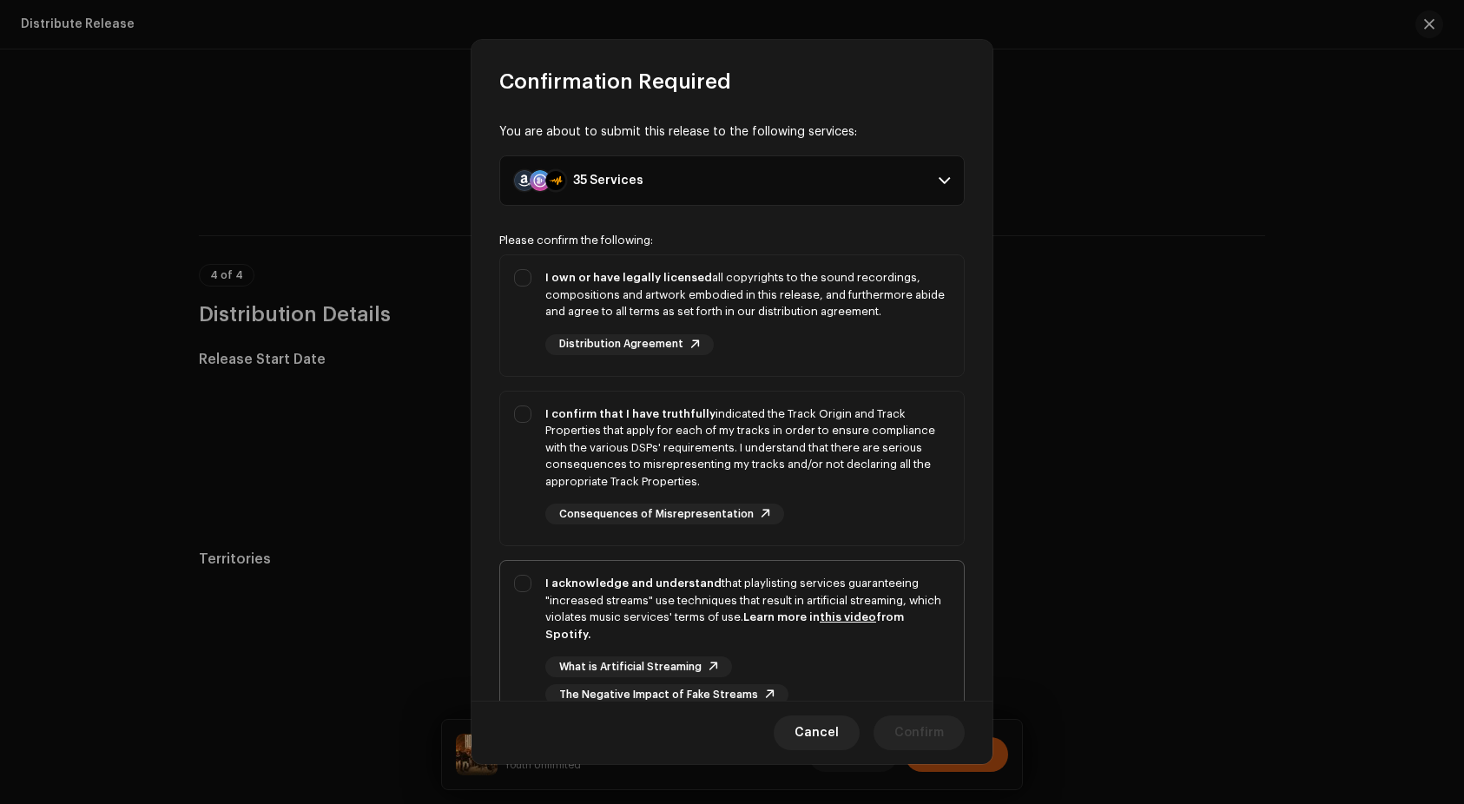
click at [833, 650] on div "I acknowledge and understand that playlisting services guaranteeing "increased …" at bounding box center [747, 640] width 405 height 130
checkbox input "true"
click at [812, 441] on div "I confirm that I have truthfully indicated the Track Origin and Track Propertie…" at bounding box center [747, 448] width 405 height 85
checkbox input "true"
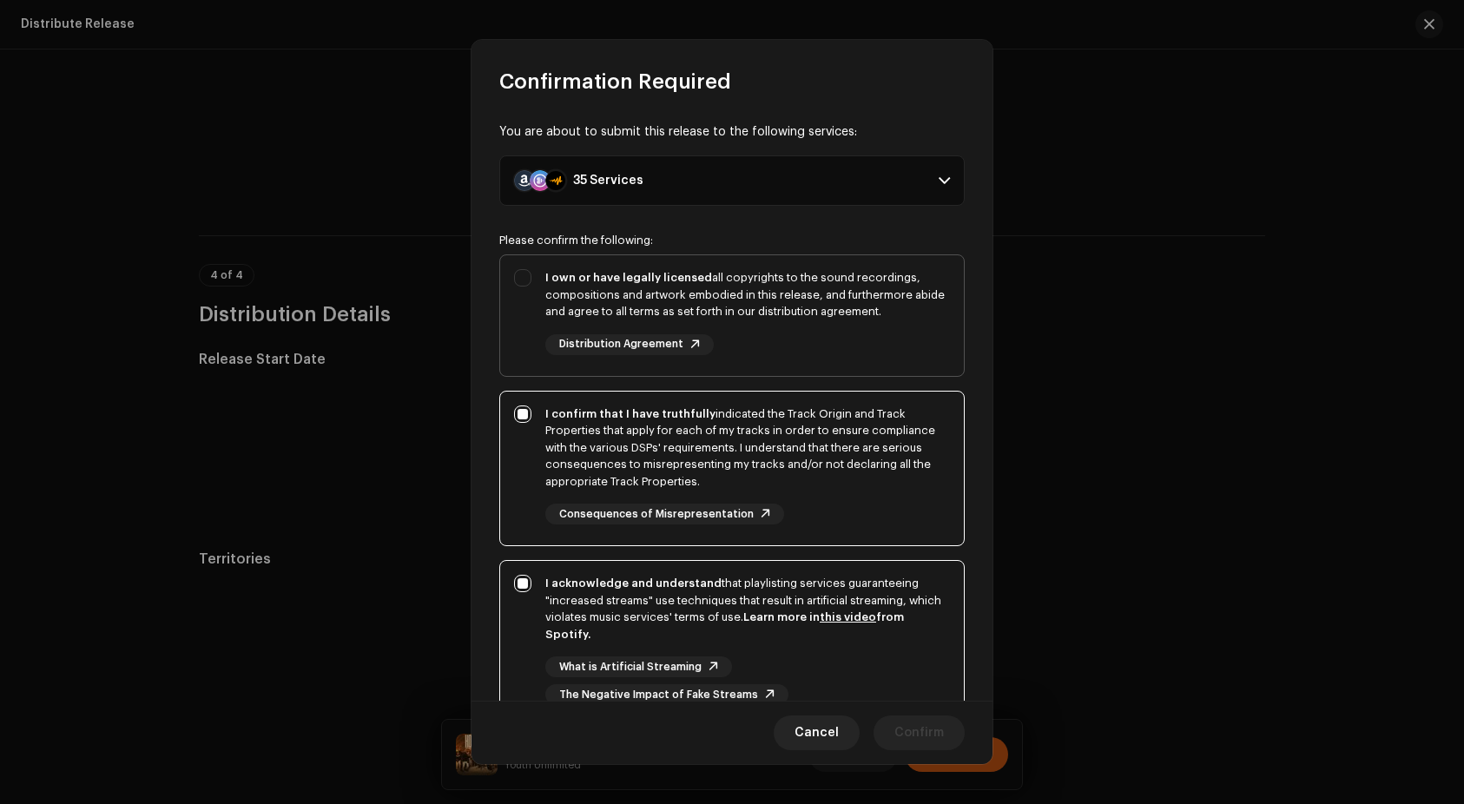
click at [789, 294] on div "I own or have legally licensed all copyrights to the sound recordings, composit…" at bounding box center [747, 294] width 405 height 51
checkbox input "true"
click at [936, 737] on span "Confirm" at bounding box center [920, 733] width 50 height 35
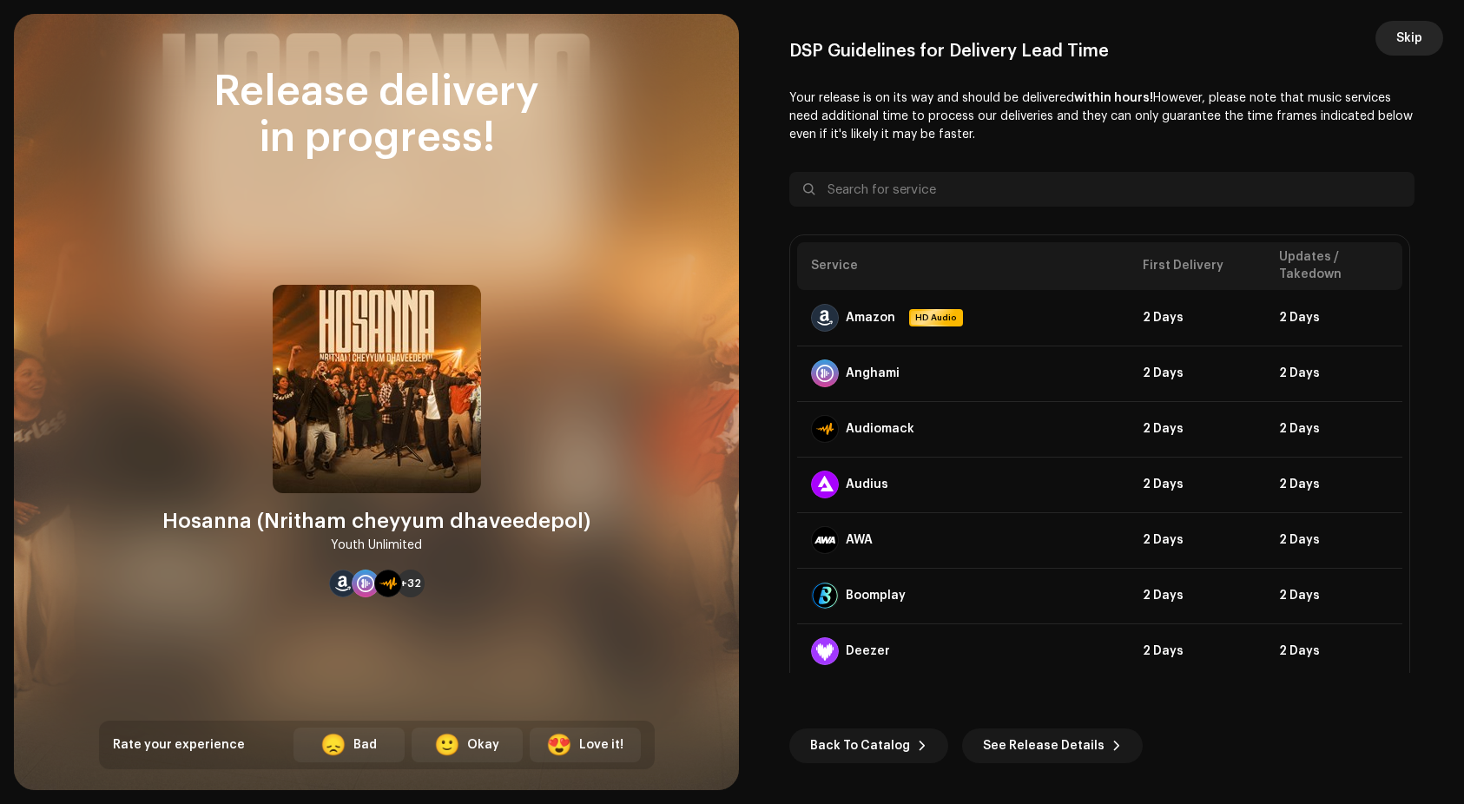
click at [1422, 41] on span "Skip" at bounding box center [1410, 38] width 26 height 35
